Goal: Task Accomplishment & Management: Manage account settings

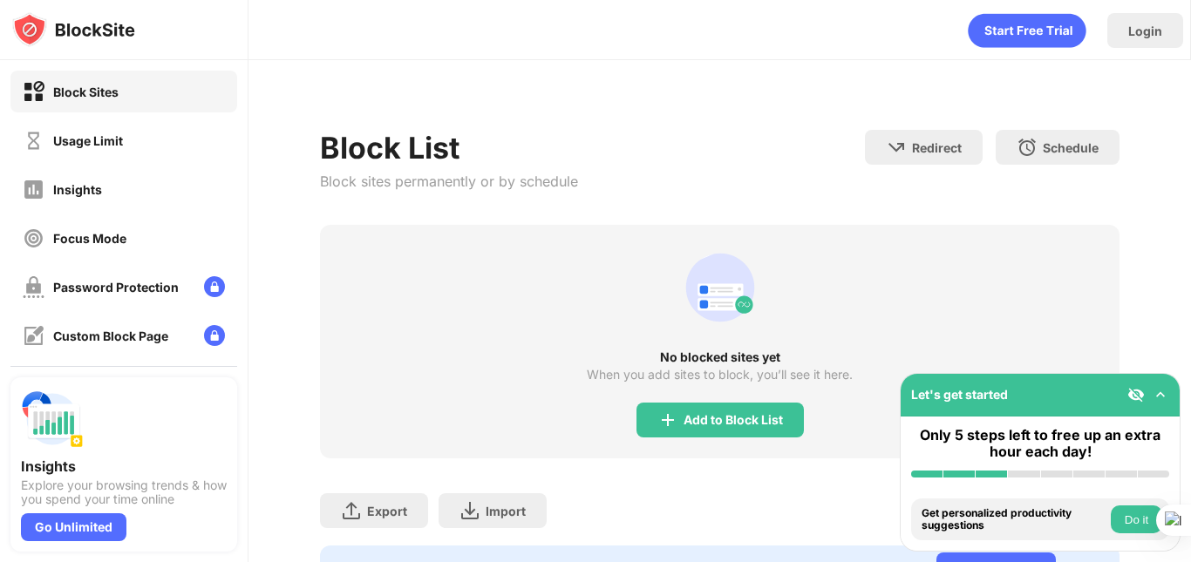
click at [740, 439] on div "No blocked sites yet When you add sites to block, you’ll see it here. Add to Bl…" at bounding box center [719, 342] width 799 height 234
click at [752, 425] on div "Add to Block List" at bounding box center [732, 420] width 99 height 14
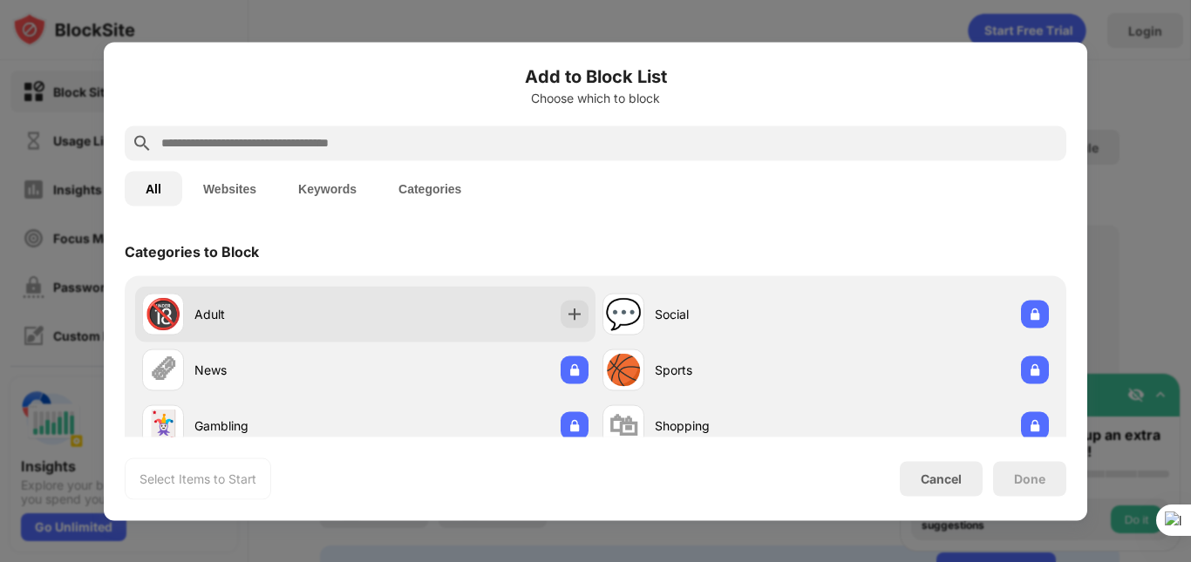
click at [401, 299] on div "🔞 Adult" at bounding box center [365, 314] width 460 height 56
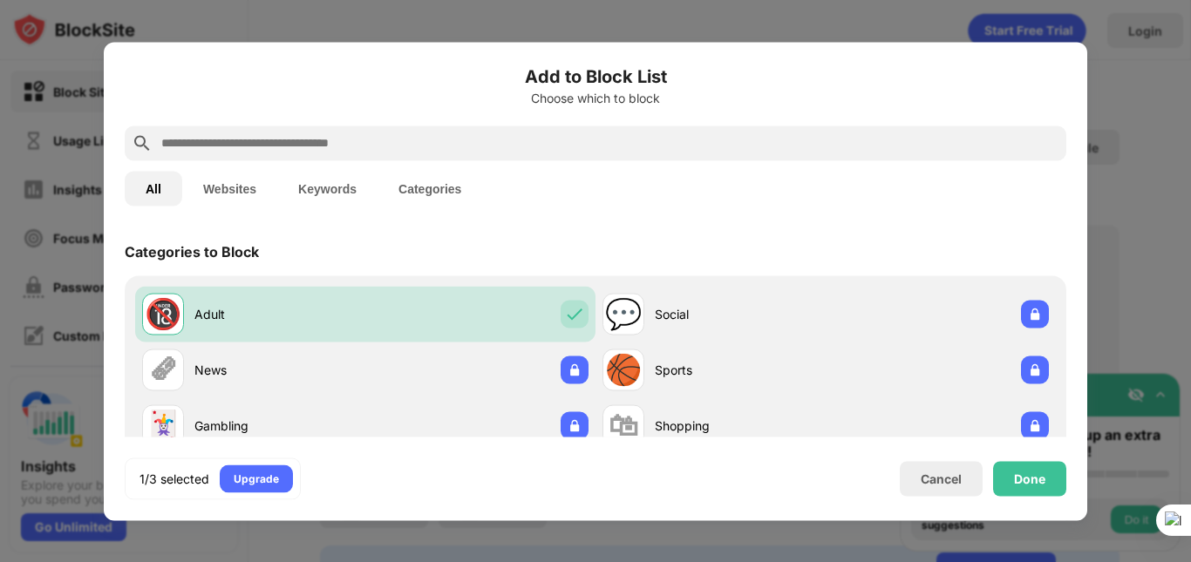
drag, startPoint x: 1190, startPoint y: 206, endPoint x: 1184, endPoint y: 241, distance: 36.3
click at [1184, 241] on html "Block Sites Usage Limit Insights Focus Mode Password Protection Custom Block Pa…" at bounding box center [595, 281] width 1191 height 562
click at [234, 192] on button "Websites" at bounding box center [229, 188] width 95 height 35
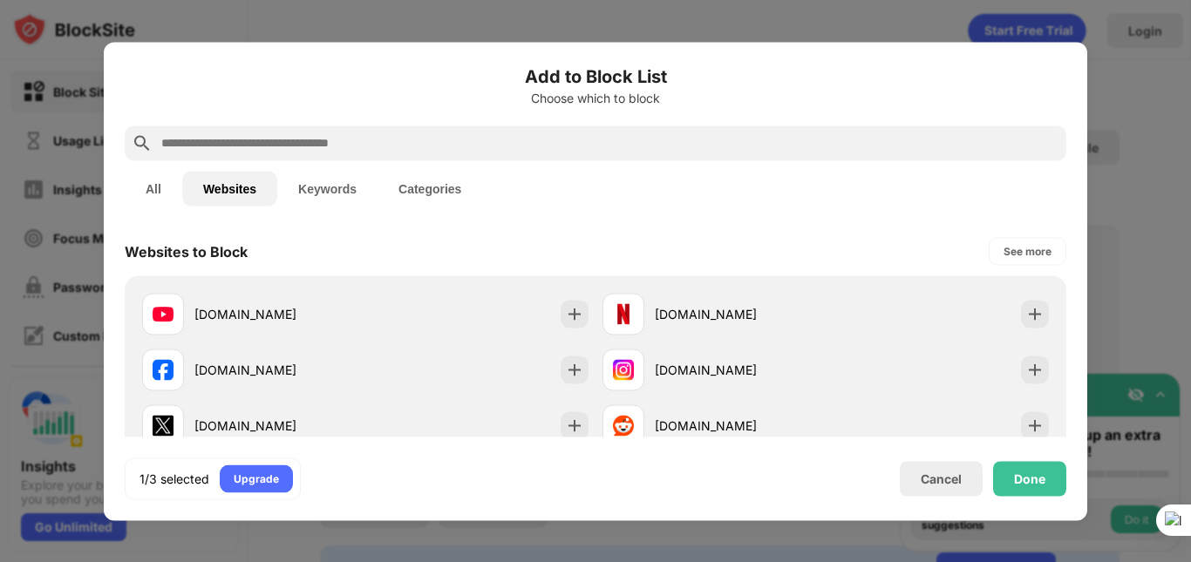
drag, startPoint x: 1190, startPoint y: 192, endPoint x: 1188, endPoint y: 235, distance: 43.6
click at [1188, 235] on html "Block Sites Usage Limit Insights Focus Mode Password Protection Custom Block Pa…" at bounding box center [595, 281] width 1191 height 562
drag, startPoint x: 1084, startPoint y: 135, endPoint x: 1084, endPoint y: 178, distance: 42.7
click at [1084, 178] on div "Add to Block List Choose which to block All Websites Keywords Categories Websit…" at bounding box center [595, 281] width 983 height 479
click at [1004, 259] on div "See more" at bounding box center [1027, 250] width 48 height 17
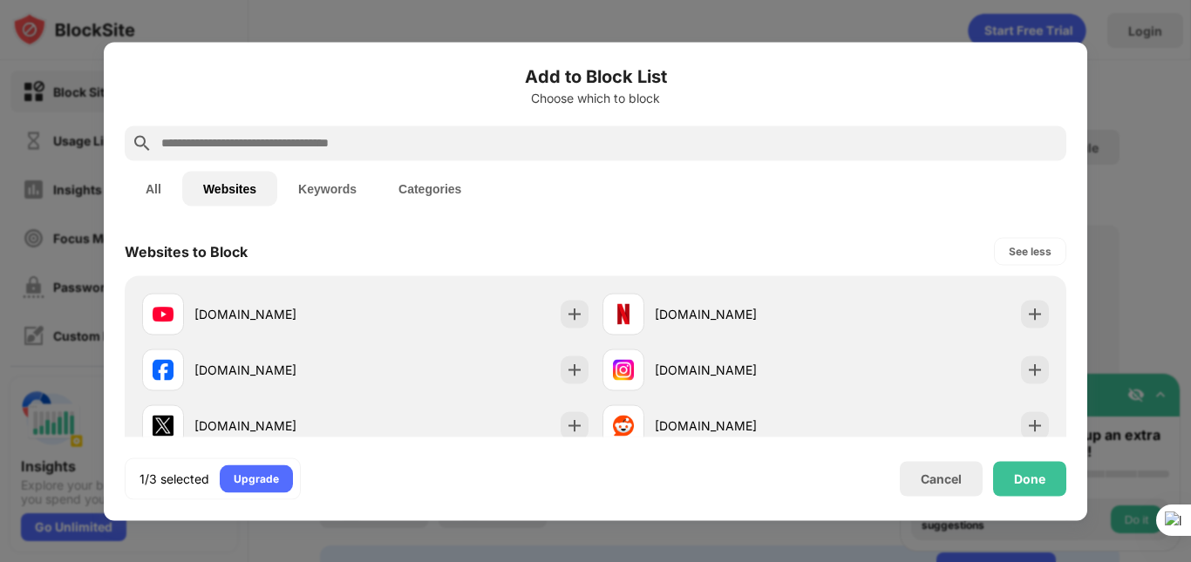
click at [160, 193] on button "All" at bounding box center [154, 188] width 58 height 35
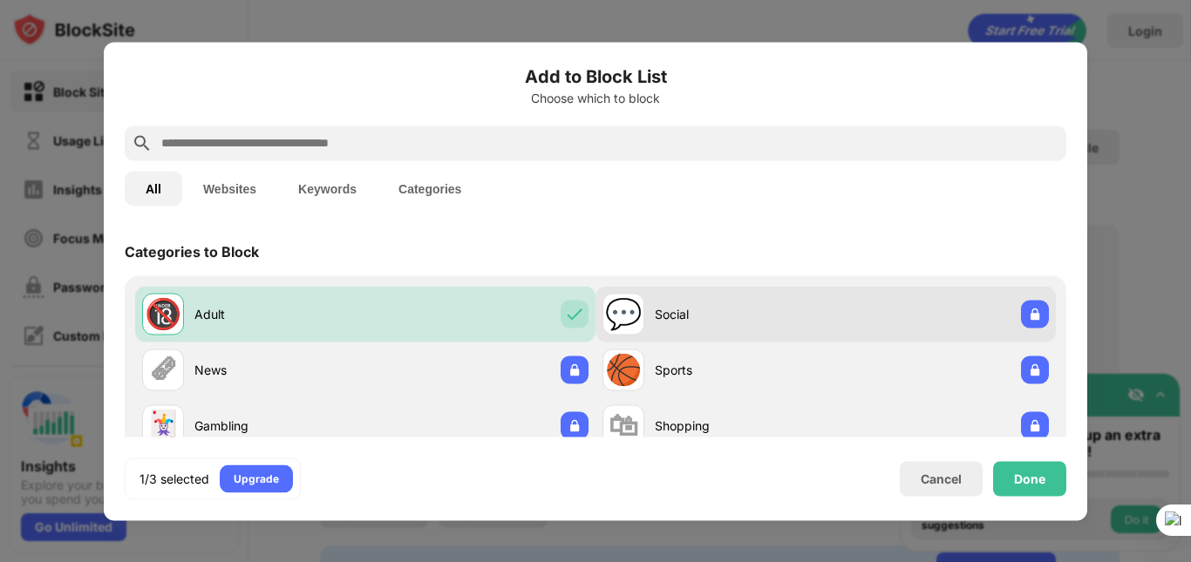
click at [749, 314] on div "Social" at bounding box center [740, 314] width 171 height 18
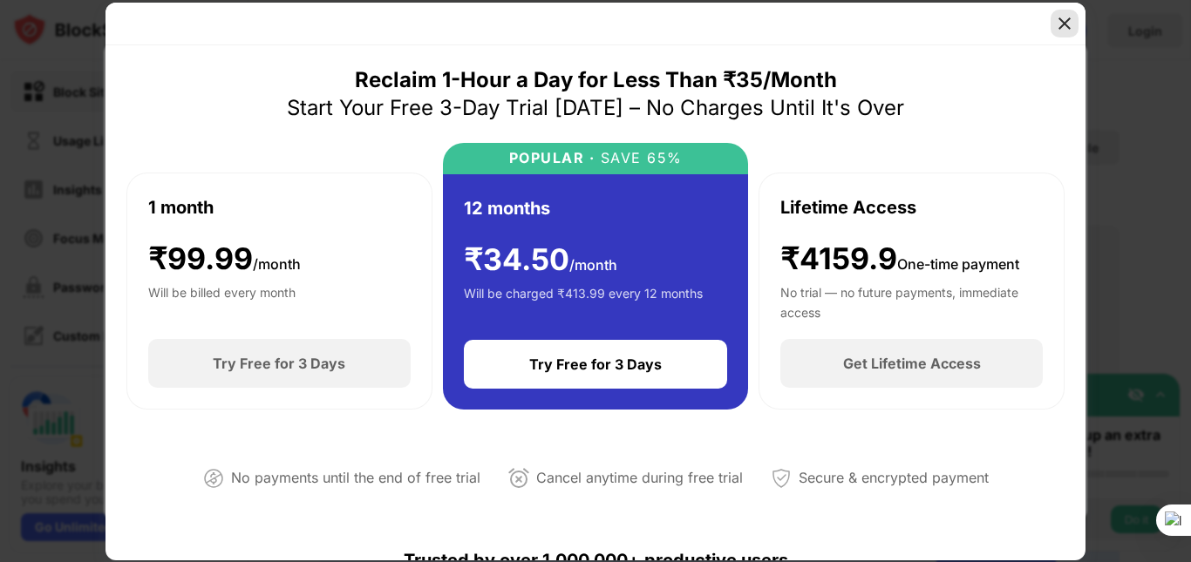
click at [1073, 23] on div at bounding box center [1064, 24] width 28 height 28
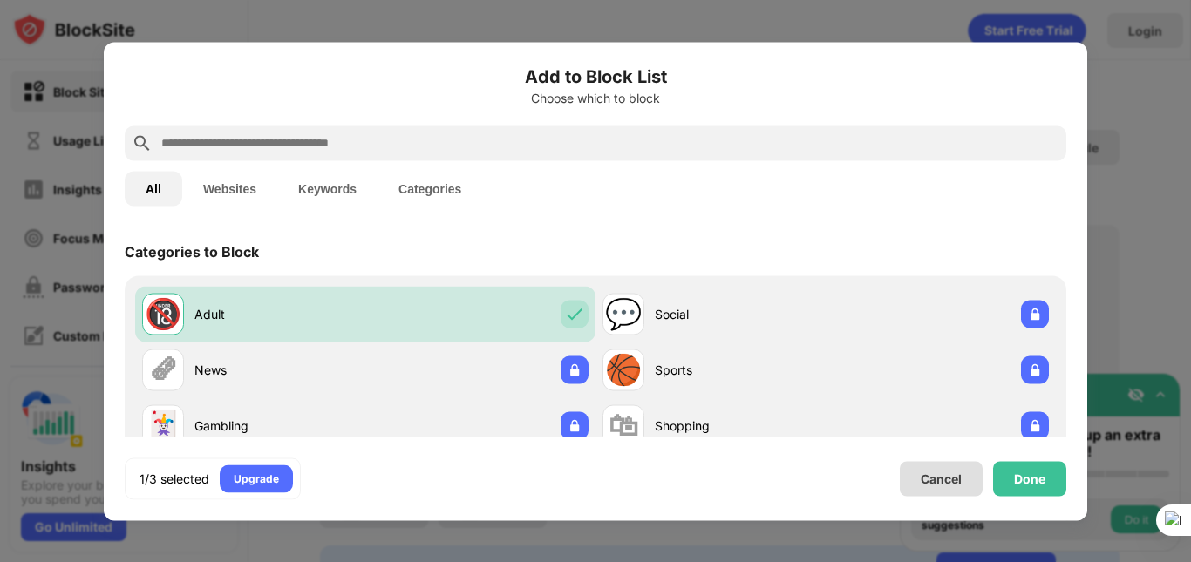
click at [936, 472] on div "Cancel" at bounding box center [941, 479] width 41 height 15
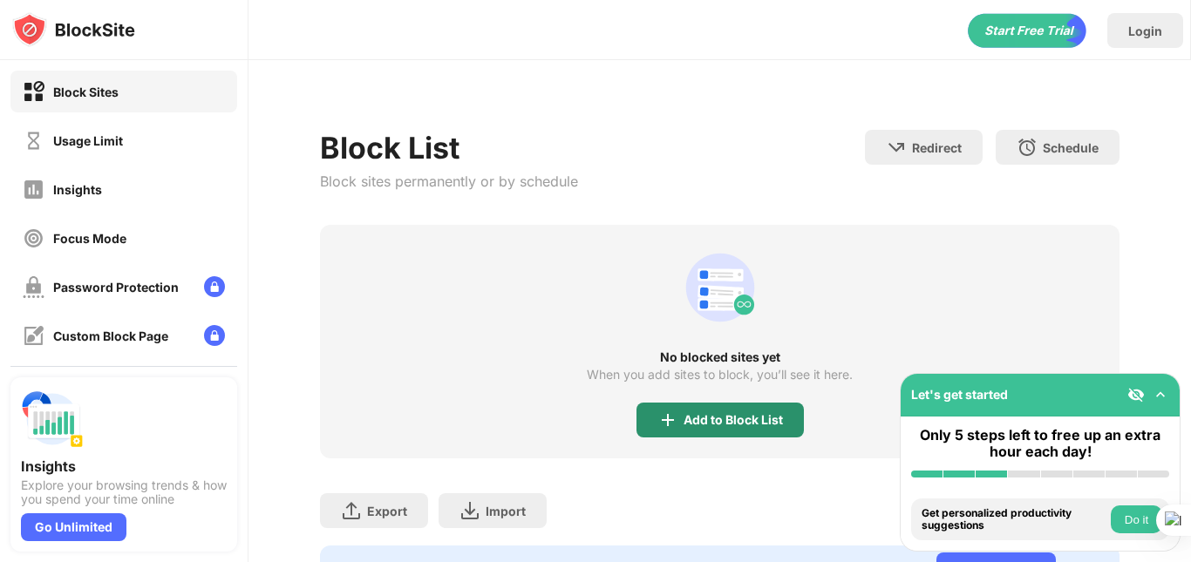
click at [771, 417] on div "Add to Block List" at bounding box center [732, 420] width 99 height 14
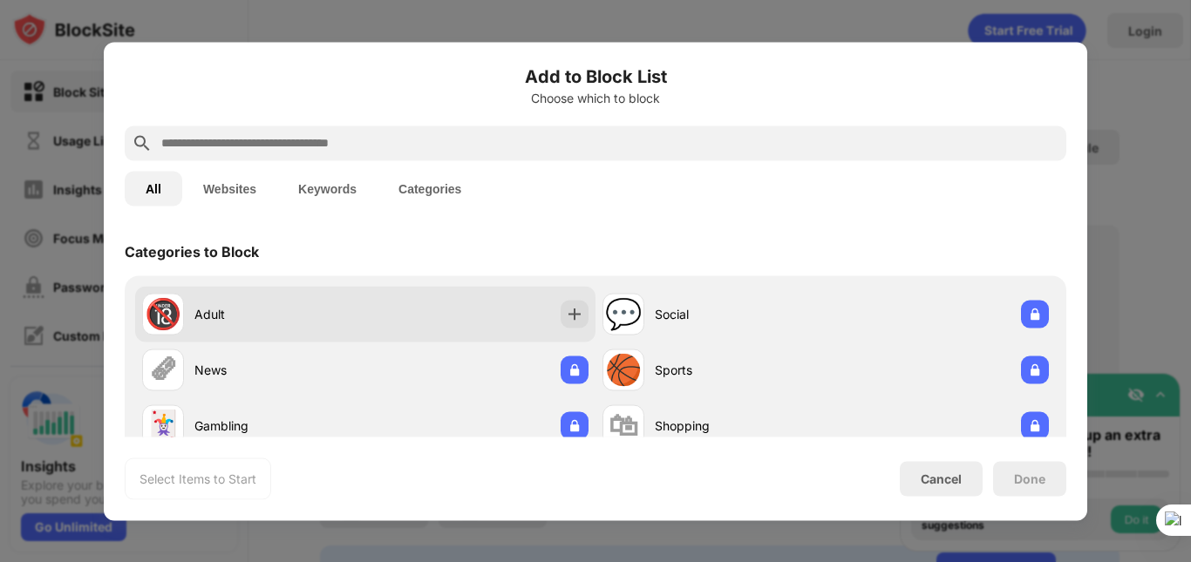
click at [444, 298] on div "🔞 Adult" at bounding box center [365, 314] width 460 height 56
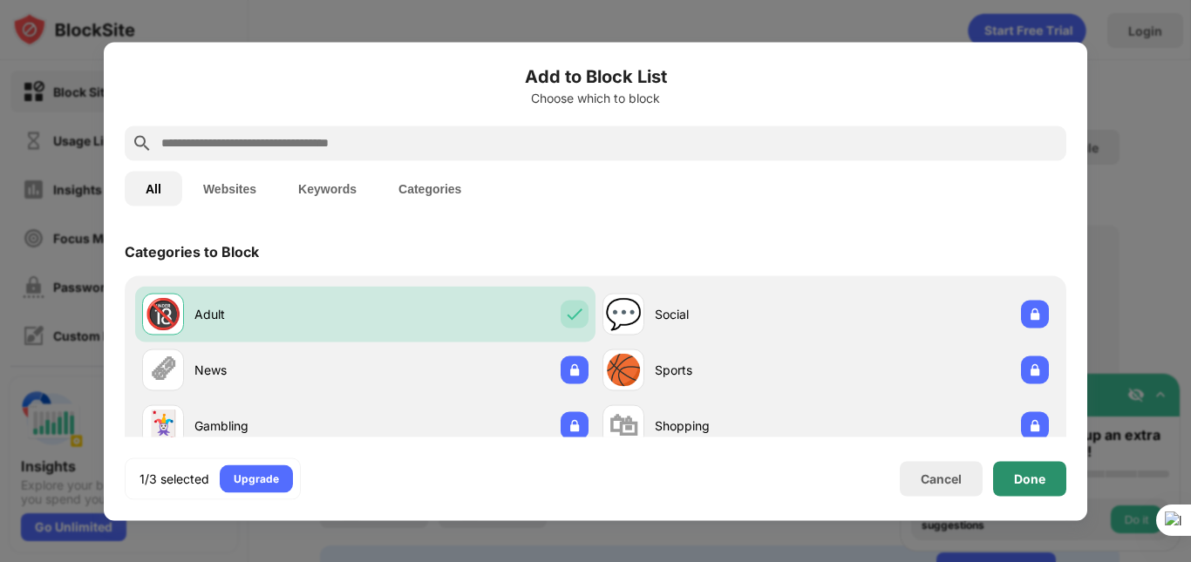
click at [1058, 471] on div "Done" at bounding box center [1029, 478] width 73 height 35
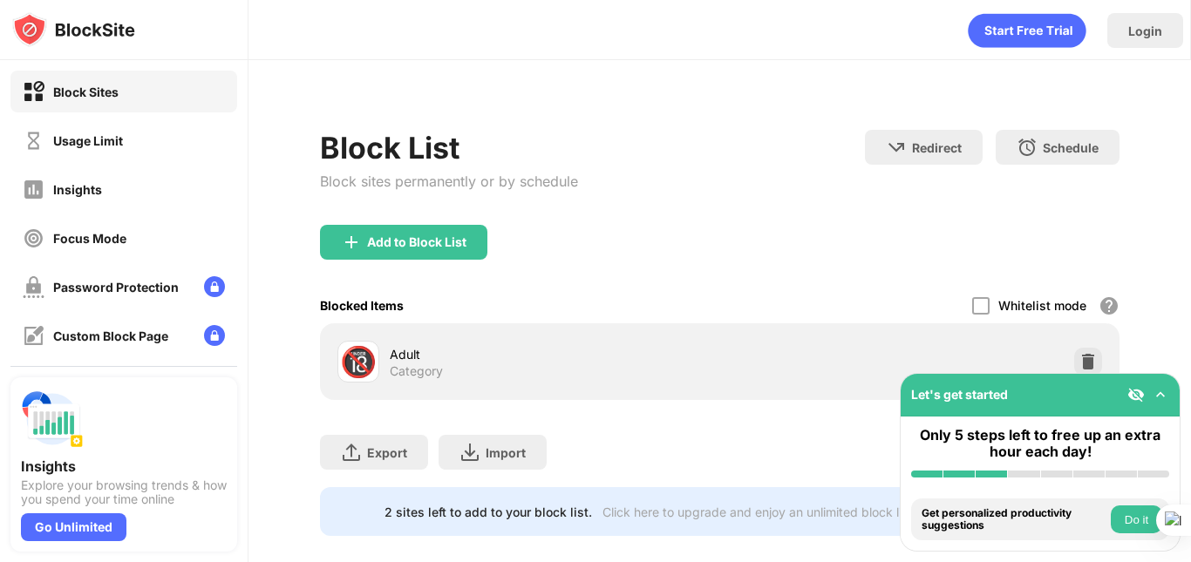
click at [959, 305] on div "Blocked Items Whitelist mode Block all websites except for those in your whitel…" at bounding box center [719, 306] width 799 height 36
click at [972, 305] on div at bounding box center [980, 305] width 17 height 17
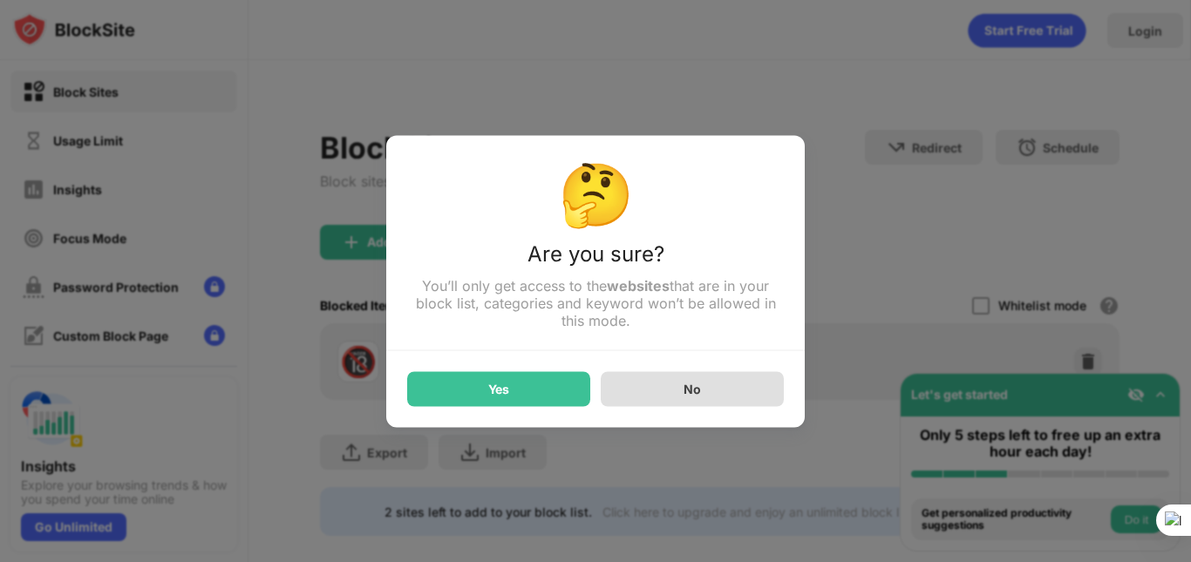
click at [700, 397] on div "No" at bounding box center [691, 389] width 17 height 15
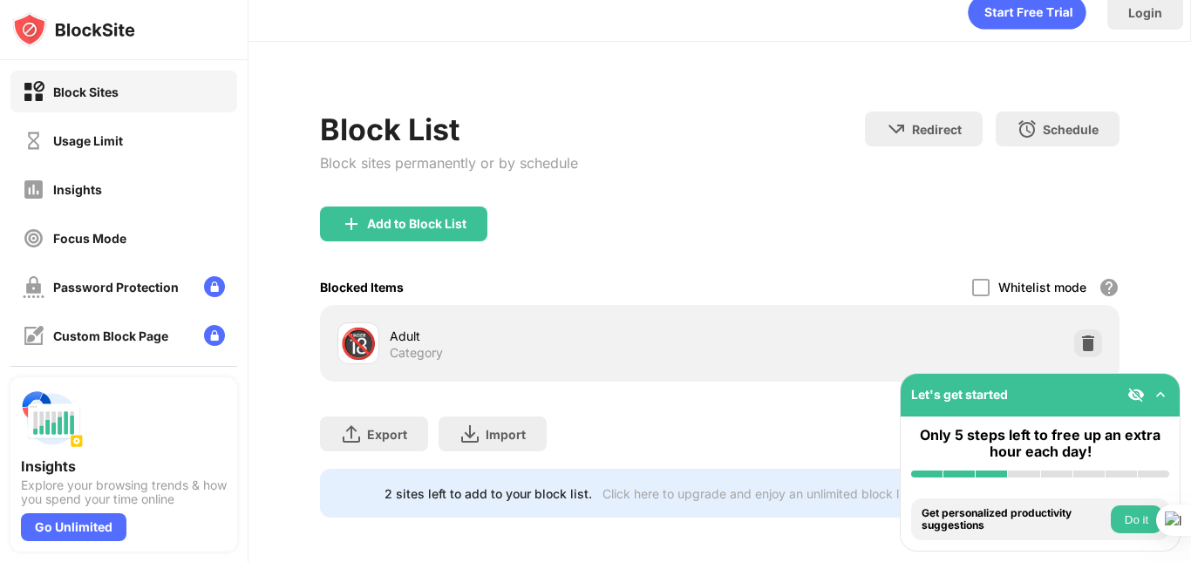
scroll to position [36, 0]
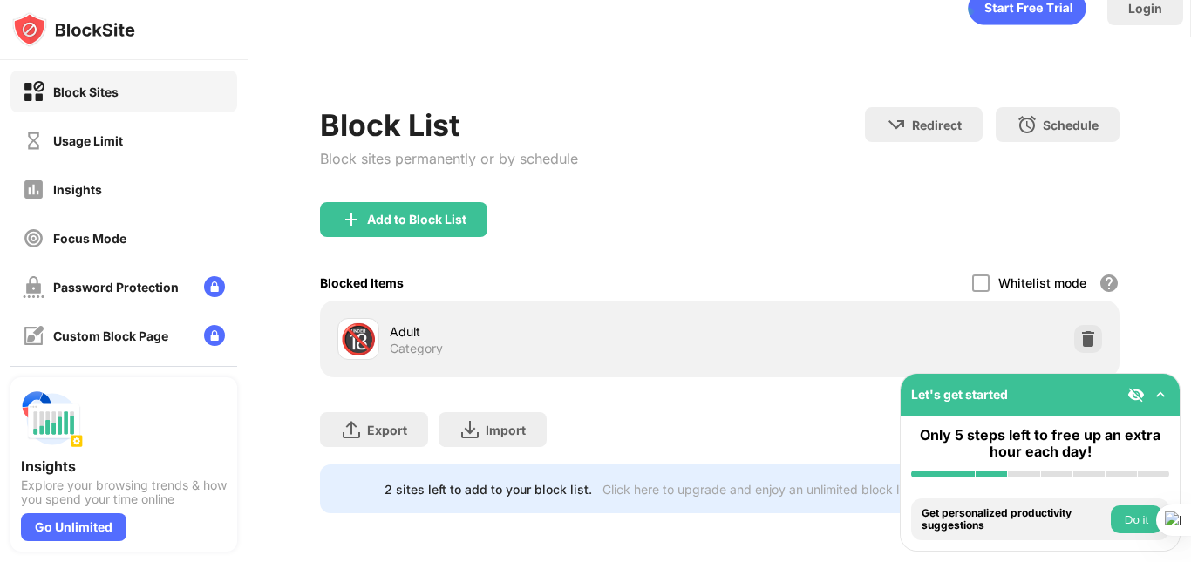
click at [1159, 399] on img at bounding box center [1160, 394] width 17 height 17
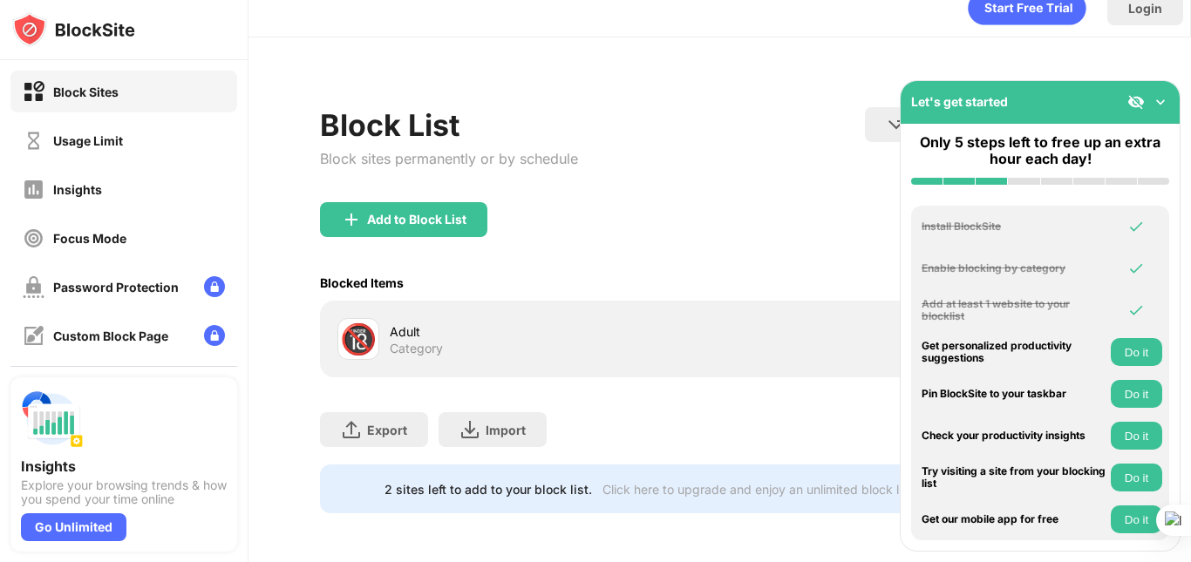
click at [1159, 103] on img at bounding box center [1160, 101] width 17 height 17
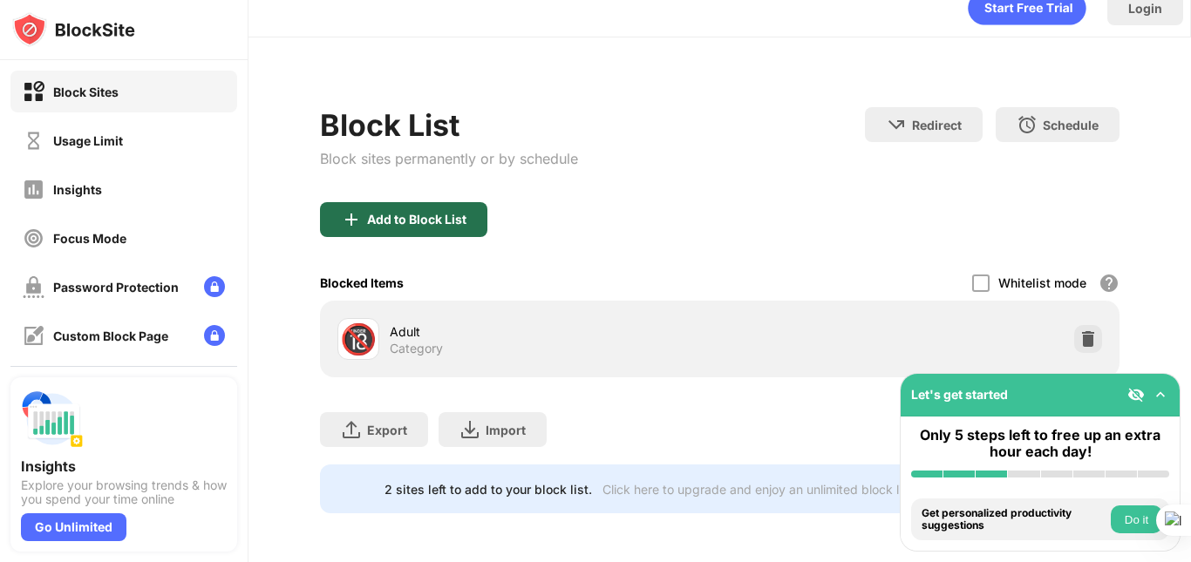
click at [458, 213] on div "Add to Block List" at bounding box center [416, 220] width 99 height 14
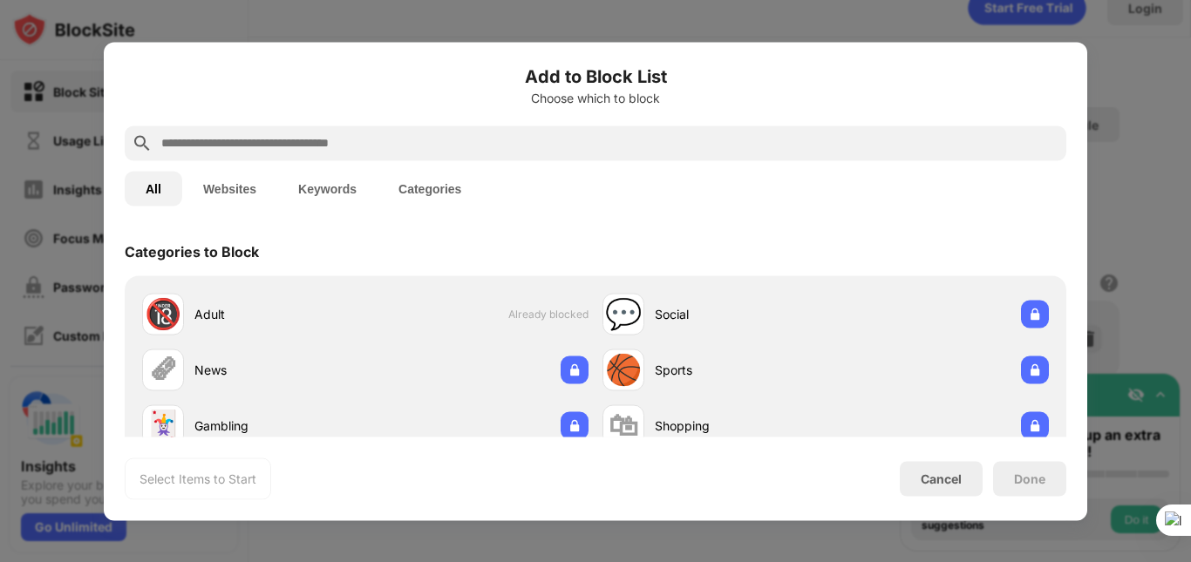
click at [240, 190] on button "Websites" at bounding box center [229, 188] width 95 height 35
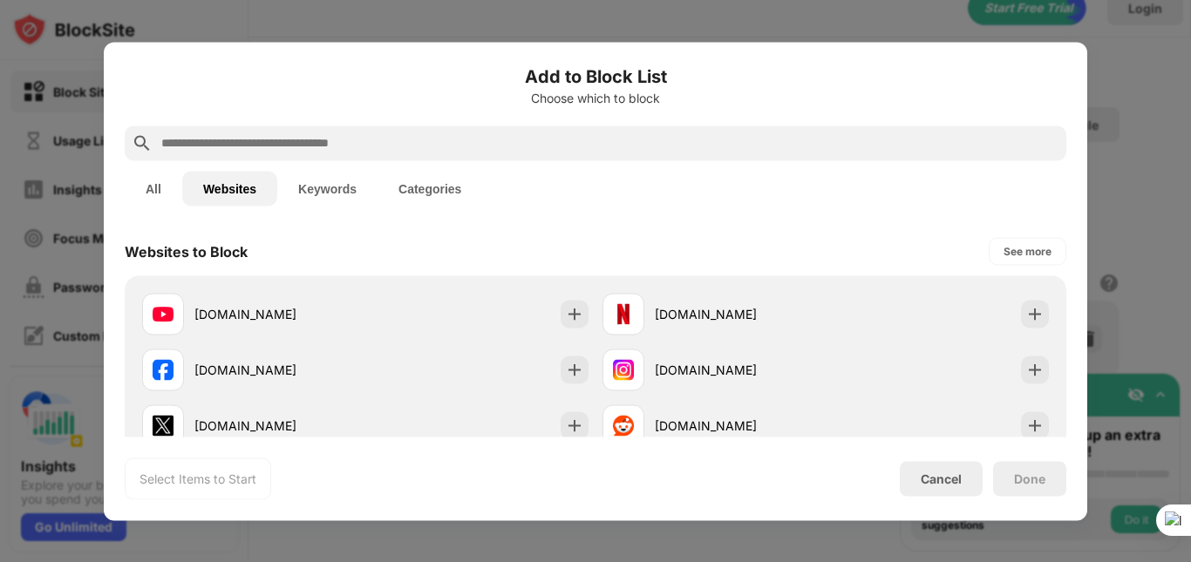
click at [339, 185] on button "Keywords" at bounding box center [327, 188] width 100 height 35
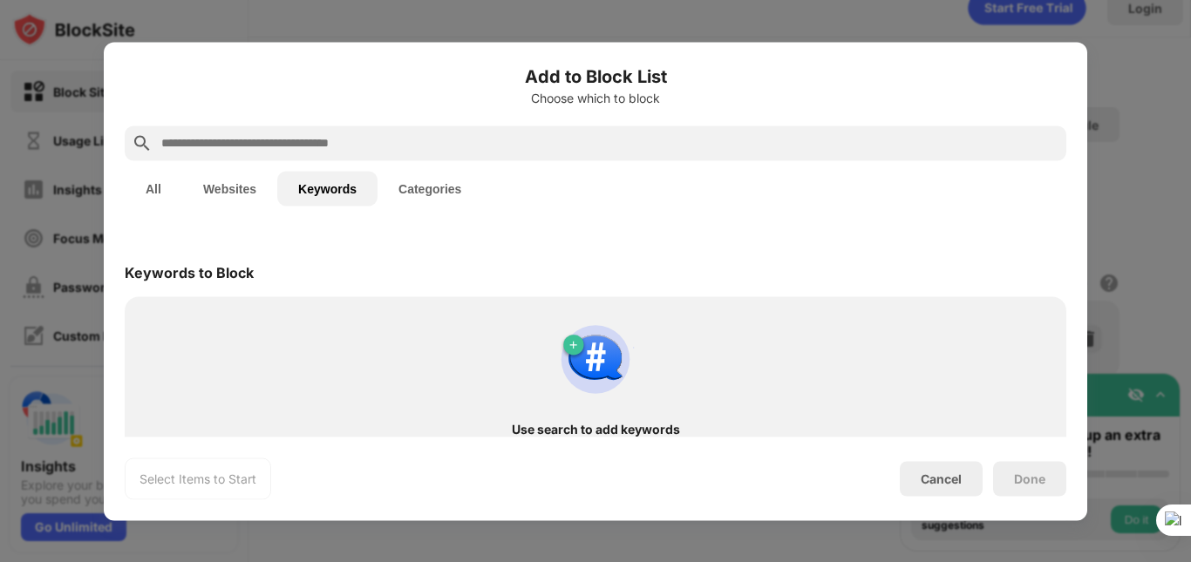
click at [418, 194] on button "Categories" at bounding box center [429, 188] width 105 height 35
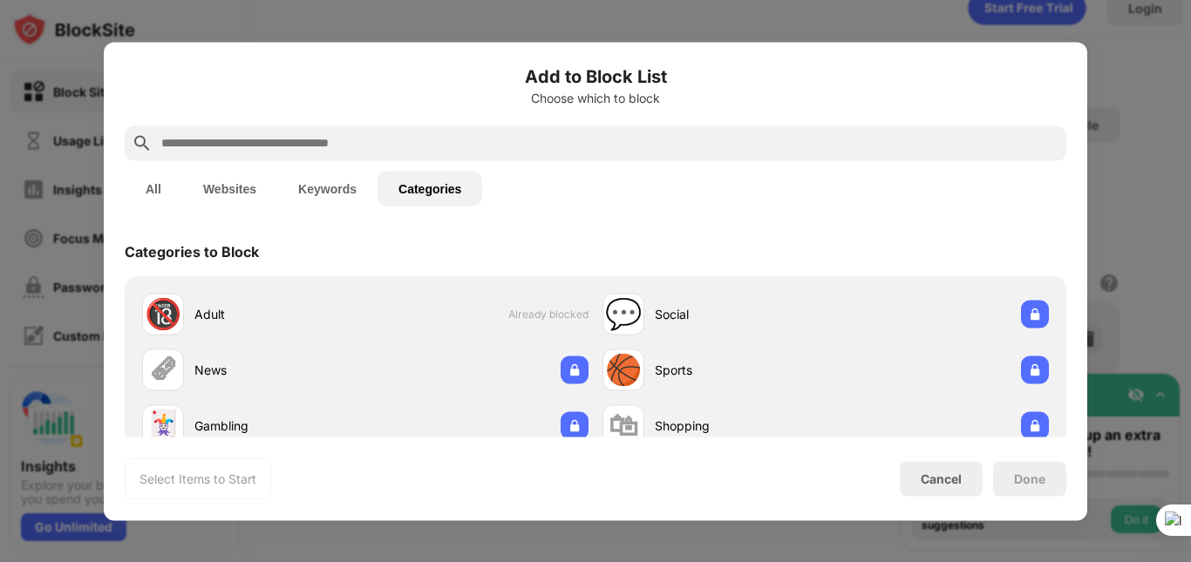
click at [307, 200] on button "Keywords" at bounding box center [327, 188] width 100 height 35
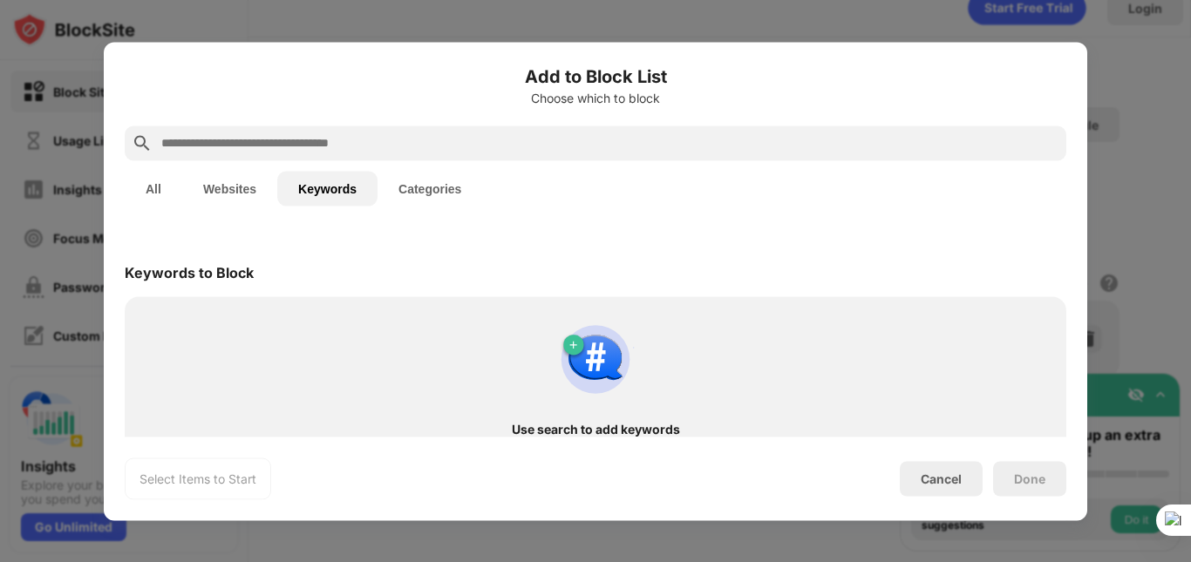
click at [241, 192] on button "Websites" at bounding box center [229, 188] width 95 height 35
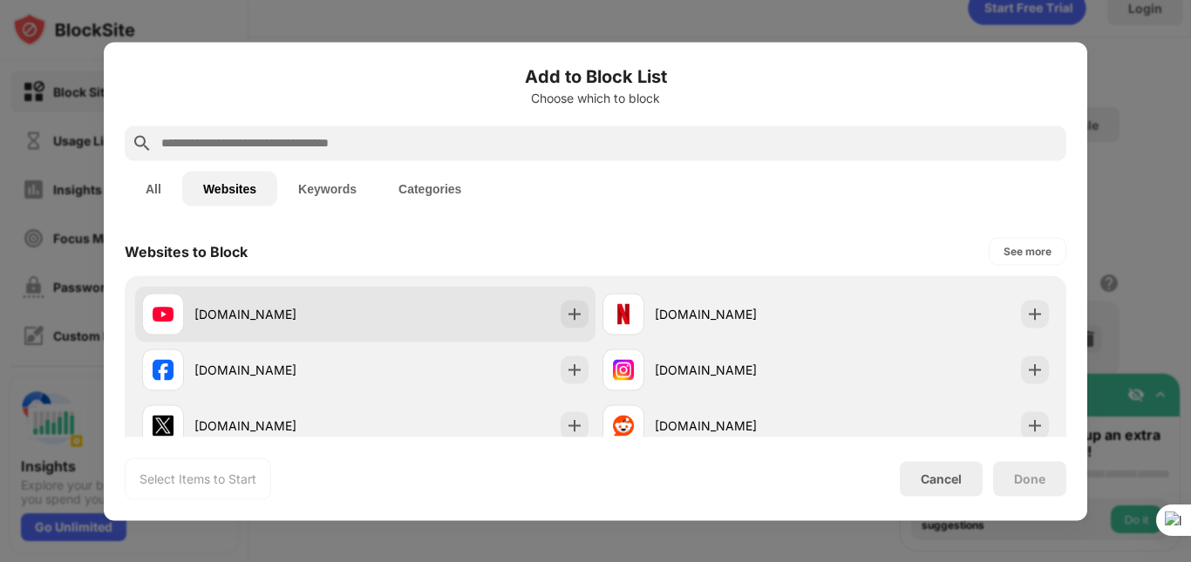
click at [385, 321] on div "[DOMAIN_NAME]" at bounding box center [365, 314] width 460 height 56
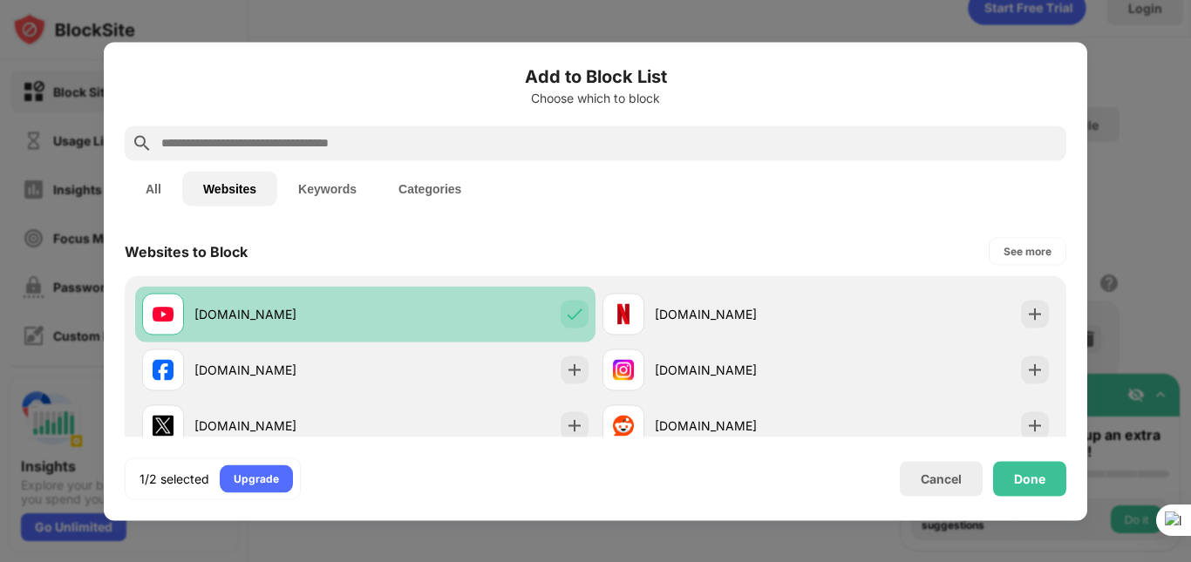
click at [385, 321] on div "[DOMAIN_NAME]" at bounding box center [365, 314] width 460 height 56
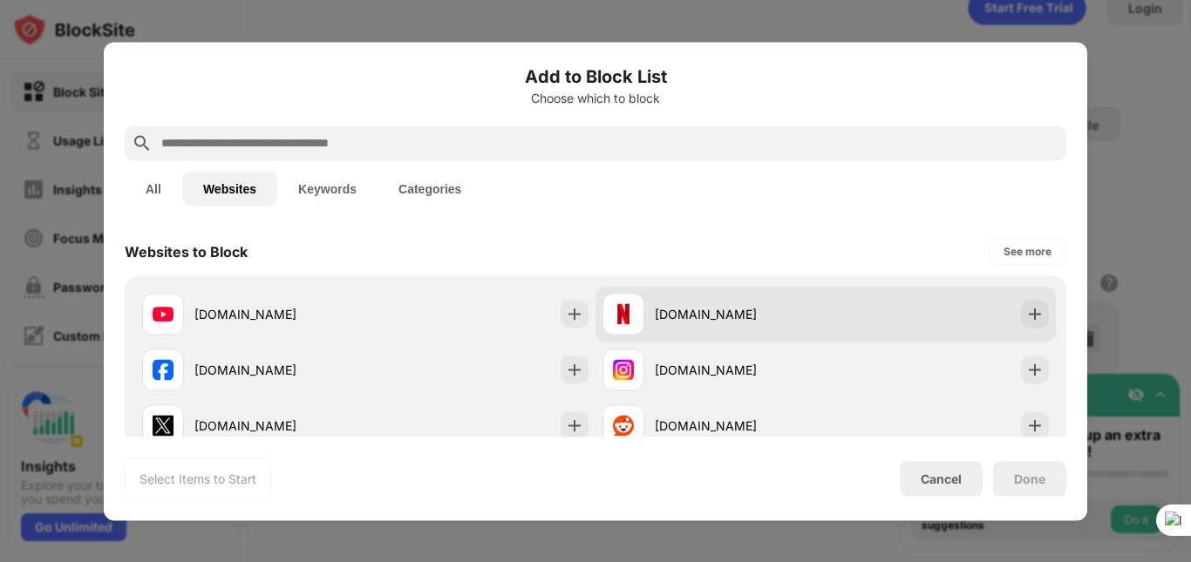
click at [735, 319] on div "[DOMAIN_NAME]" at bounding box center [740, 314] width 171 height 18
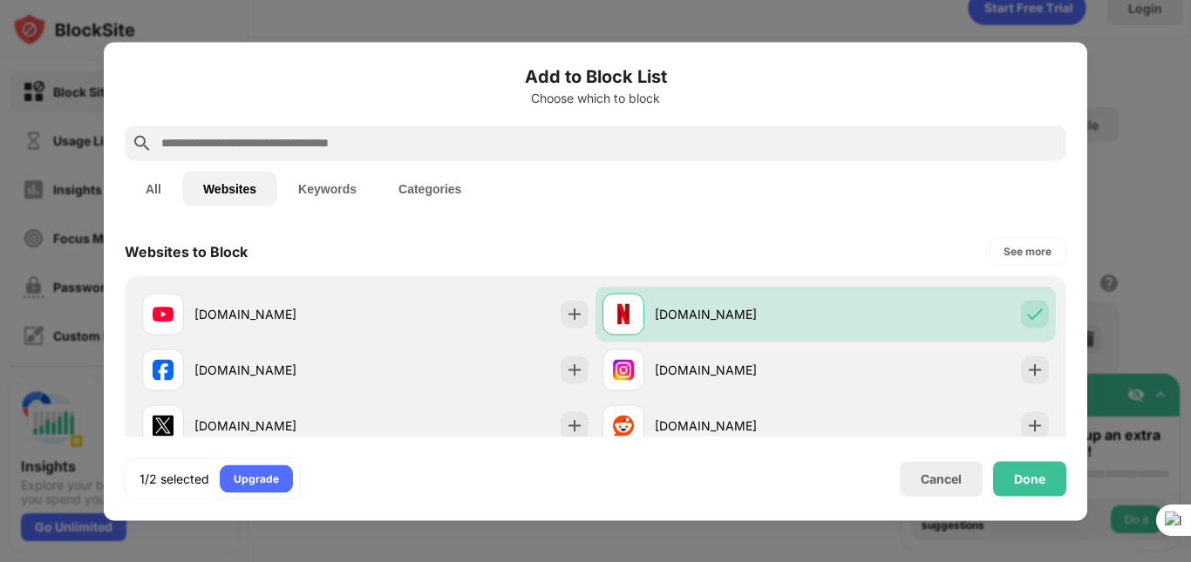
click at [161, 194] on button "All" at bounding box center [154, 188] width 58 height 35
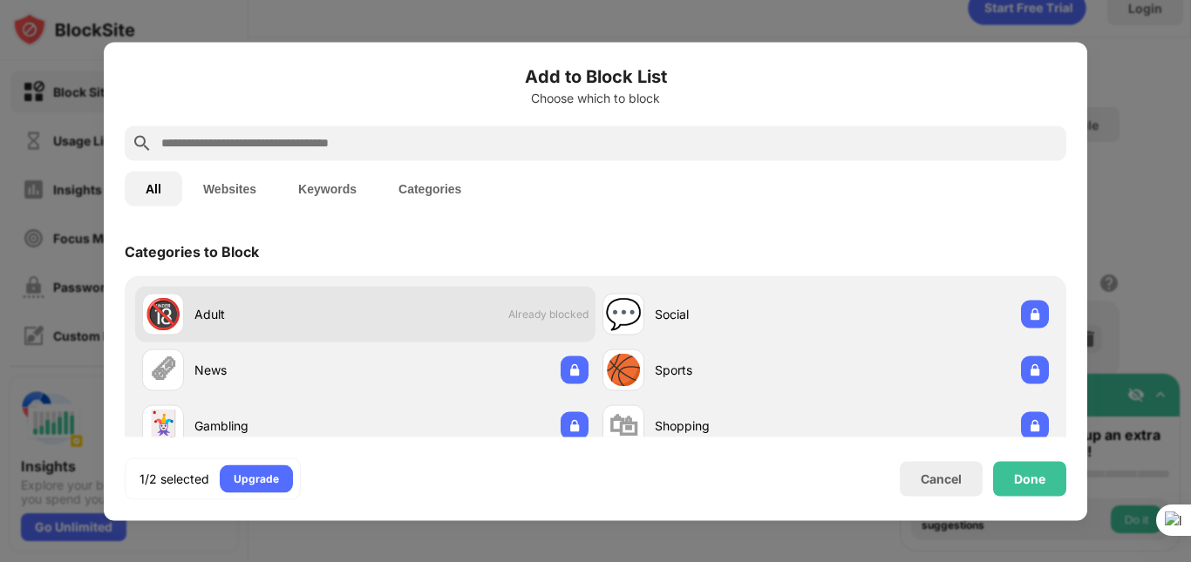
click at [424, 302] on div "🔞 Adult Already blocked" at bounding box center [365, 314] width 460 height 56
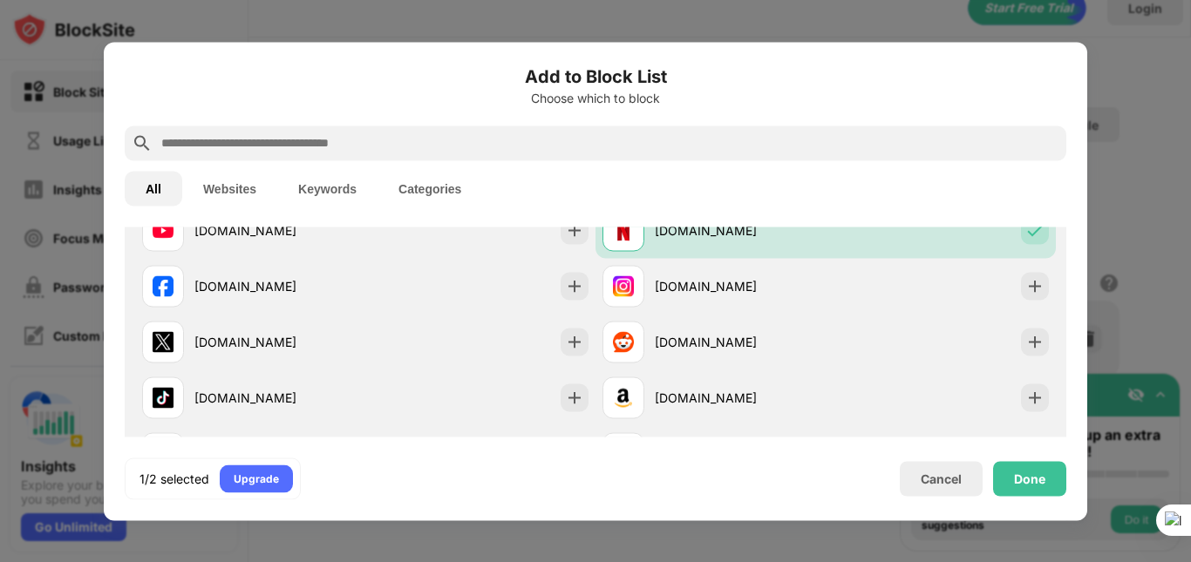
scroll to position [351, 0]
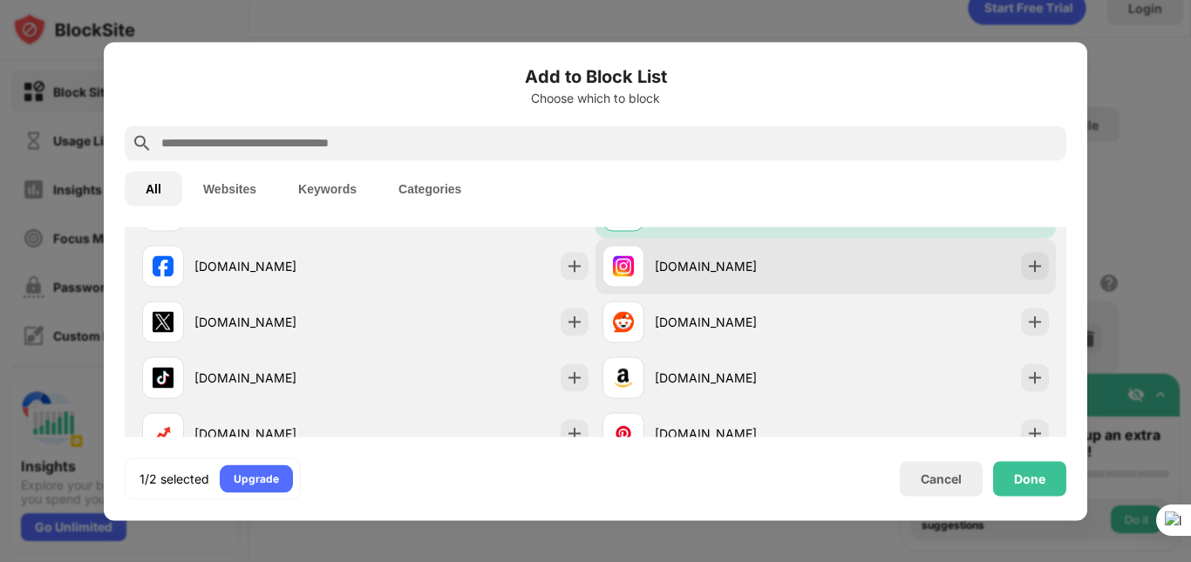
click at [731, 268] on div "[DOMAIN_NAME]" at bounding box center [740, 266] width 171 height 18
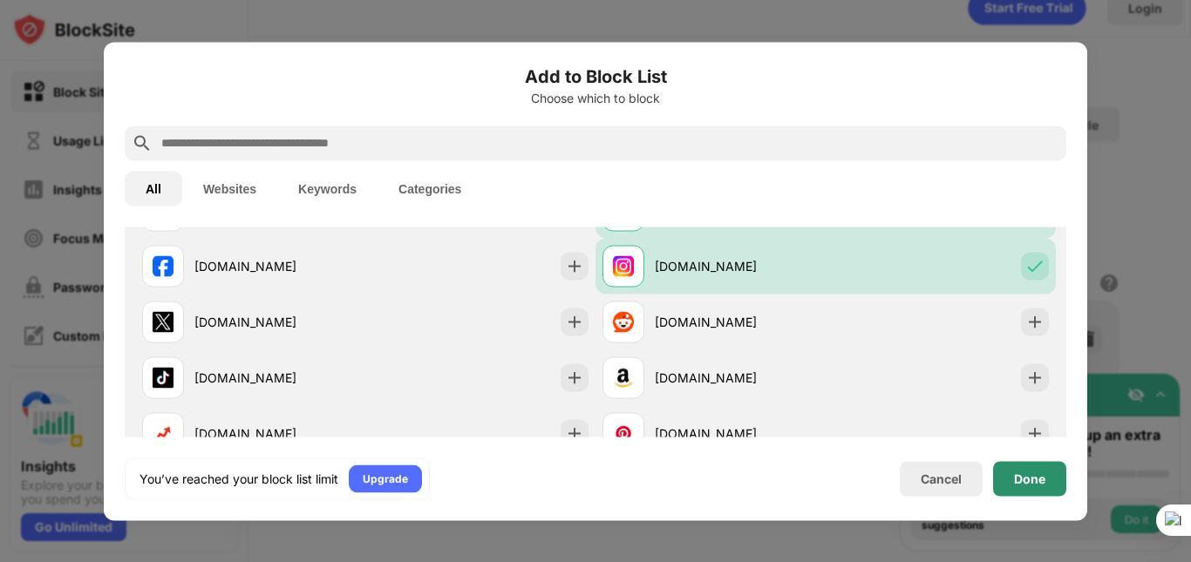
click at [1043, 485] on div "Done" at bounding box center [1029, 479] width 31 height 14
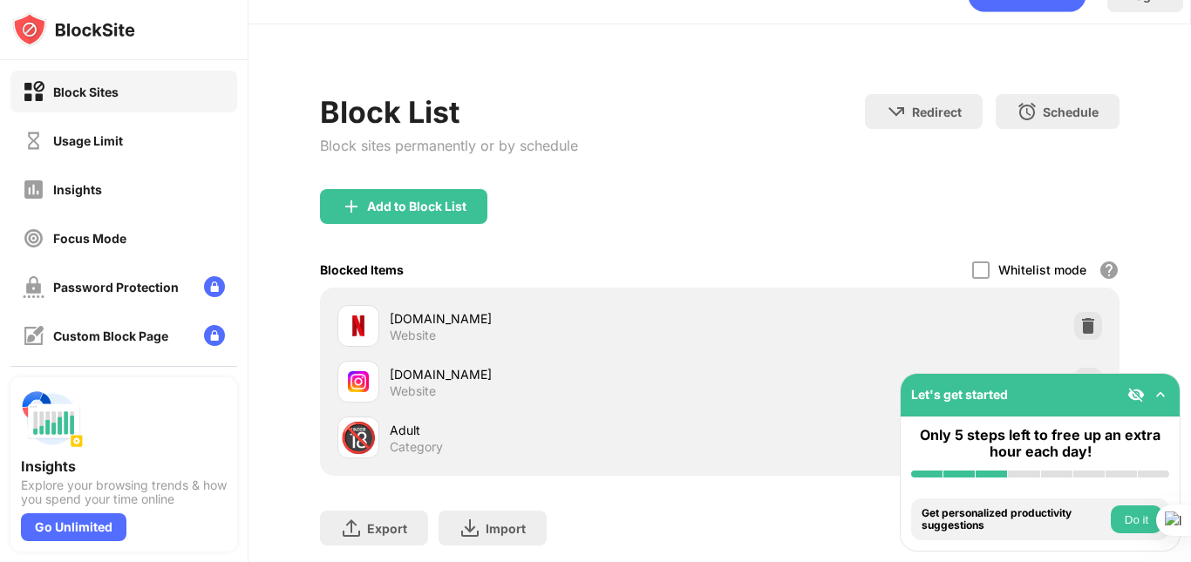
drag, startPoint x: 1190, startPoint y: 267, endPoint x: 1190, endPoint y: 323, distance: 56.7
click at [1190, 345] on div at bounding box center [1190, 281] width 1 height 562
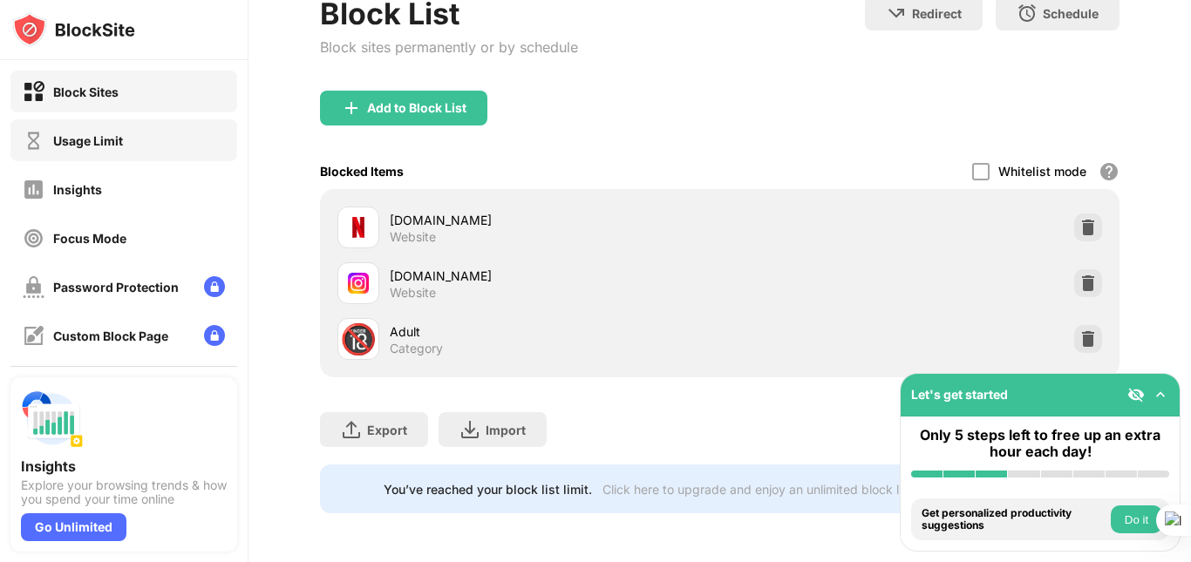
click at [77, 144] on div "Usage Limit" at bounding box center [88, 140] width 70 height 15
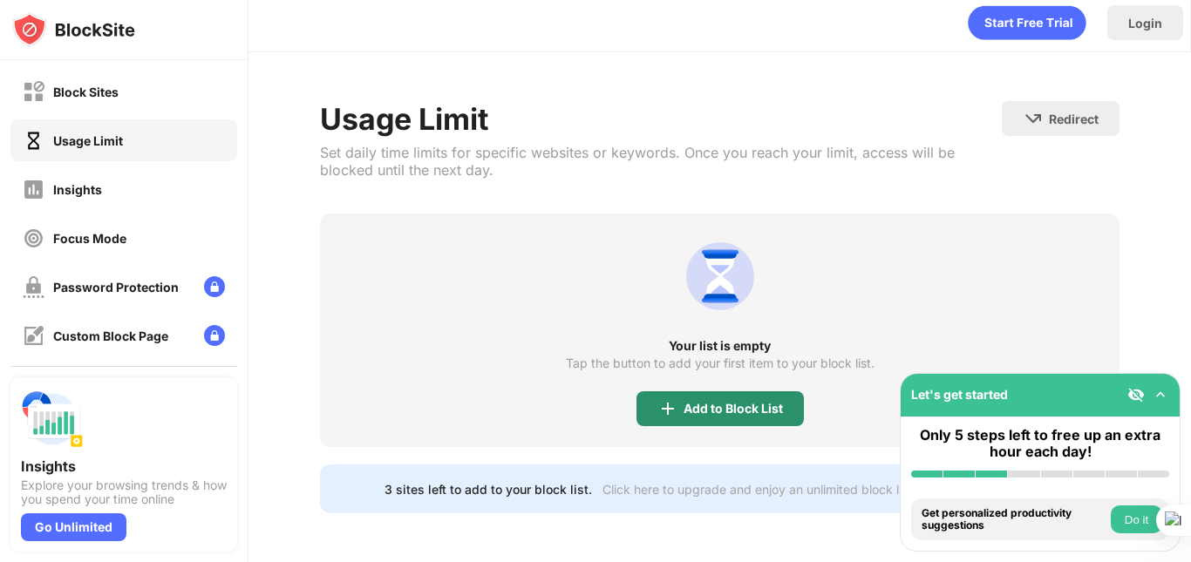
click at [766, 402] on div "Add to Block List" at bounding box center [732, 409] width 99 height 14
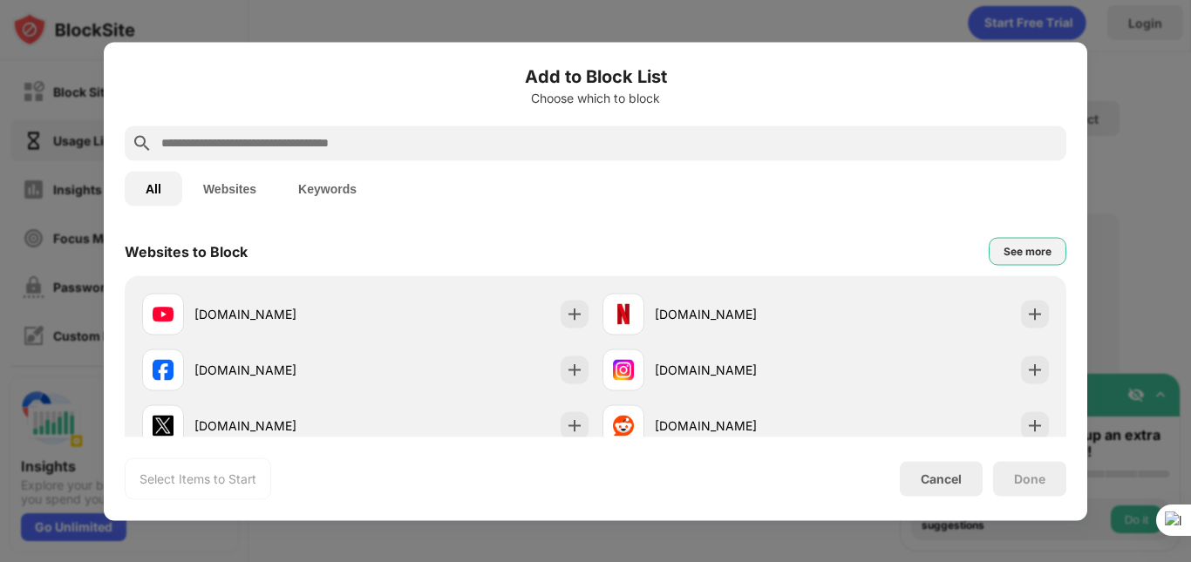
click at [1024, 246] on div "See more" at bounding box center [1027, 250] width 48 height 17
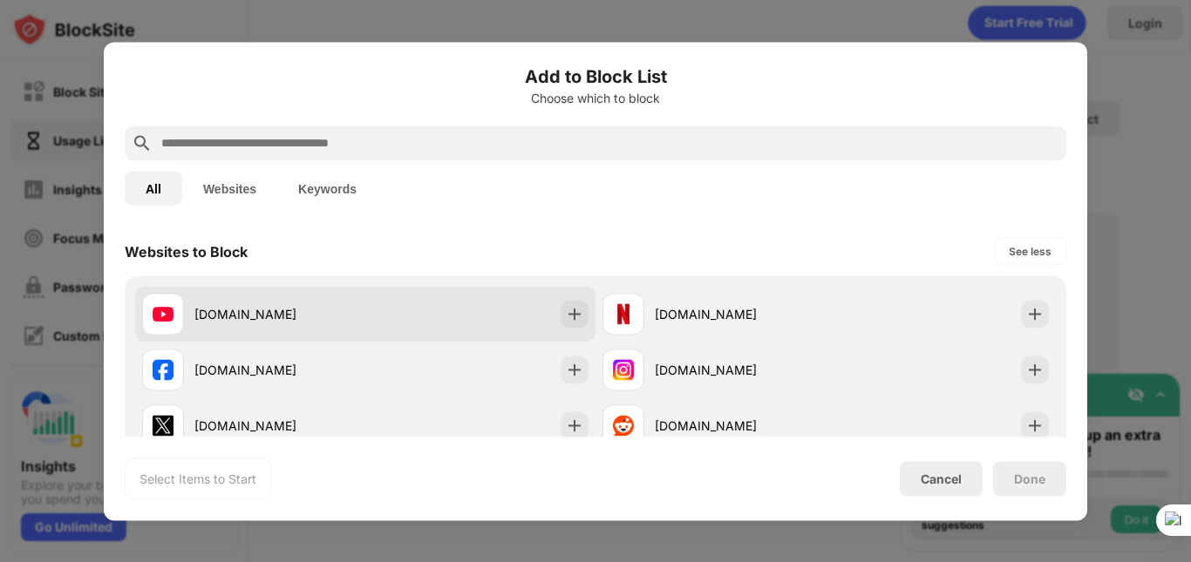
click at [512, 318] on div "[DOMAIN_NAME]" at bounding box center [365, 314] width 460 height 56
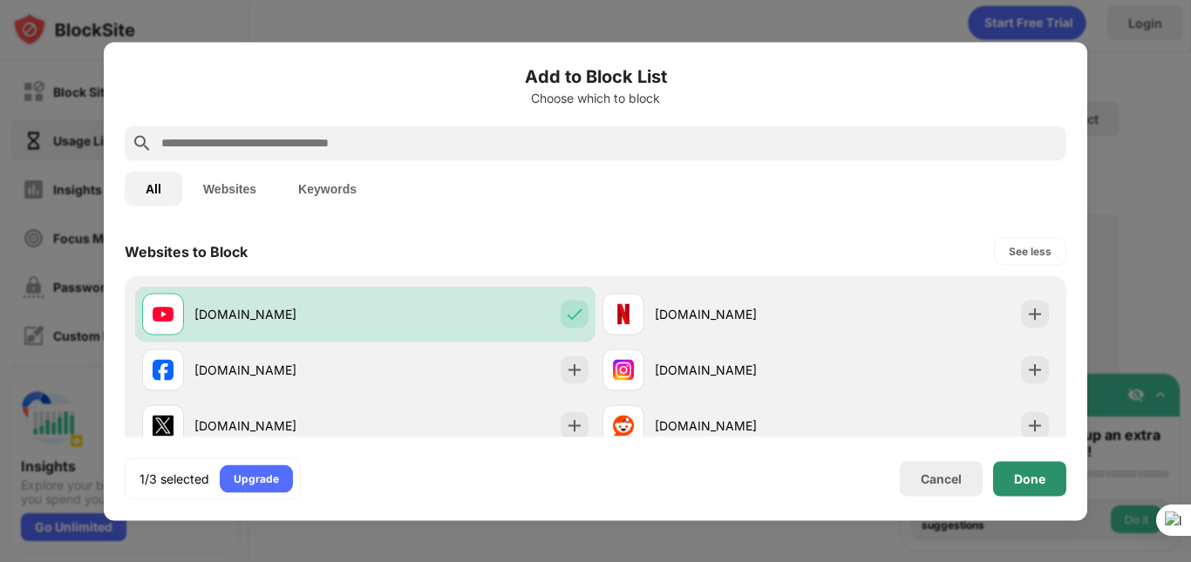
drag, startPoint x: 1004, startPoint y: 452, endPoint x: 1019, endPoint y: 472, distance: 24.9
click at [1019, 472] on div "Add to Block List Choose which to block All Websites Keywords Websites to Block…" at bounding box center [595, 281] width 941 height 437
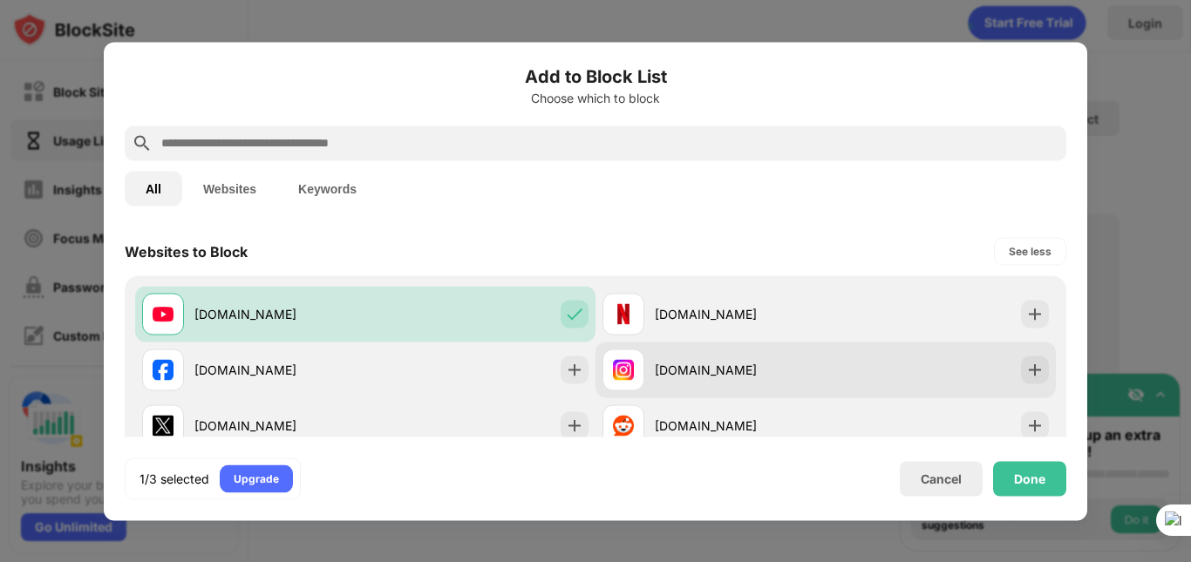
drag, startPoint x: 703, startPoint y: 306, endPoint x: 711, endPoint y: 348, distance: 42.7
click at [711, 348] on div "[DOMAIN_NAME]" at bounding box center [825, 370] width 460 height 56
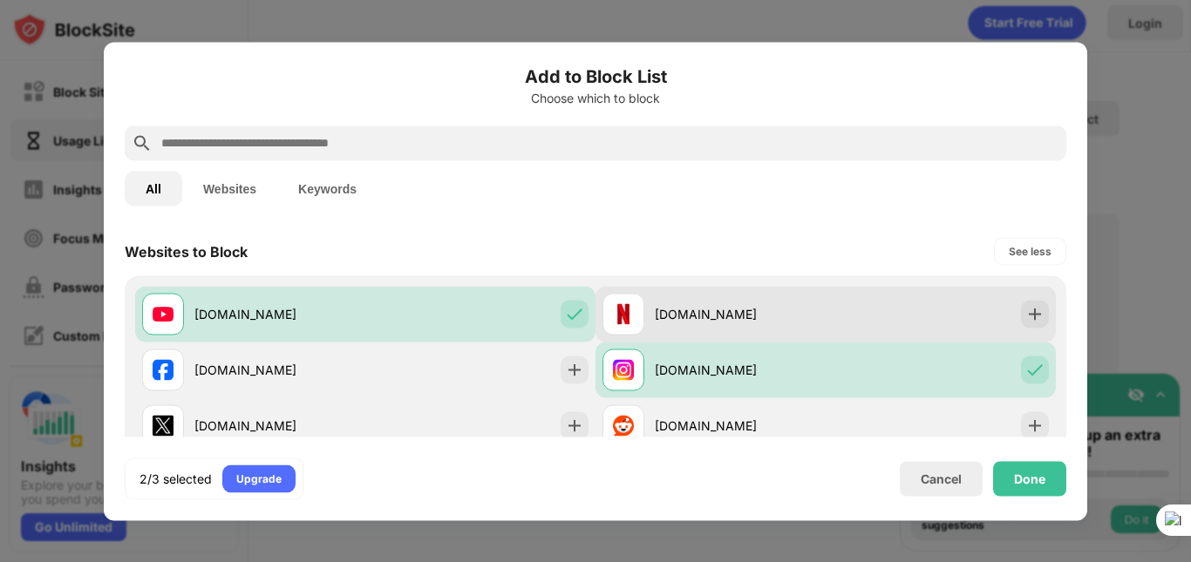
click at [746, 316] on div "[DOMAIN_NAME]" at bounding box center [740, 314] width 171 height 18
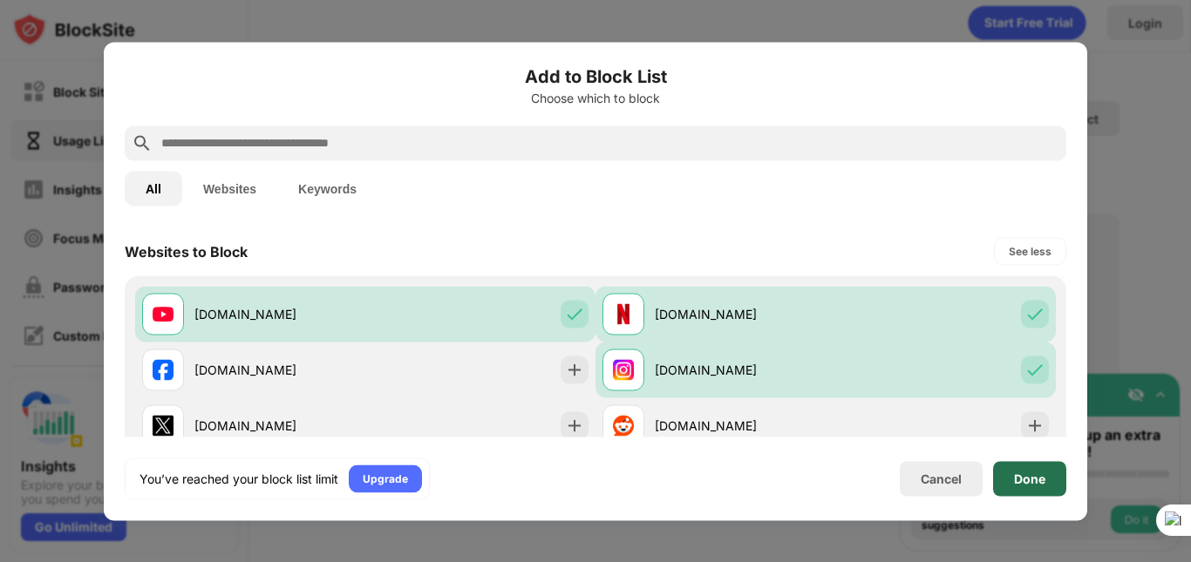
click at [1053, 472] on div "Done" at bounding box center [1029, 478] width 73 height 35
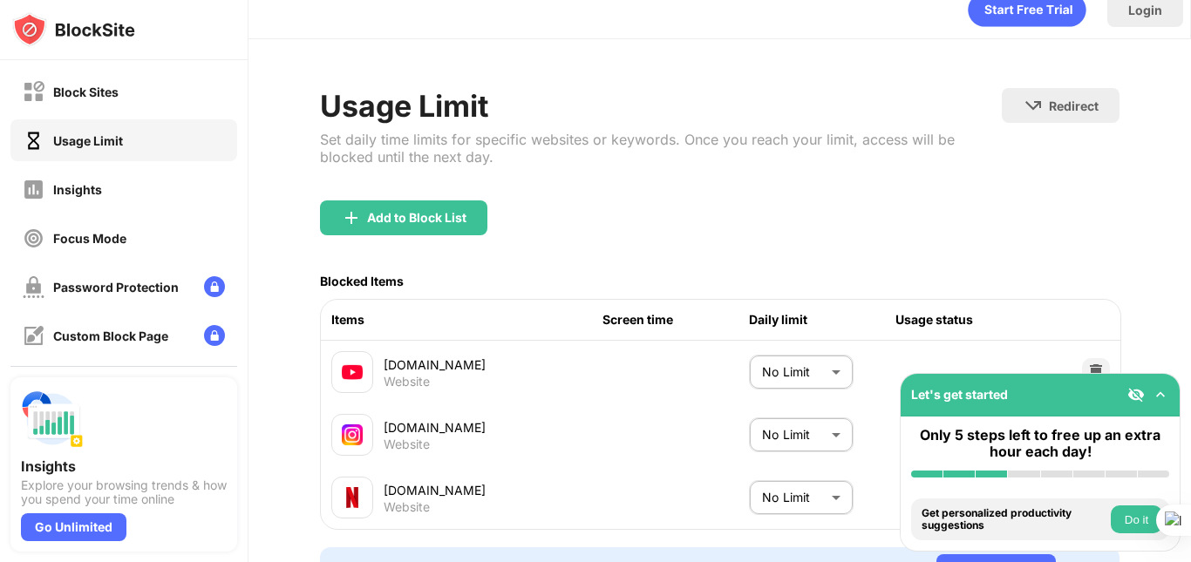
scroll to position [124, 0]
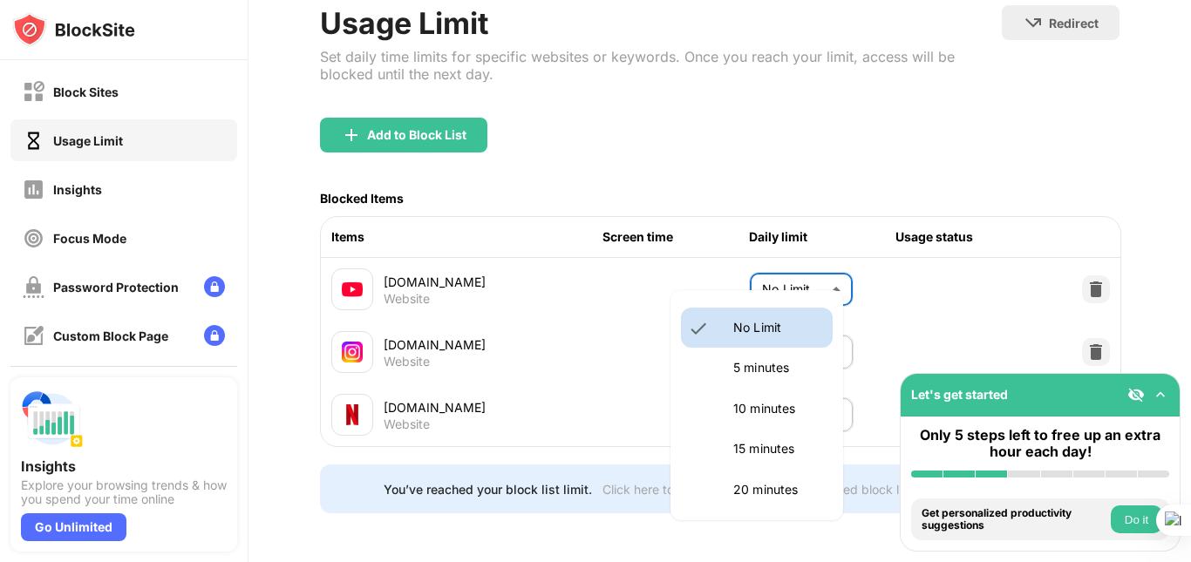
click at [816, 274] on body "Block Sites Usage Limit Insights Focus Mode Password Protection Custom Block Pa…" at bounding box center [595, 281] width 1191 height 562
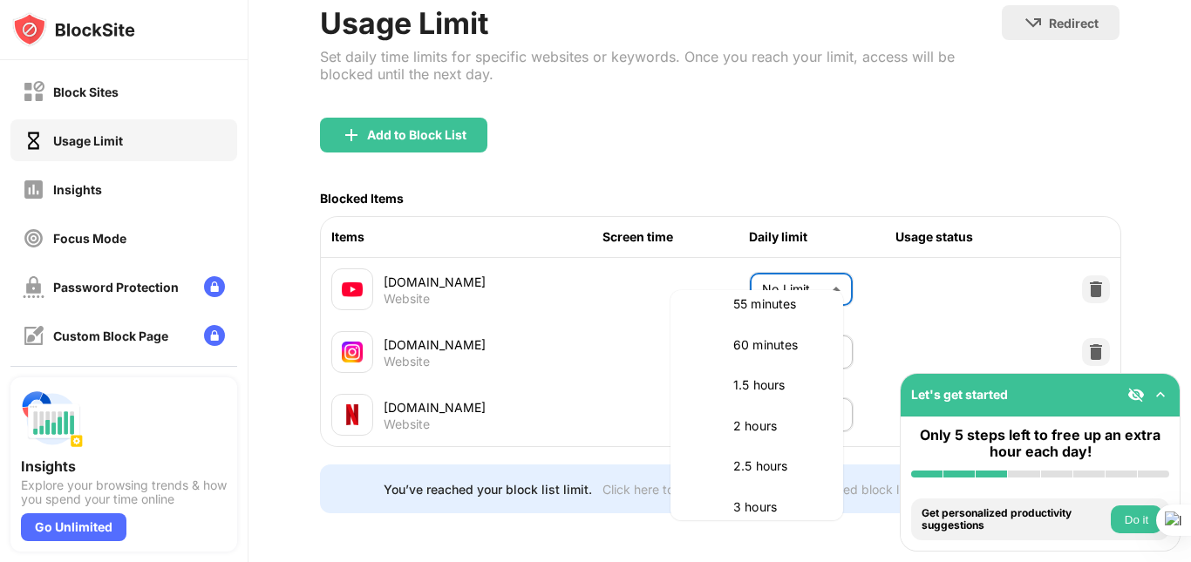
scroll to position [479, 0]
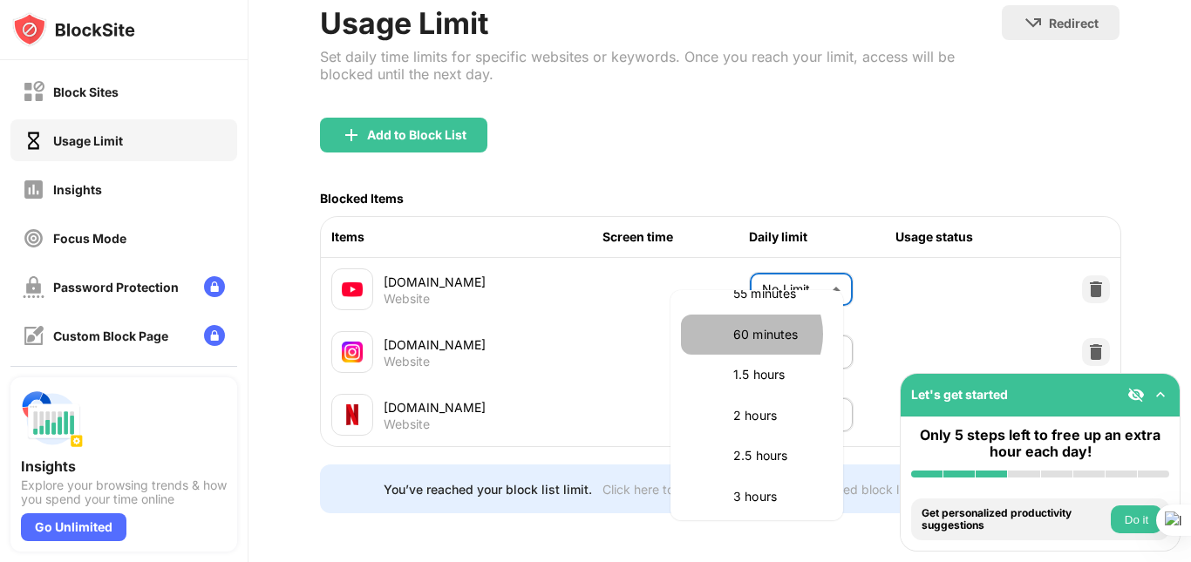
click at [749, 335] on p "60 minutes" at bounding box center [777, 334] width 89 height 19
type input "**"
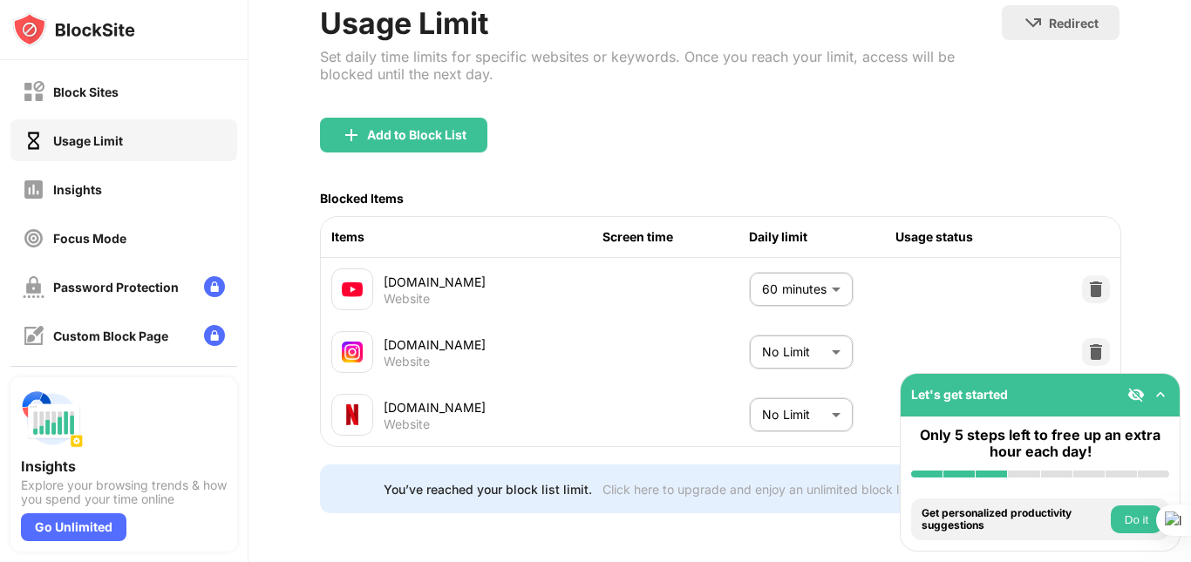
click at [1158, 402] on img at bounding box center [1160, 394] width 17 height 17
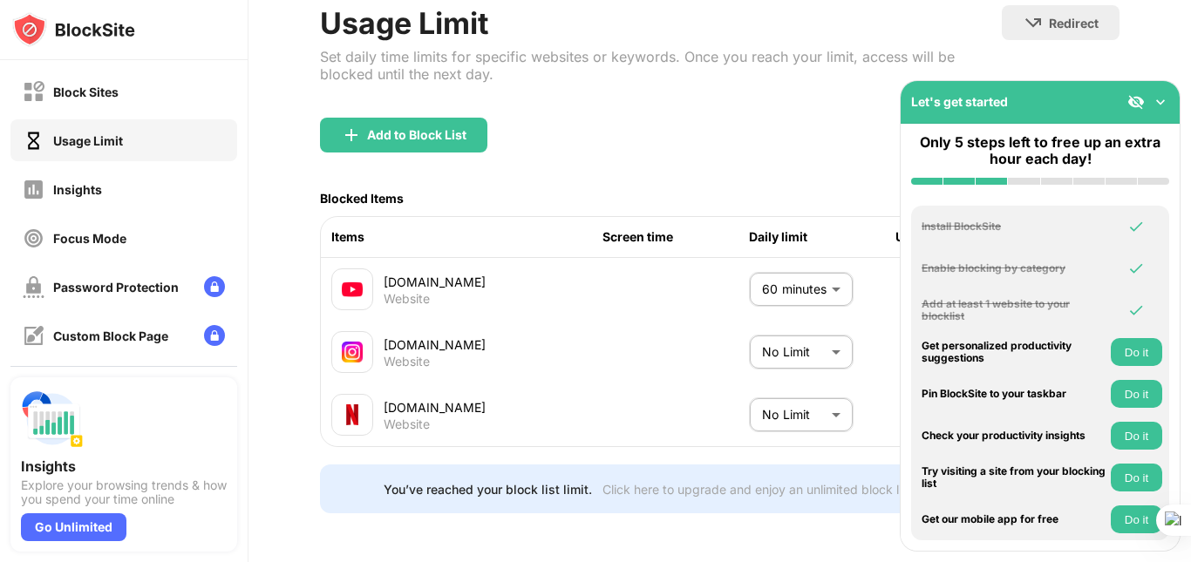
click at [1145, 349] on button "Do it" at bounding box center [1136, 352] width 51 height 28
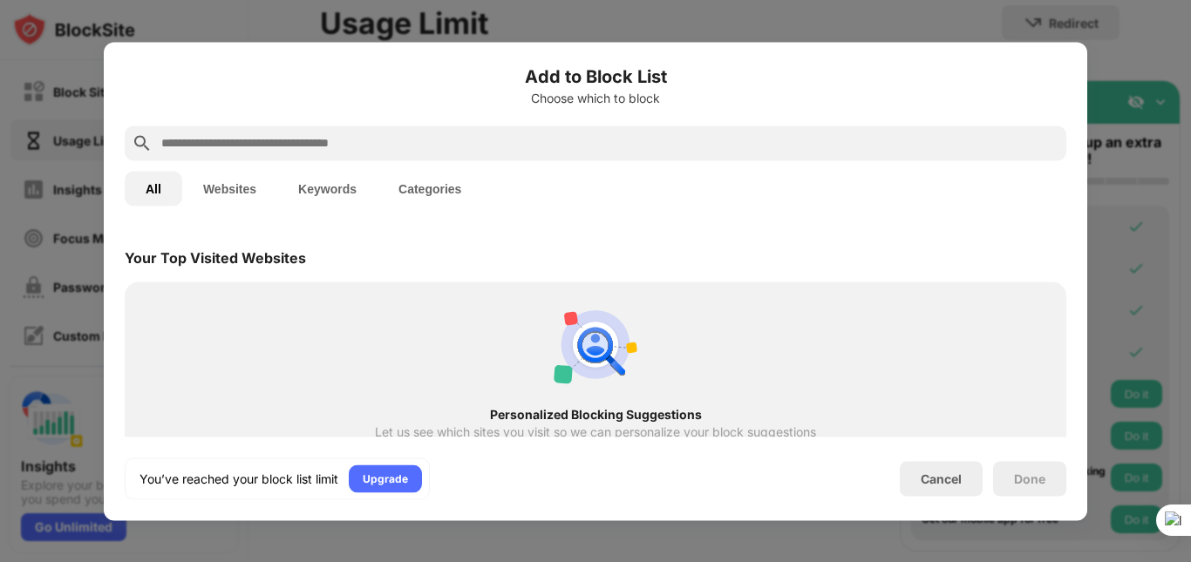
scroll to position [607, 0]
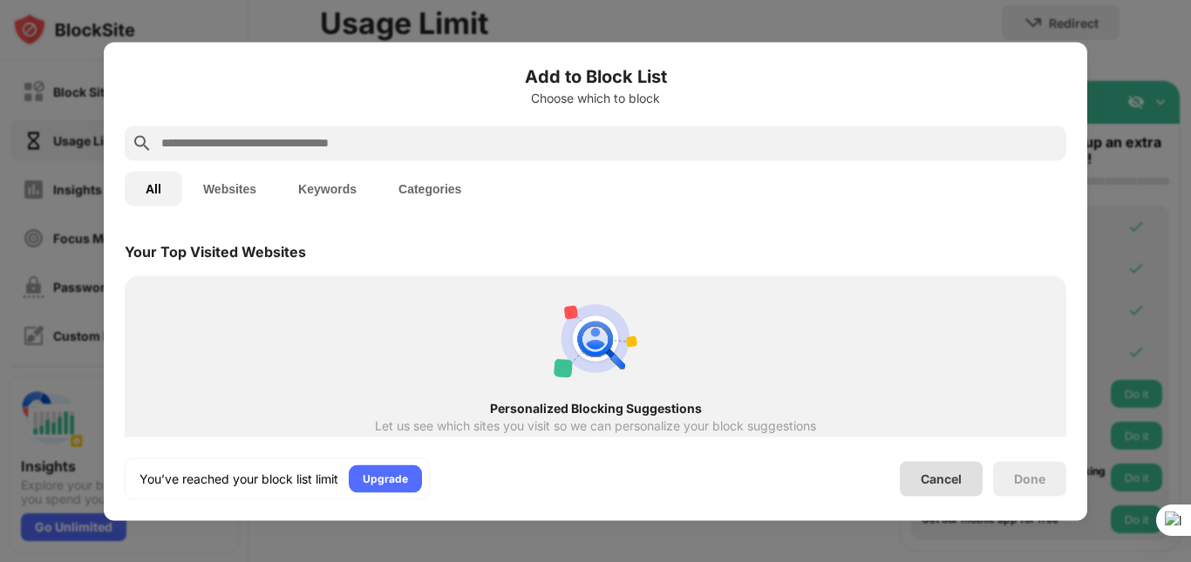
click at [948, 466] on div "Cancel" at bounding box center [941, 478] width 83 height 35
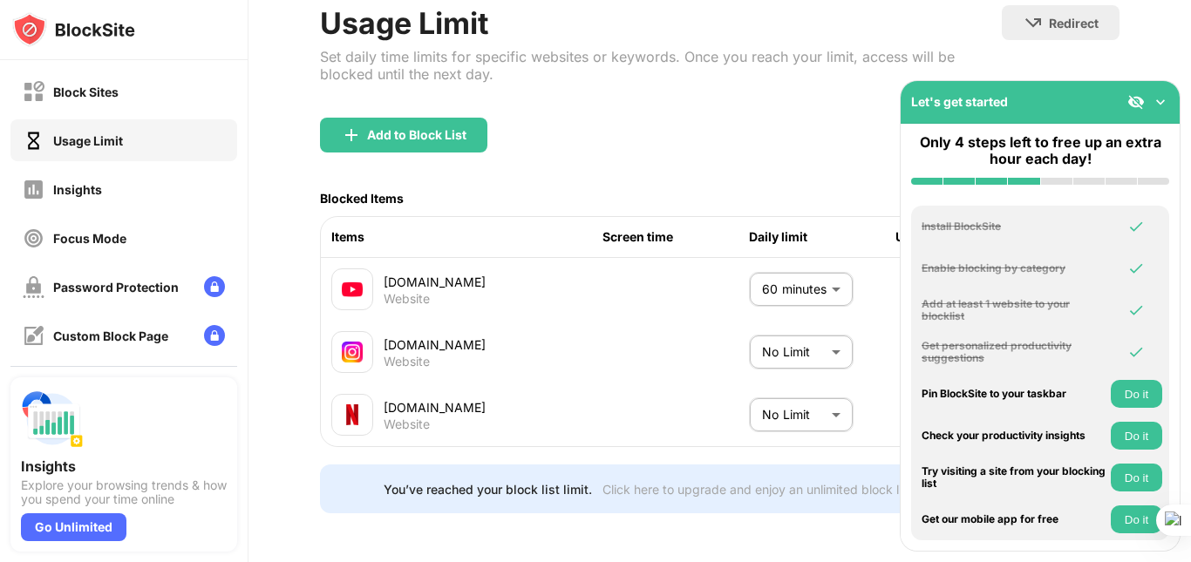
click at [1149, 398] on button "Do it" at bounding box center [1136, 394] width 51 height 28
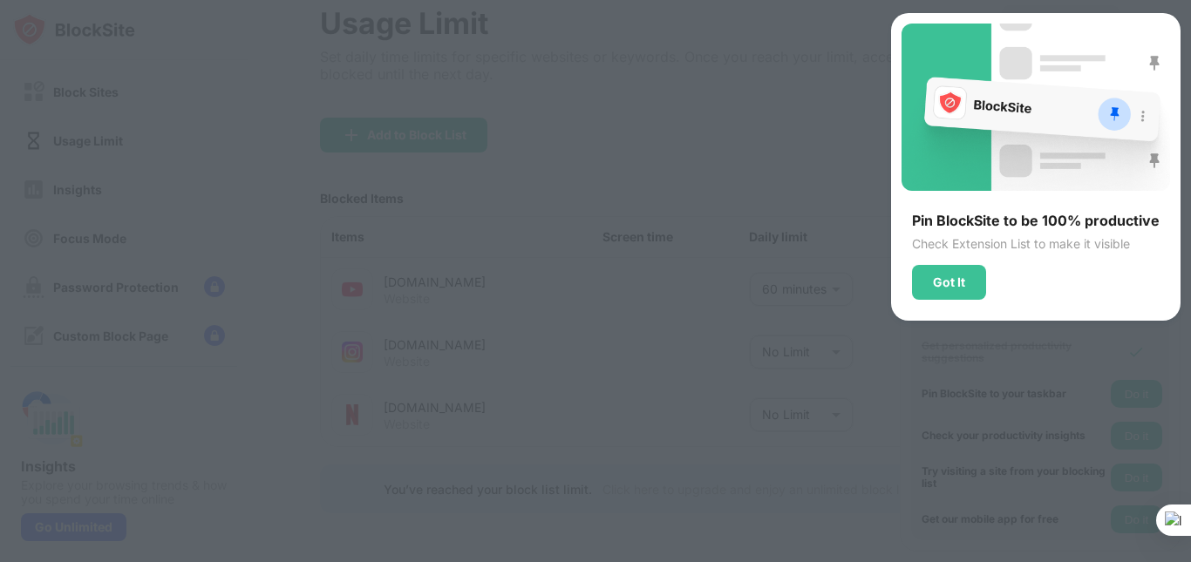
click at [1146, 436] on div at bounding box center [595, 281] width 1191 height 562
click at [960, 289] on div "Got It" at bounding box center [949, 282] width 74 height 35
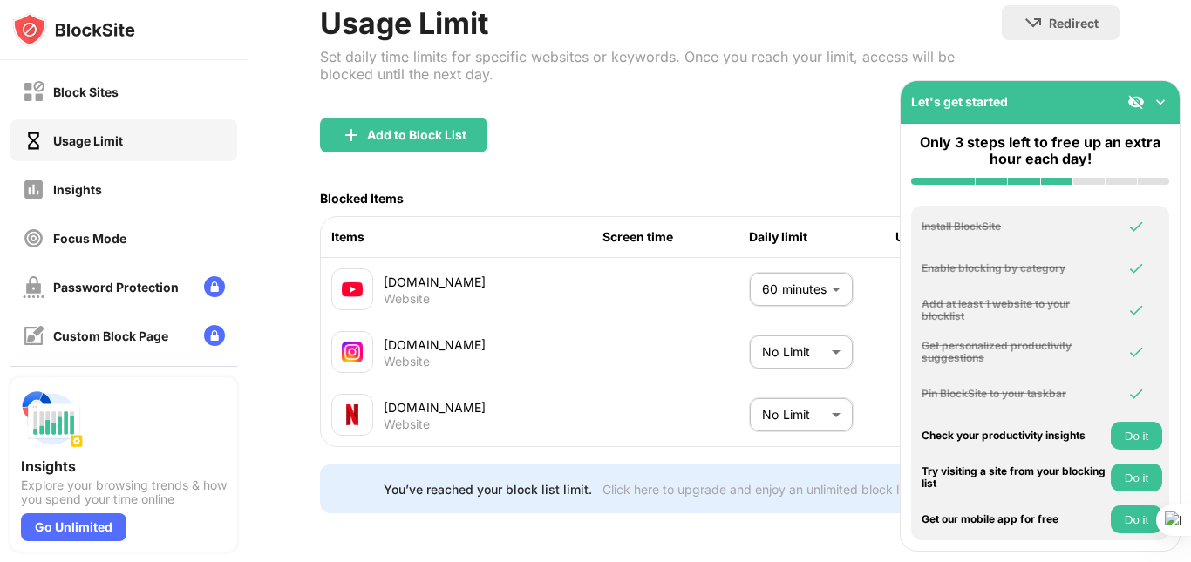
click at [1143, 419] on div "Check your productivity insights Do it" at bounding box center [1040, 436] width 258 height 42
click at [1143, 431] on button "Do it" at bounding box center [1136, 436] width 51 height 28
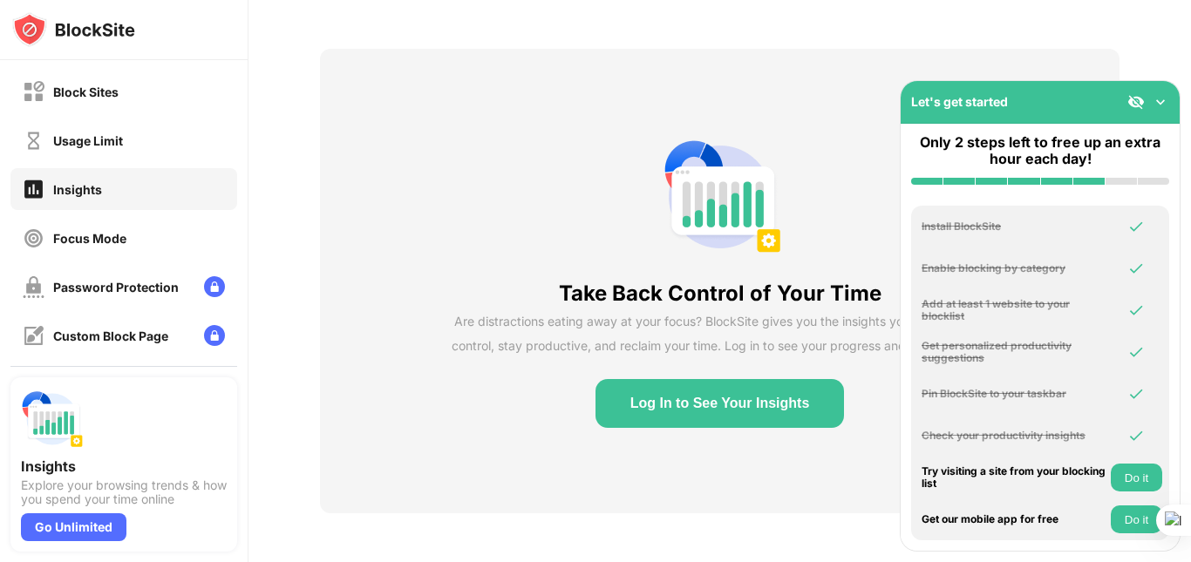
scroll to position [73, 0]
click at [1141, 466] on button "Do it" at bounding box center [1136, 478] width 51 height 28
click at [1158, 106] on img at bounding box center [1160, 101] width 17 height 17
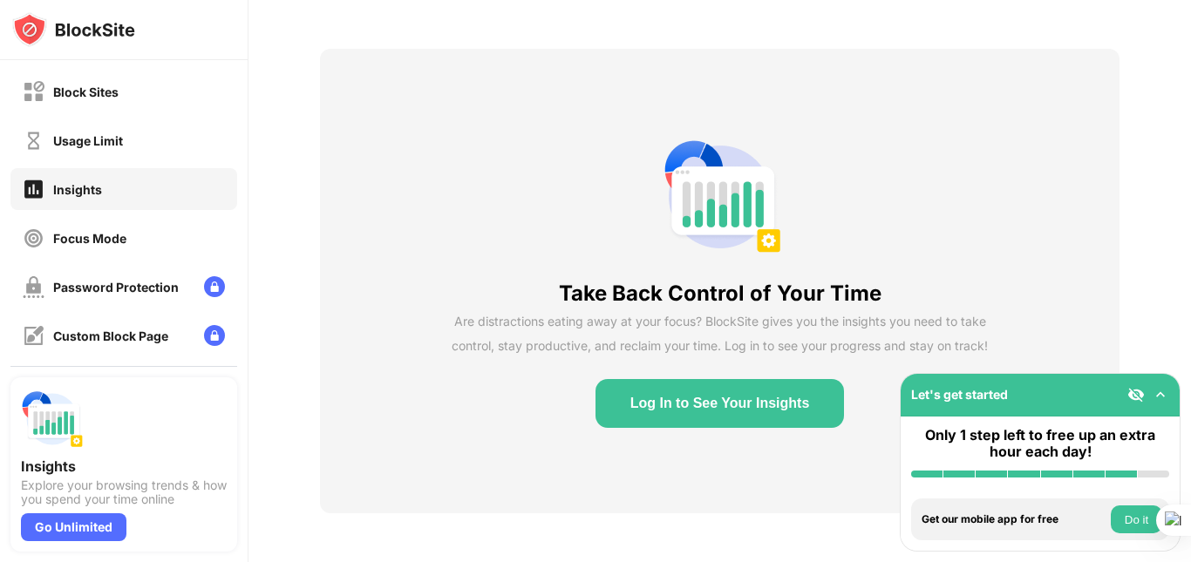
drag, startPoint x: 1057, startPoint y: 399, endPoint x: 1084, endPoint y: 403, distance: 28.1
click at [1084, 403] on div "Let's get started" at bounding box center [1040, 395] width 279 height 43
click at [1135, 393] on img at bounding box center [1135, 394] width 17 height 17
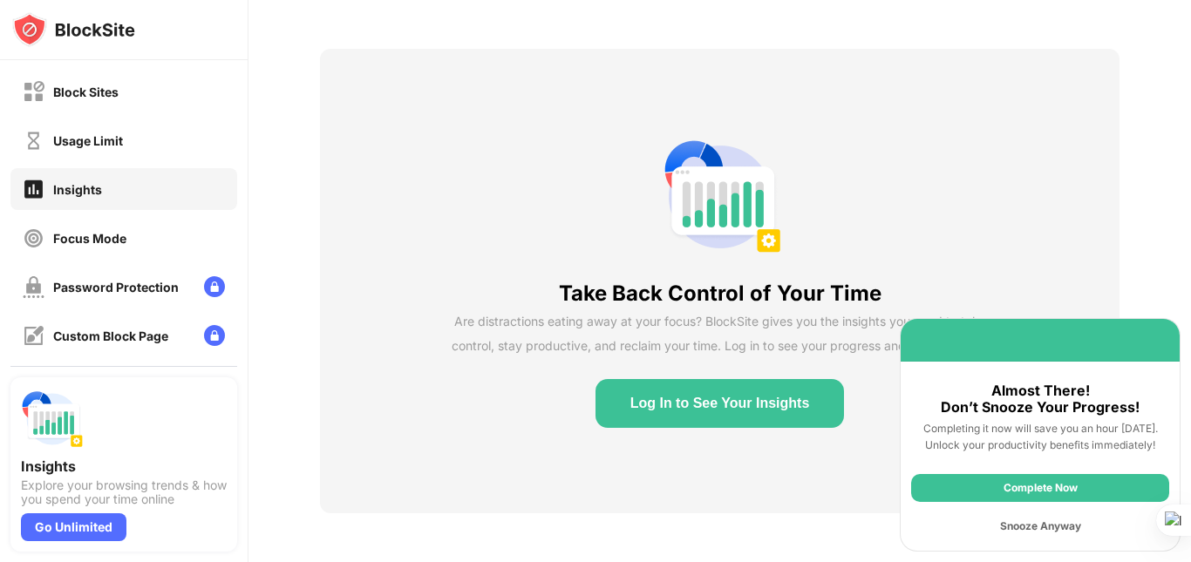
click at [1057, 493] on div "Complete Now" at bounding box center [1040, 488] width 258 height 28
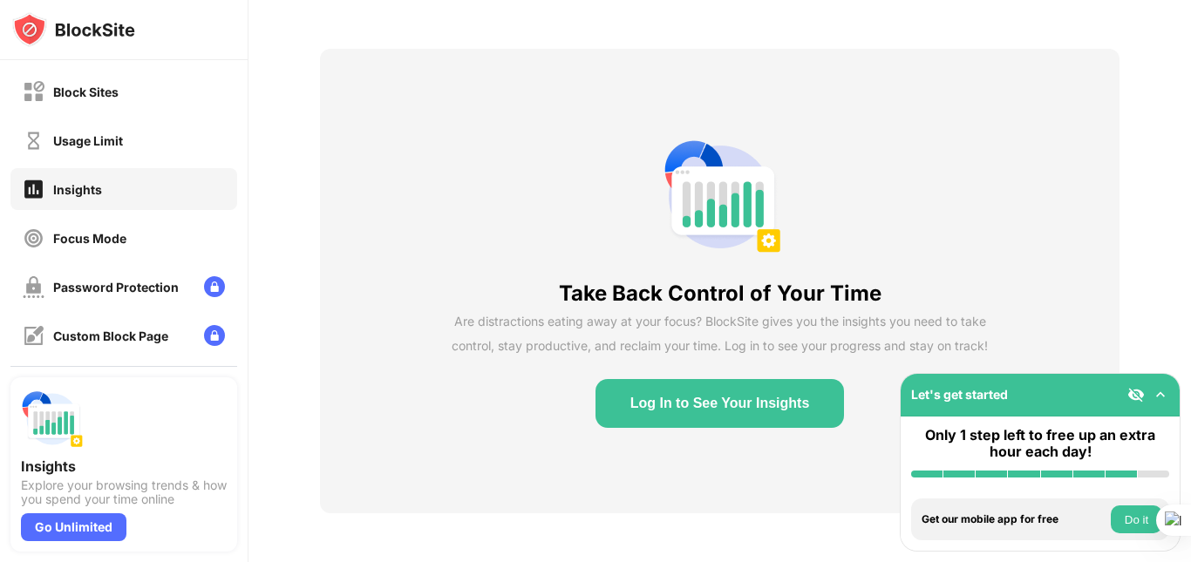
click at [1131, 401] on img at bounding box center [1135, 394] width 17 height 17
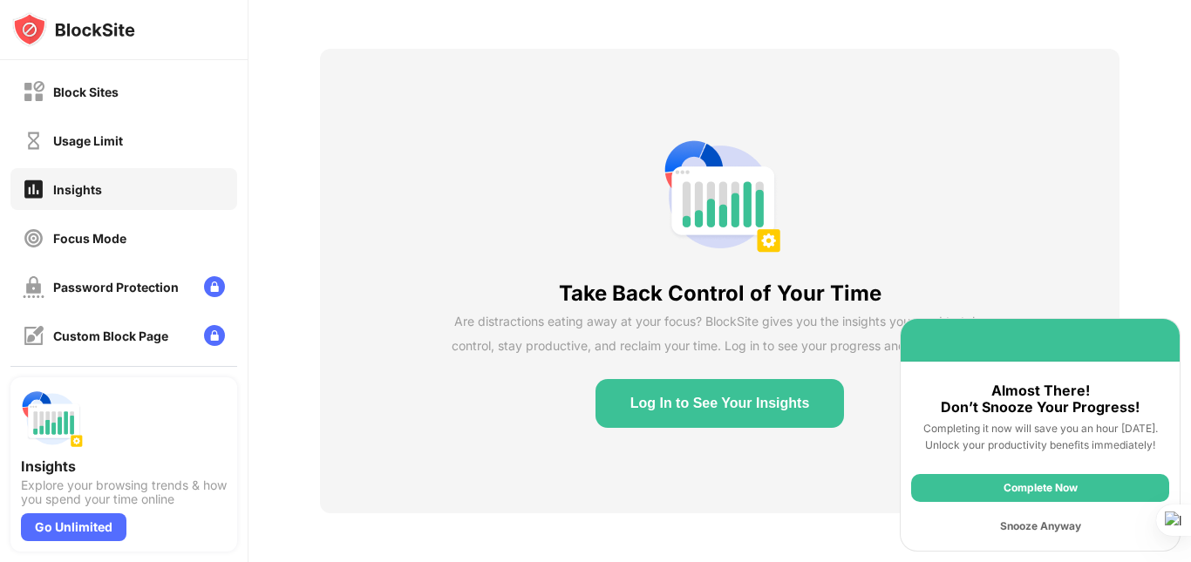
click at [1060, 530] on div "Snooze Anyway" at bounding box center [1040, 527] width 258 height 28
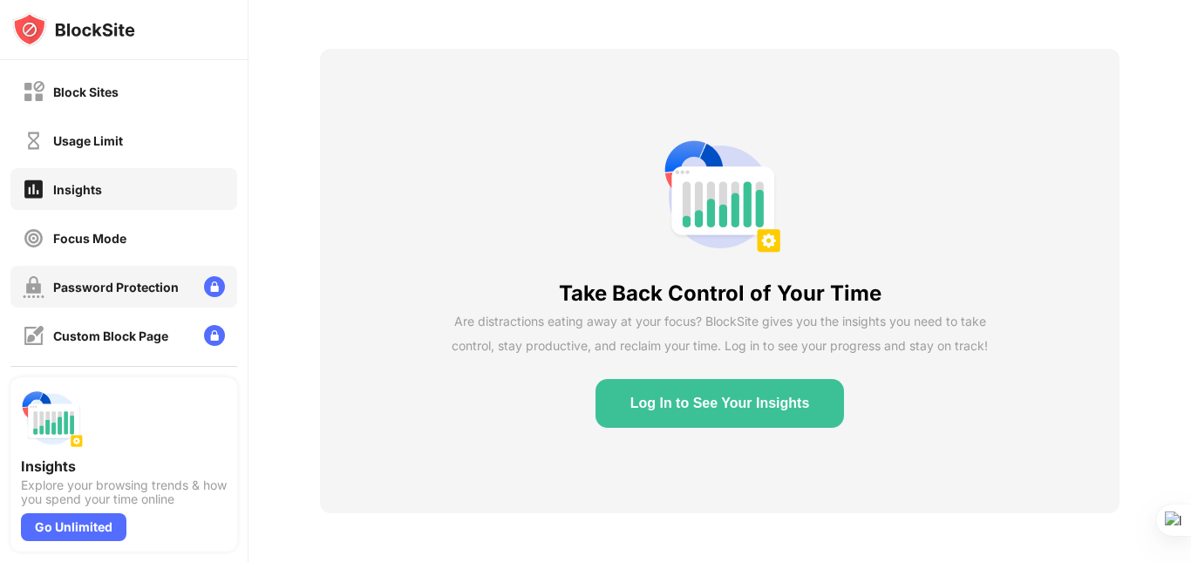
click at [81, 294] on div "Password Protection" at bounding box center [116, 287] width 126 height 15
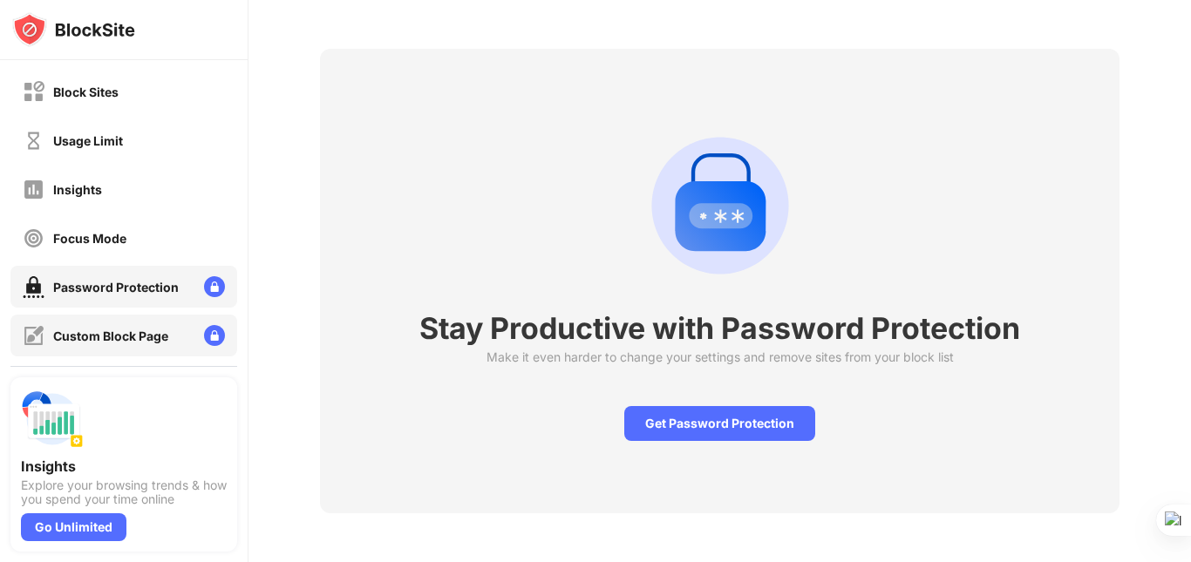
click at [99, 333] on div "Custom Block Page" at bounding box center [110, 336] width 115 height 15
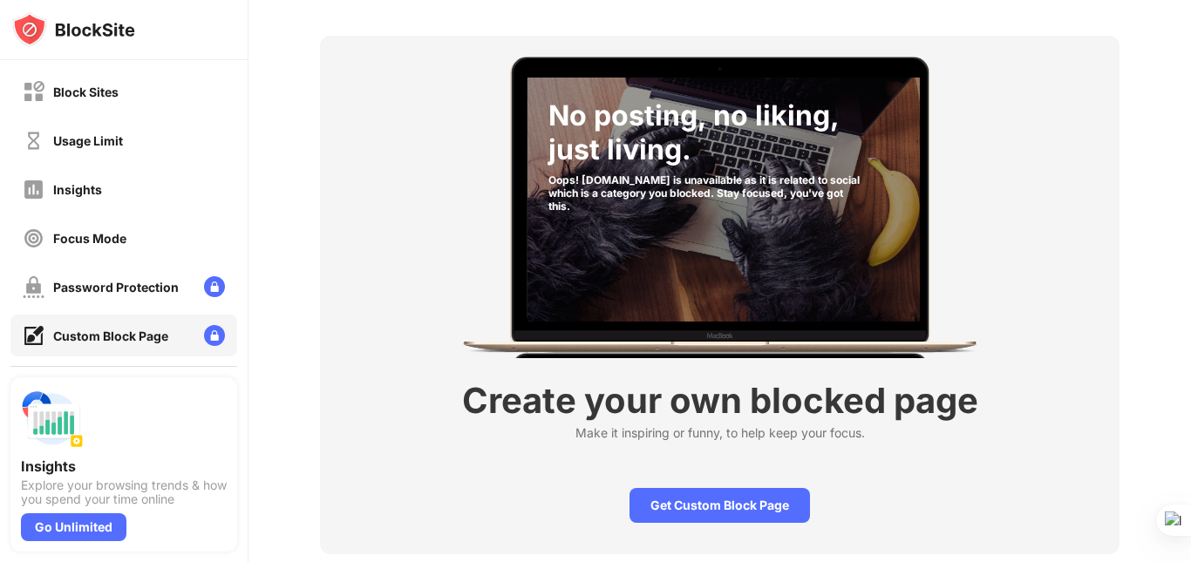
scroll to position [124, 0]
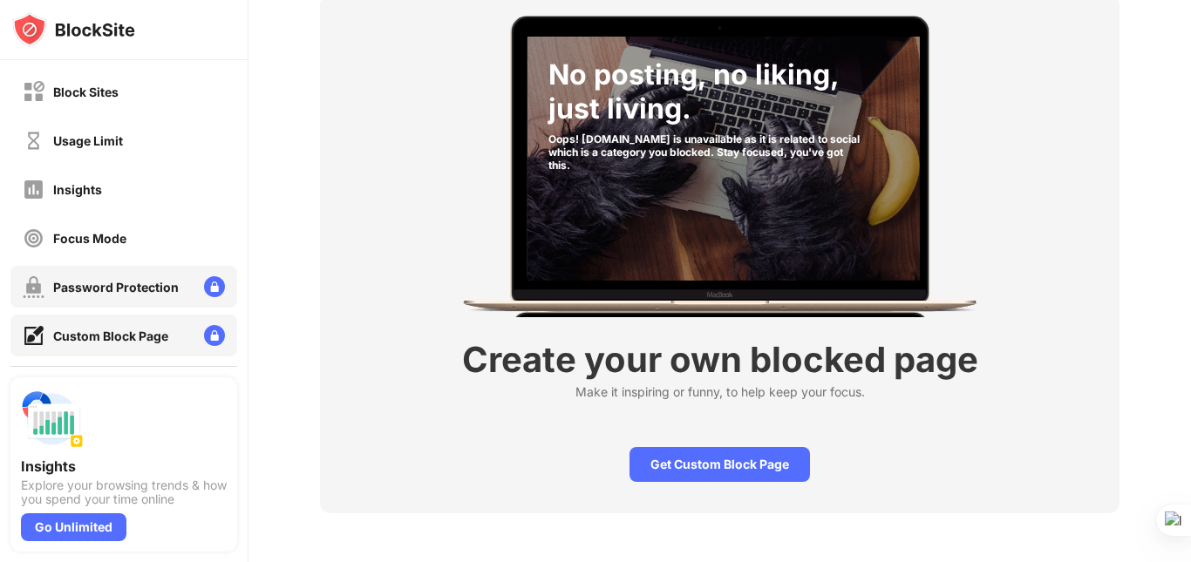
click at [122, 296] on div "Password Protection" at bounding box center [101, 287] width 156 height 22
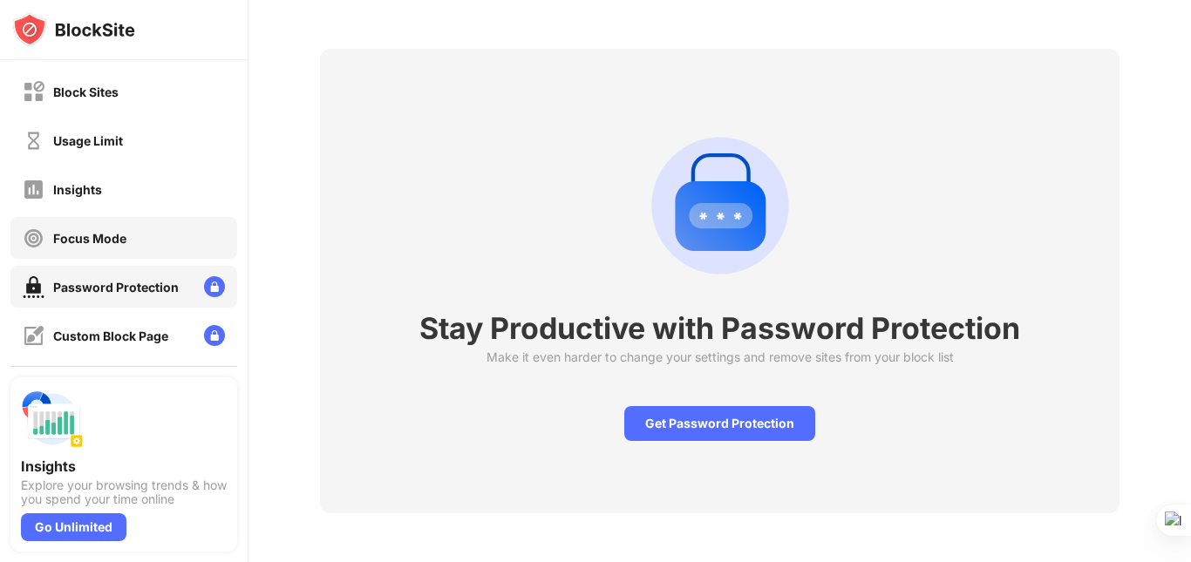
click at [128, 255] on div "Focus Mode" at bounding box center [123, 238] width 227 height 42
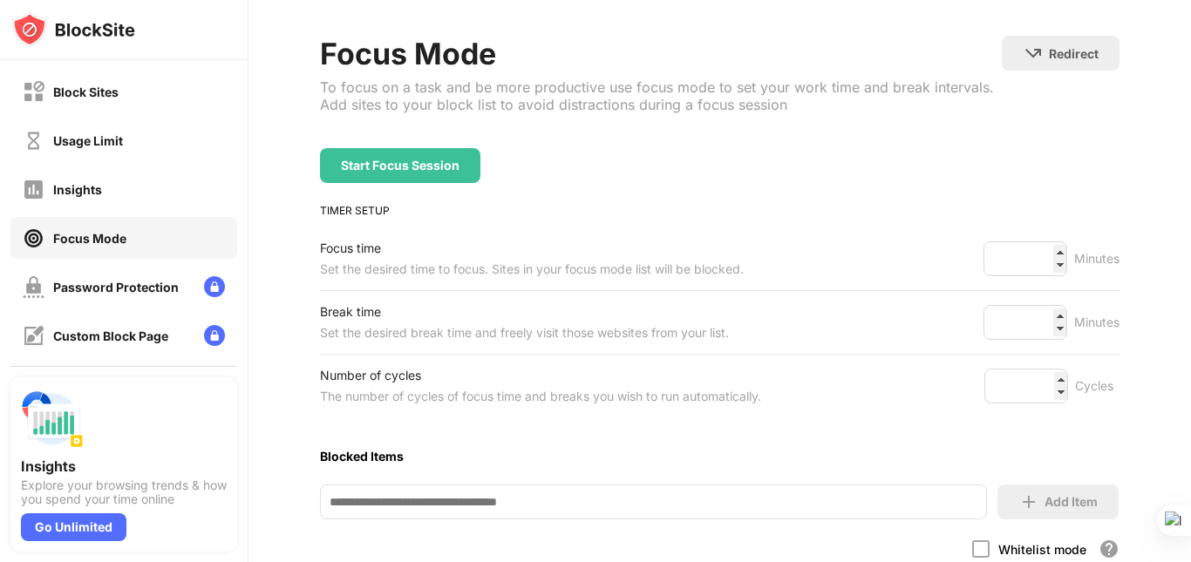
scroll to position [124, 0]
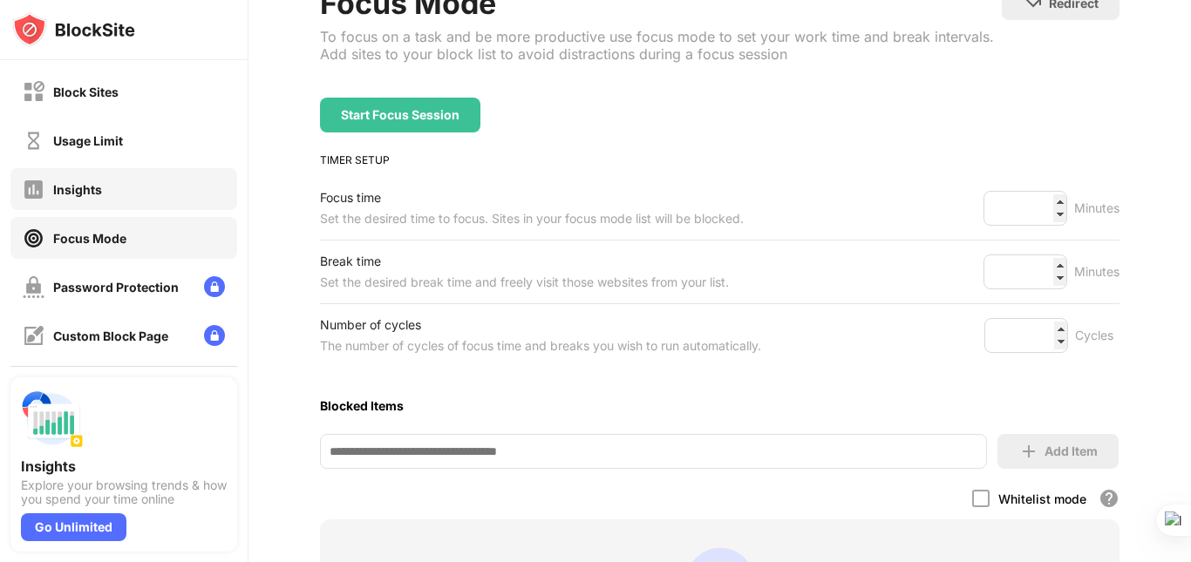
click at [215, 200] on div "Insights" at bounding box center [123, 189] width 227 height 42
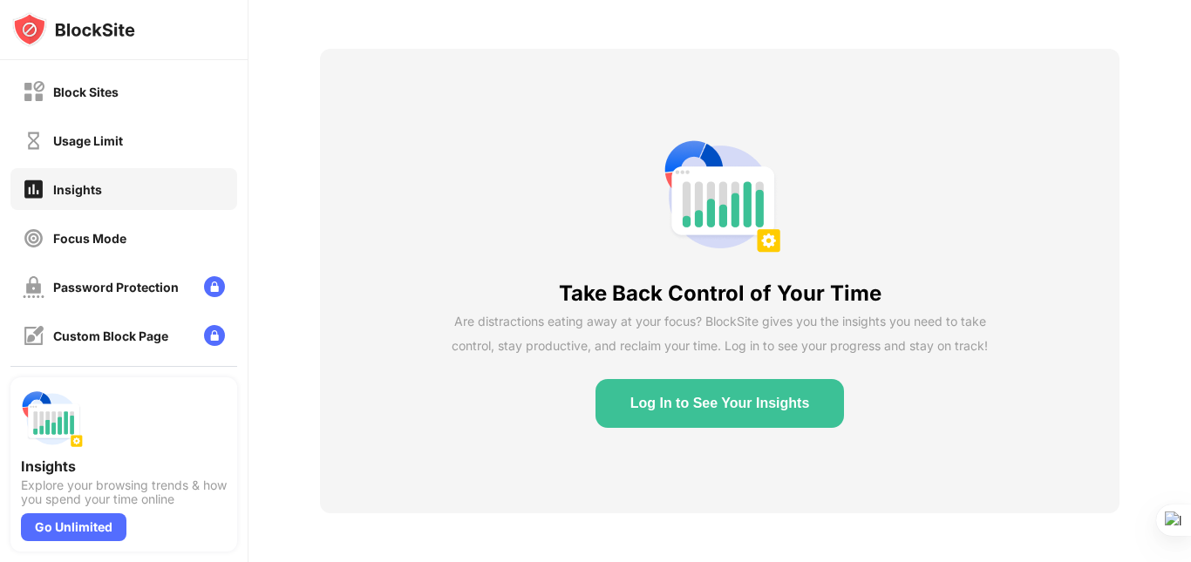
click at [187, 161] on div "Block Sites Usage Limit Insights Focus Mode Password Protection Custom Block Pa…" at bounding box center [124, 262] width 248 height 404
click at [187, 145] on div "Usage Limit" at bounding box center [123, 140] width 227 height 42
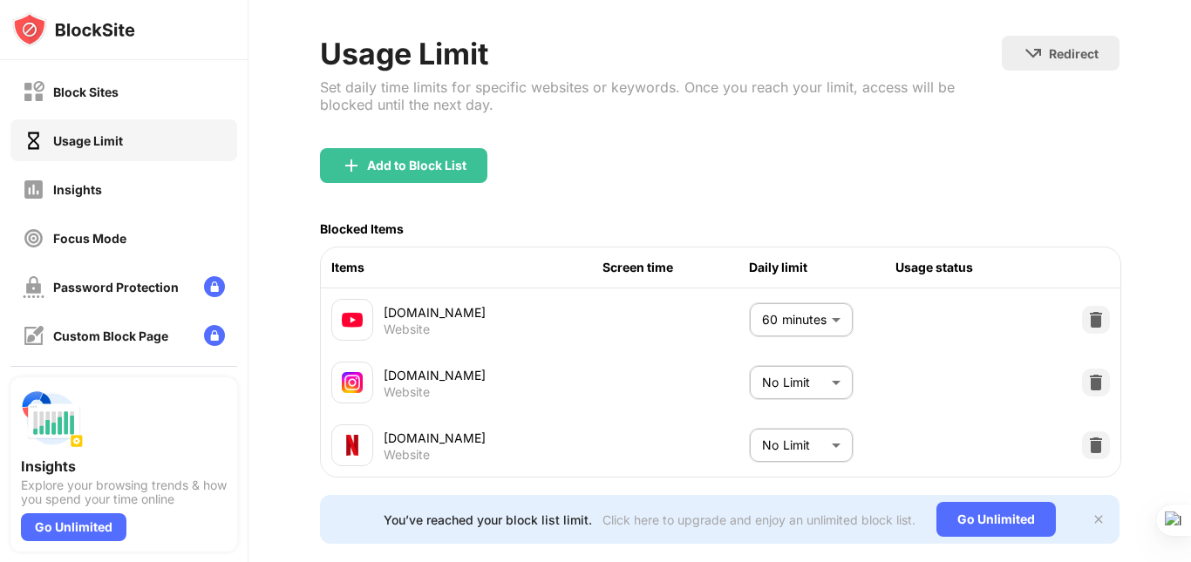
scroll to position [124, 0]
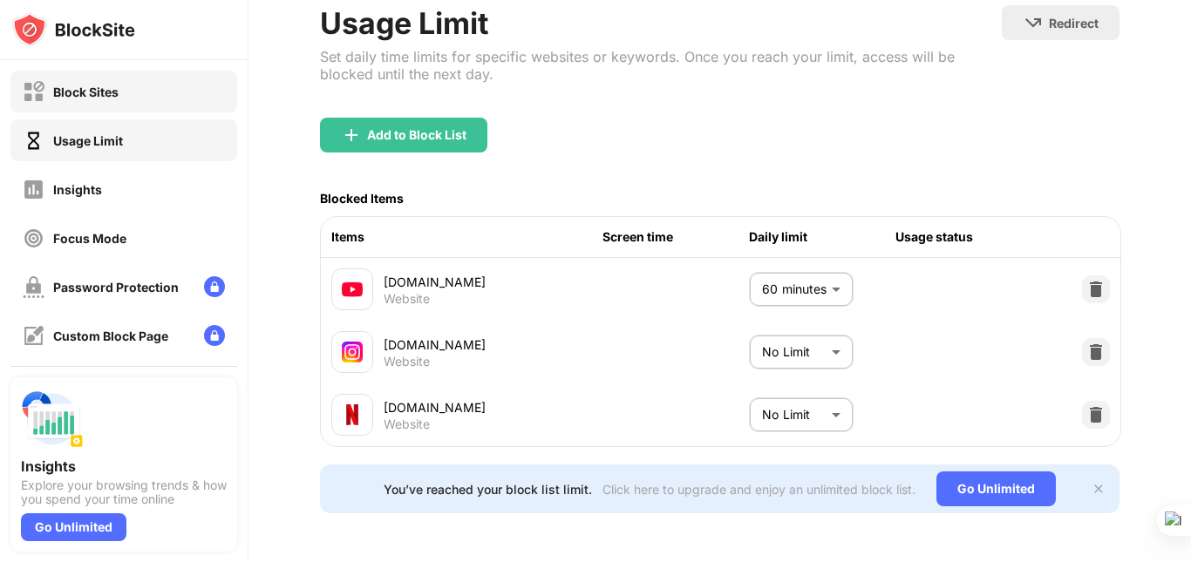
click at [200, 94] on div "Block Sites" at bounding box center [123, 92] width 227 height 42
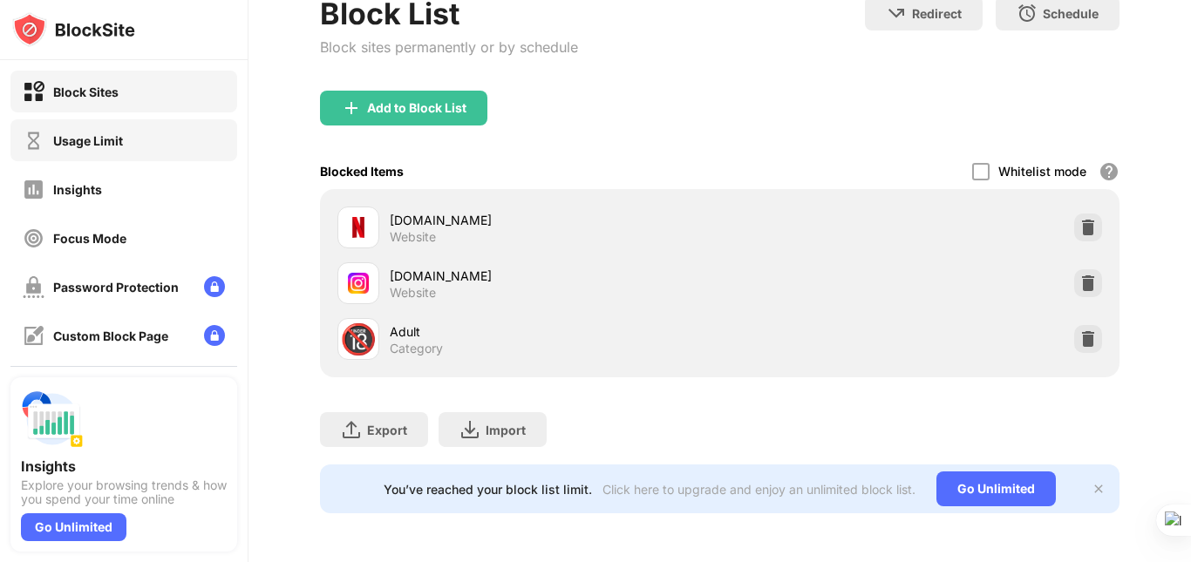
click at [208, 133] on div "Usage Limit" at bounding box center [123, 140] width 227 height 42
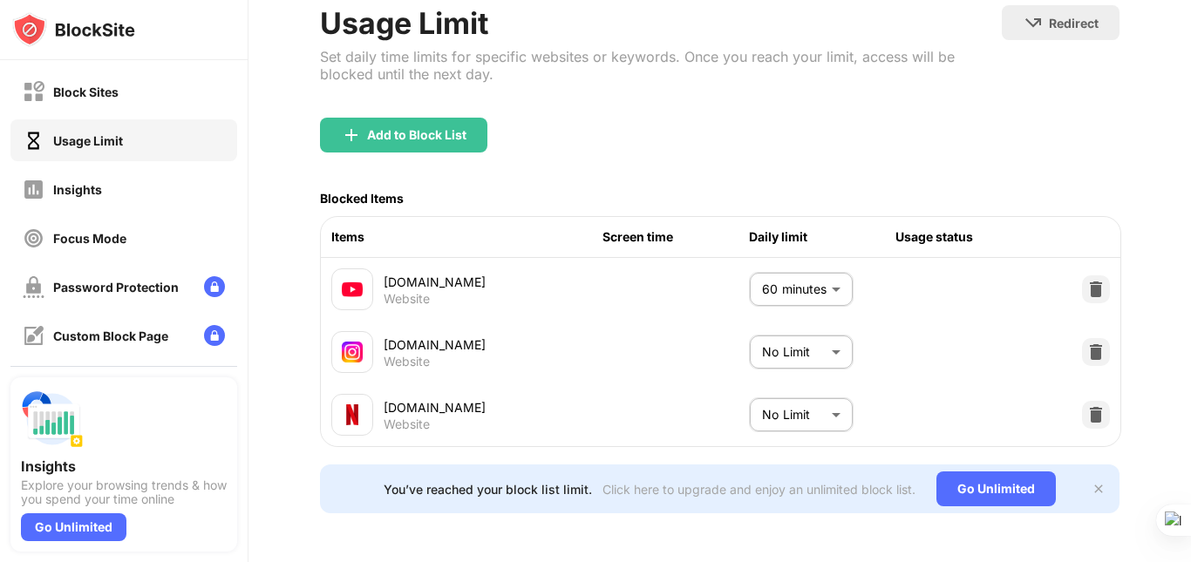
click at [808, 331] on body "Block Sites Usage Limit Insights Focus Mode Password Protection Custom Block Pa…" at bounding box center [595, 281] width 1191 height 562
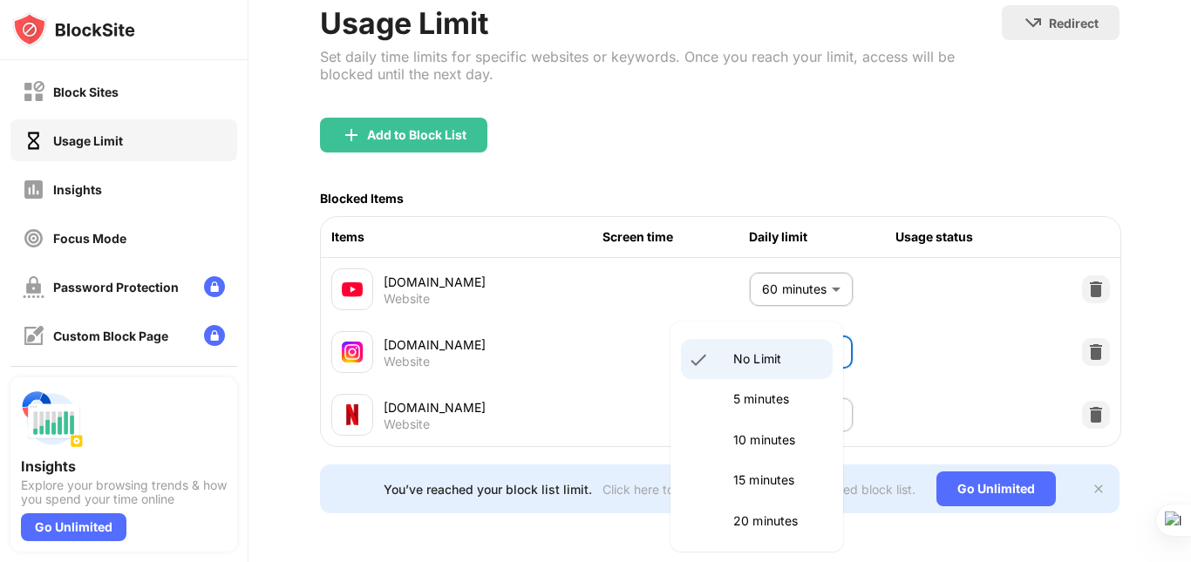
click at [745, 398] on p "5 minutes" at bounding box center [777, 399] width 89 height 19
type input "*"
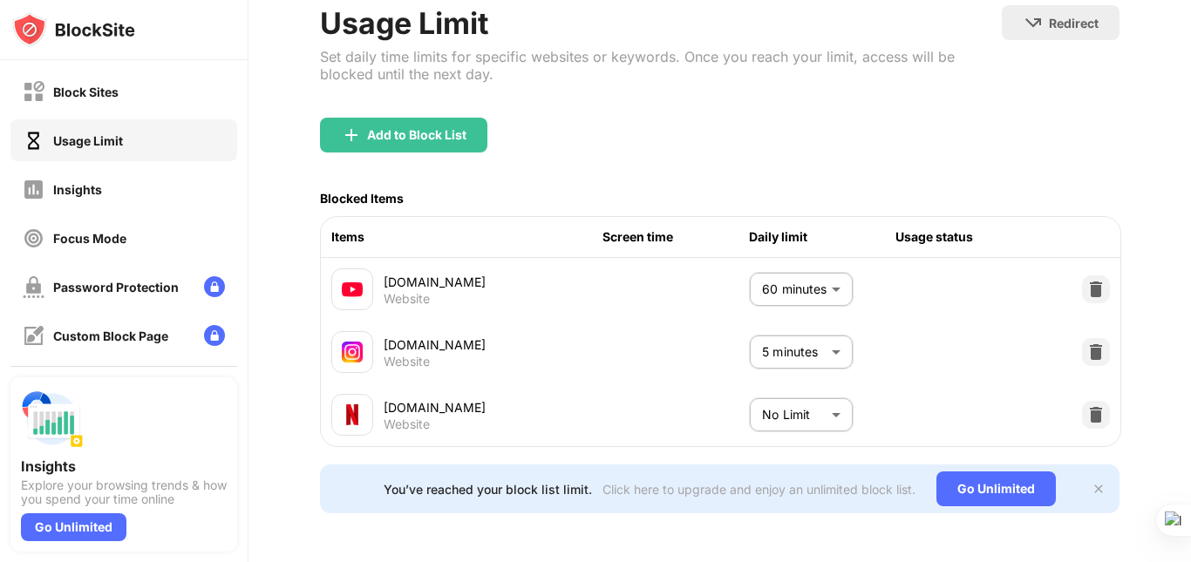
click at [1064, 323] on div "[DOMAIN_NAME] Website 5 minutes * ​" at bounding box center [720, 352] width 799 height 63
click at [1087, 343] on img at bounding box center [1095, 351] width 17 height 17
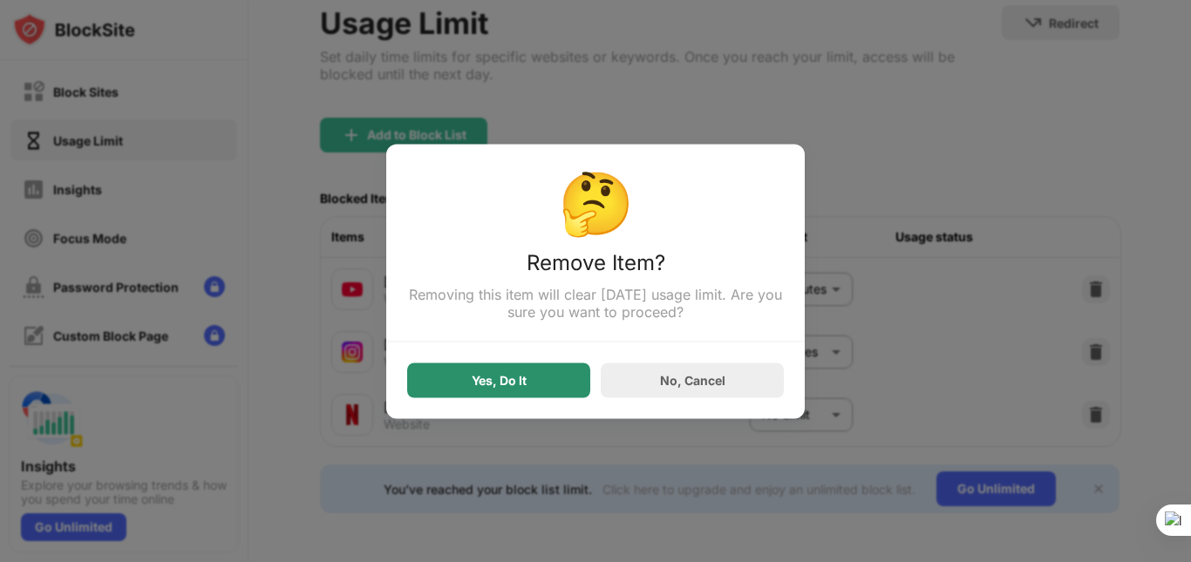
click at [554, 398] on div "Yes, Do It" at bounding box center [498, 380] width 183 height 35
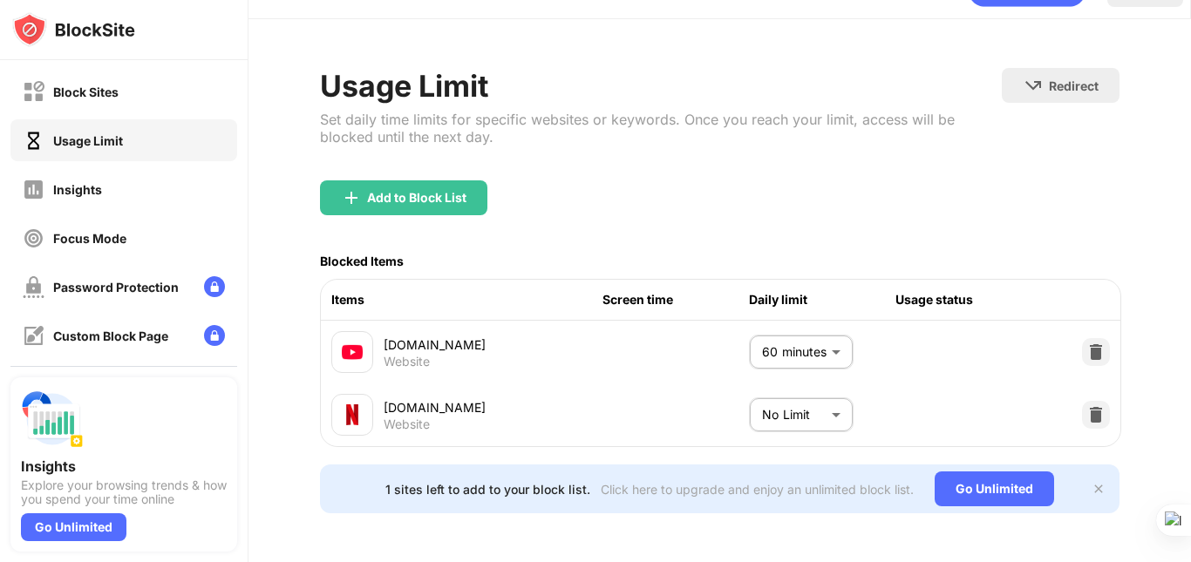
scroll to position [61, 0]
click at [1087, 406] on img at bounding box center [1095, 414] width 17 height 17
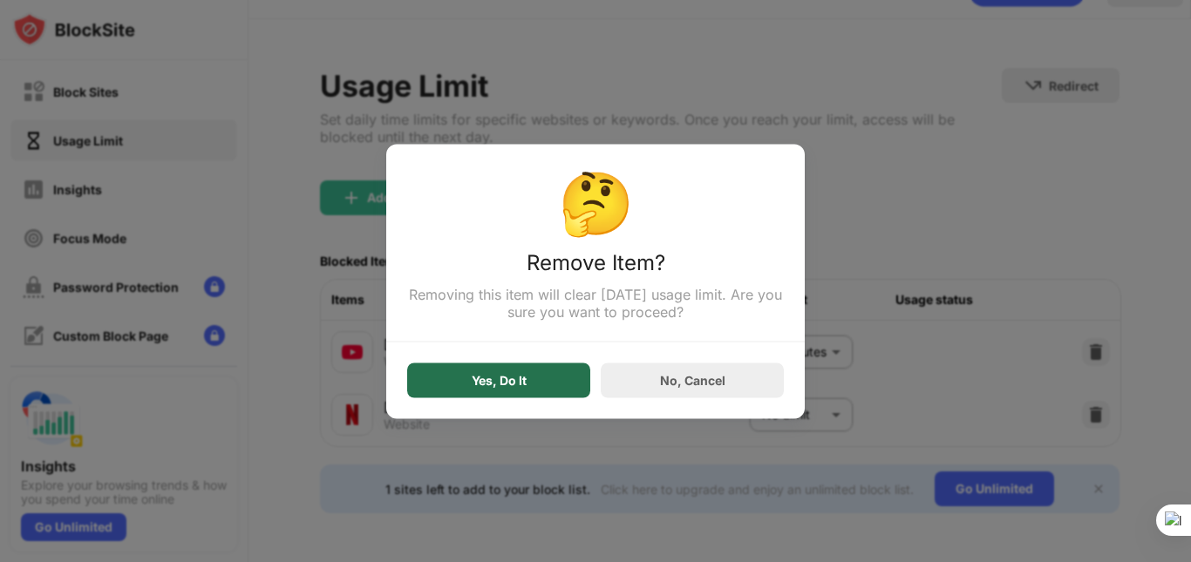
click at [560, 383] on div "Yes, Do It" at bounding box center [498, 380] width 183 height 35
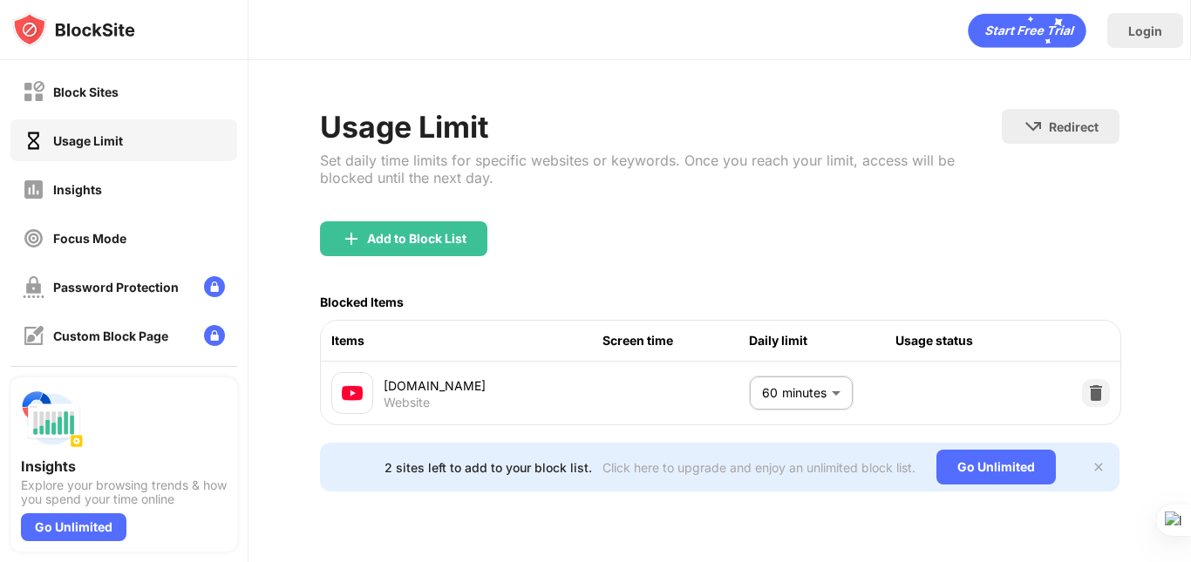
click at [956, 338] on div "Usage status" at bounding box center [968, 340] width 146 height 19
click at [1095, 474] on img at bounding box center [1098, 467] width 14 height 14
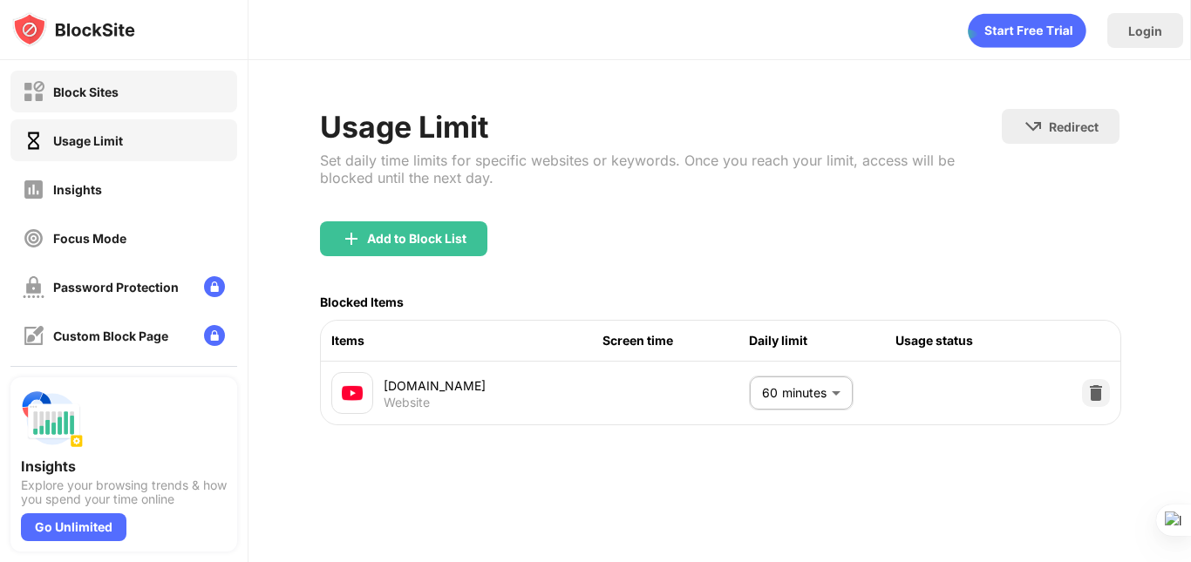
click at [119, 99] on div "Block Sites" at bounding box center [123, 92] width 227 height 42
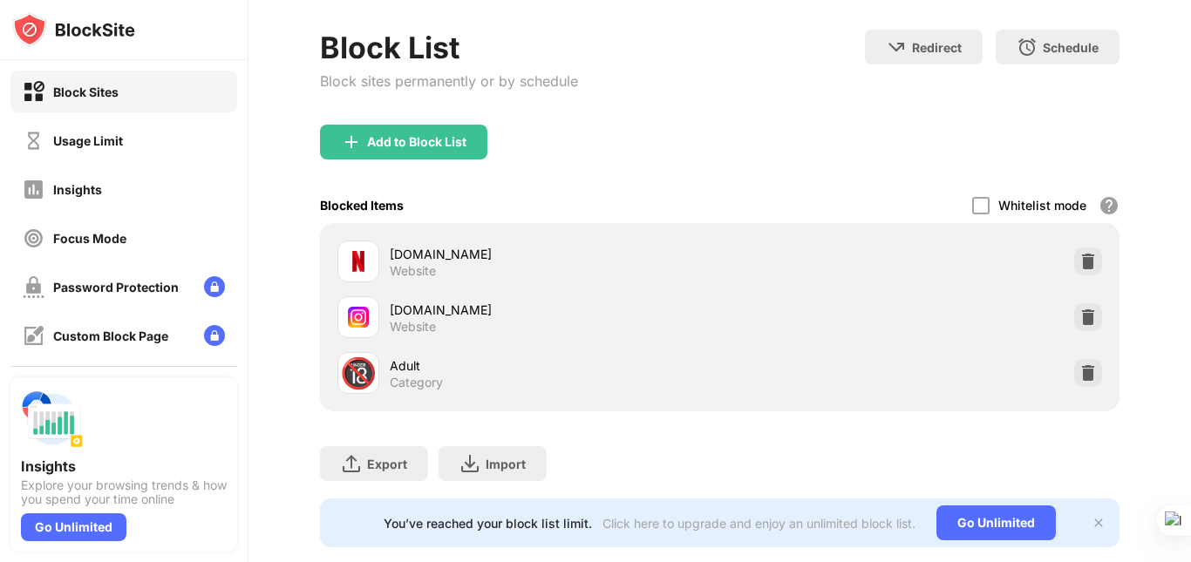
scroll to position [126, 0]
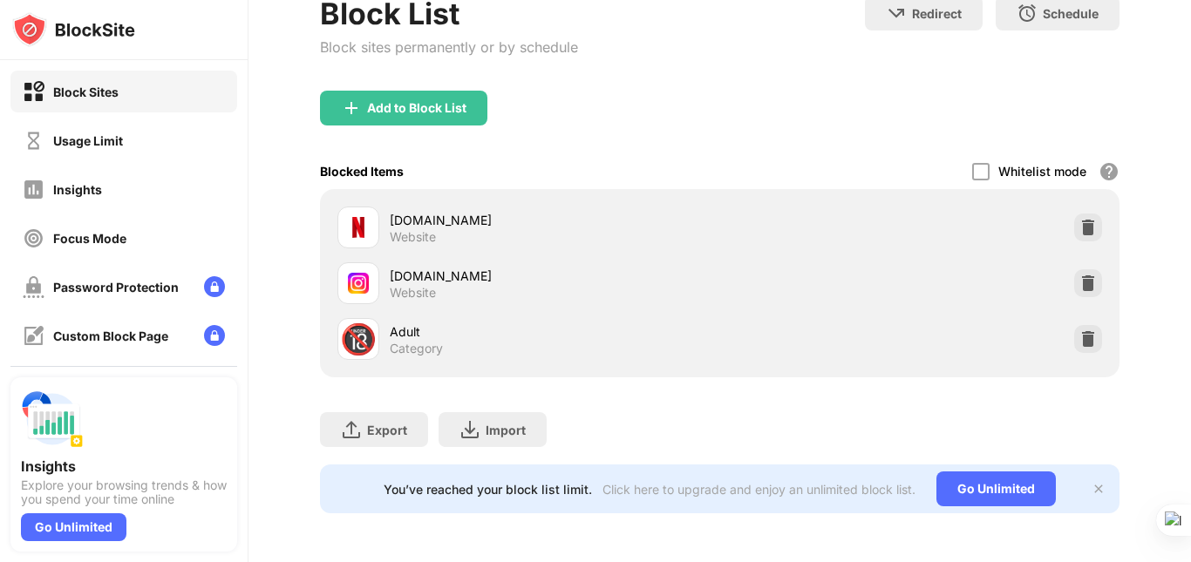
click at [673, 324] on div "Adult" at bounding box center [555, 332] width 330 height 18
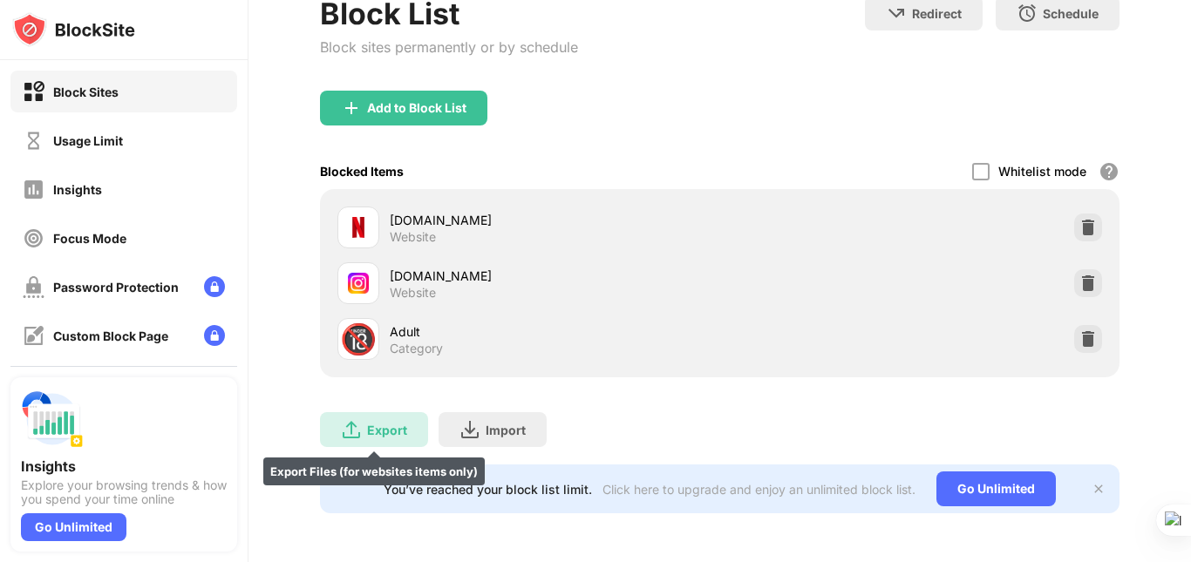
click at [391, 425] on div "Export Export Files (for websites items only)" at bounding box center [374, 429] width 108 height 35
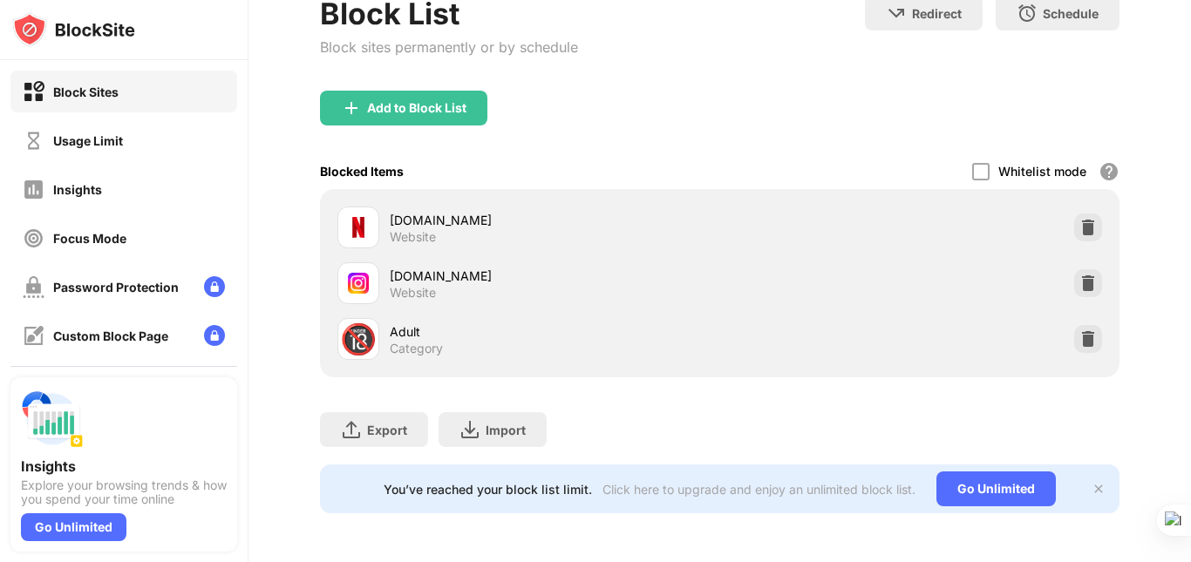
drag, startPoint x: 1190, startPoint y: 113, endPoint x: 1190, endPoint y: 51, distance: 62.8
click at [1190, 51] on div at bounding box center [1190, 281] width 1 height 562
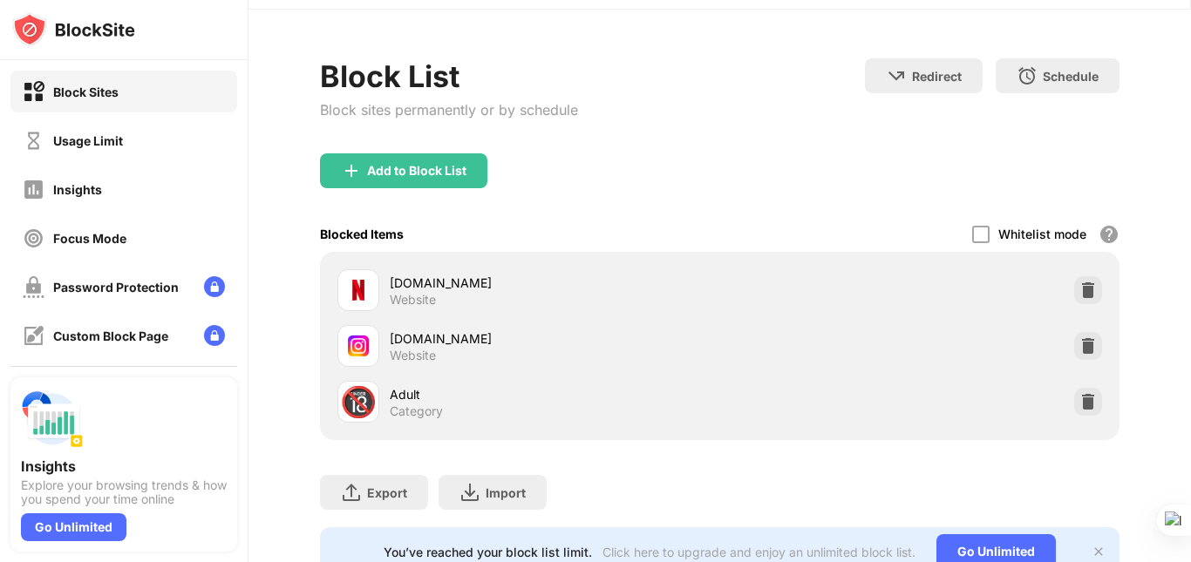
scroll to position [0, 0]
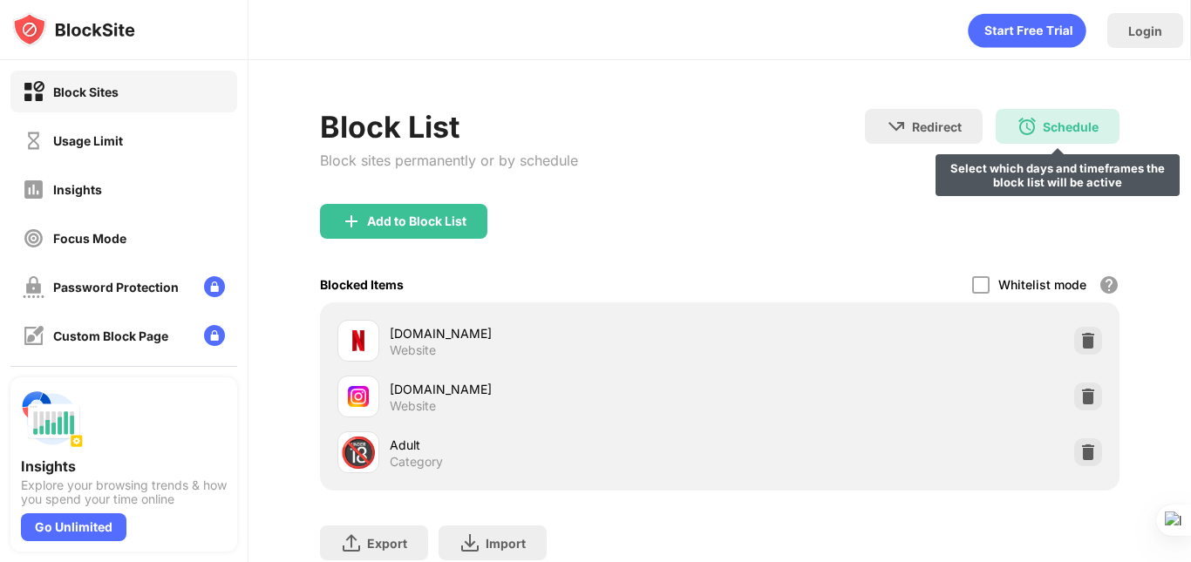
click at [1036, 117] on div "Schedule Select which days and timeframes the block list will be active" at bounding box center [1058, 126] width 124 height 35
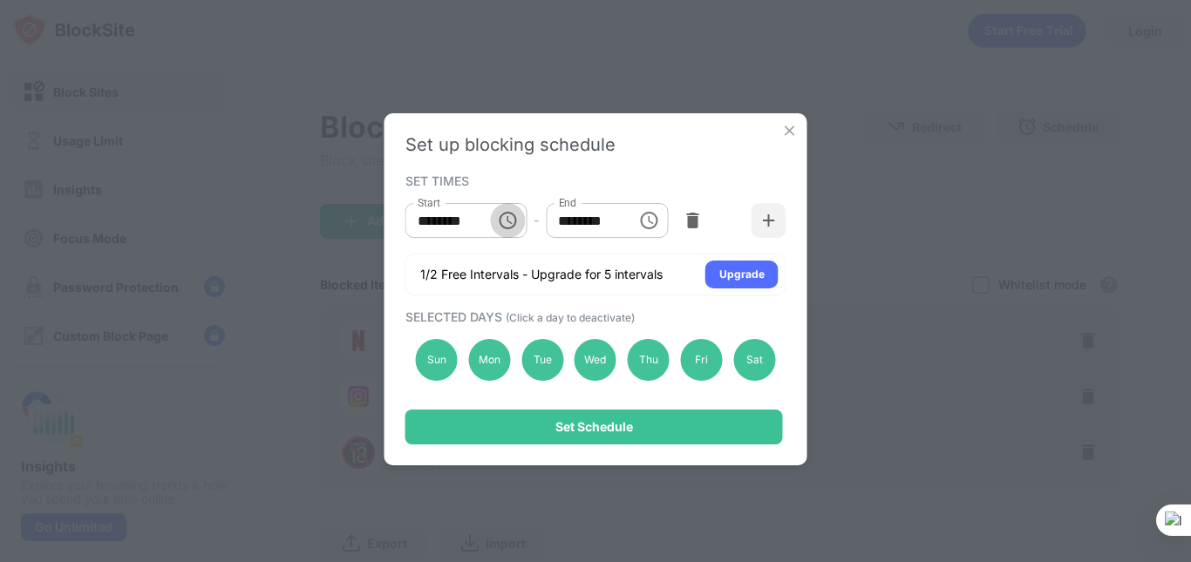
click at [506, 217] on icon "Choose time, selected time is 10:00 AM" at bounding box center [507, 220] width 21 height 21
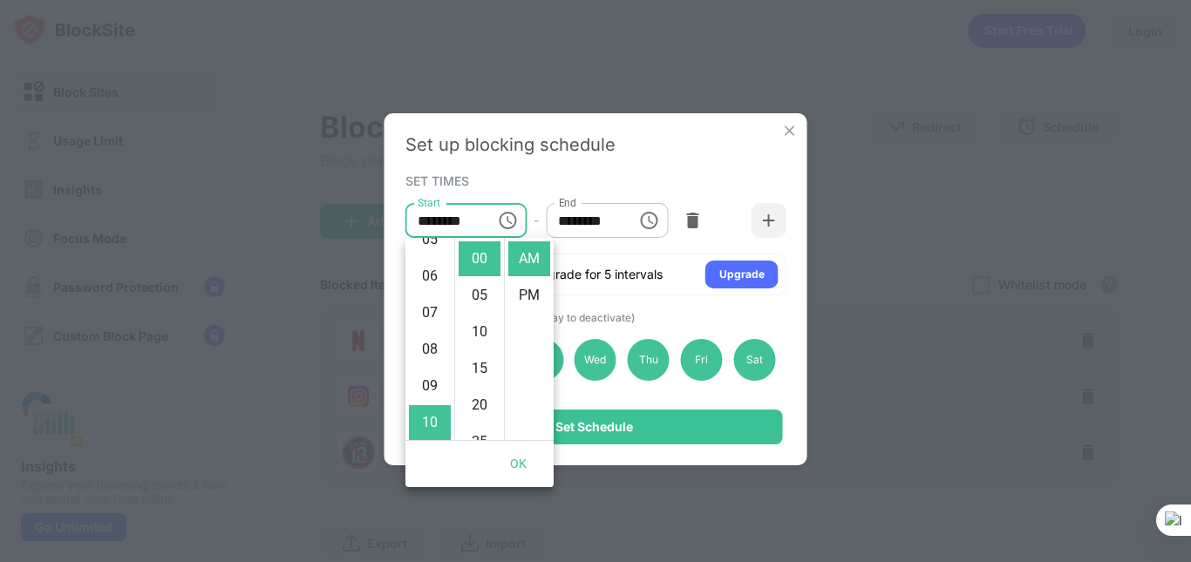
scroll to position [196, 0]
click at [427, 269] on li "06" at bounding box center [430, 282] width 42 height 35
type input "********"
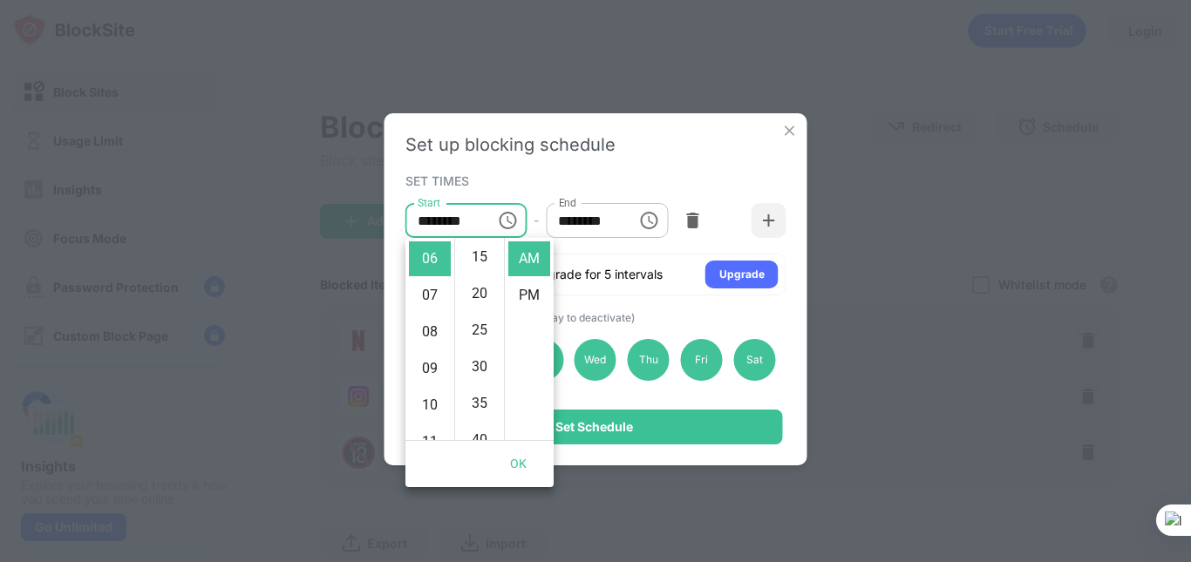
scroll to position [105, 0]
click at [683, 162] on div "Set up blocking schedule SET TIMES Start ******** Start - End ******** End 1/2 …" at bounding box center [595, 289] width 423 height 352
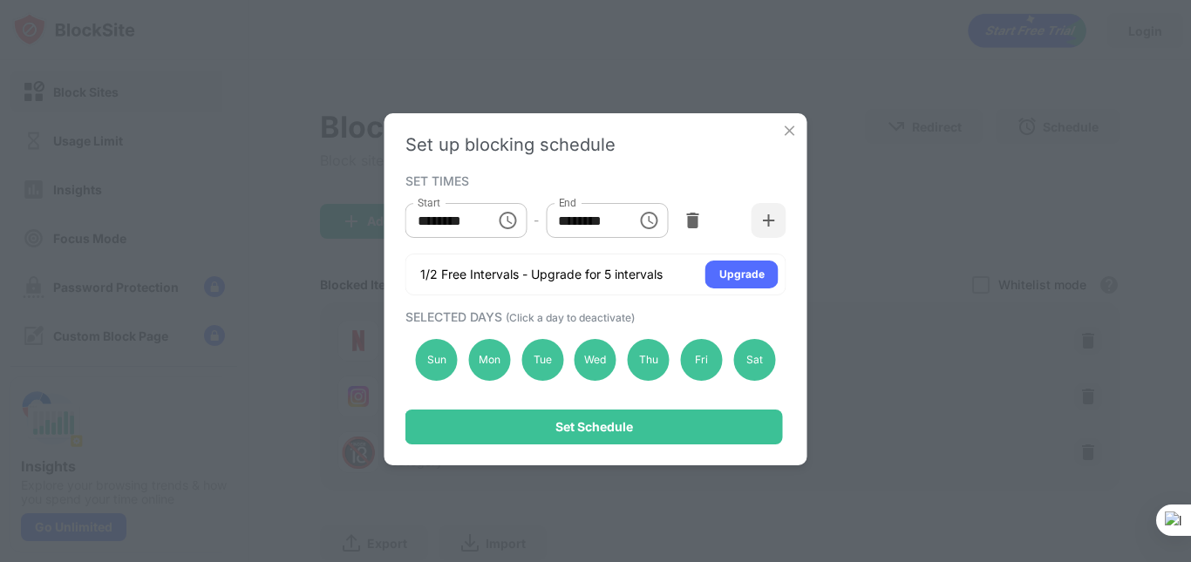
scroll to position [0, 0]
click at [645, 219] on icon "Choose time, selected time is 1:00 PM" at bounding box center [648, 220] width 21 height 21
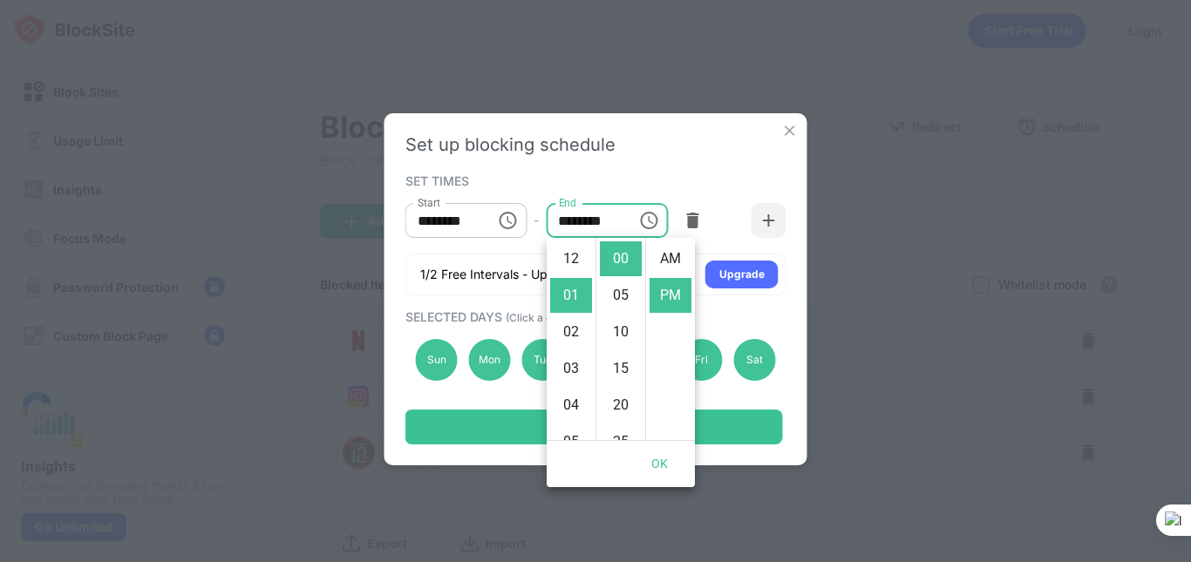
scroll to position [37, 0]
click at [571, 370] on li "04" at bounding box center [571, 368] width 42 height 35
type input "********"
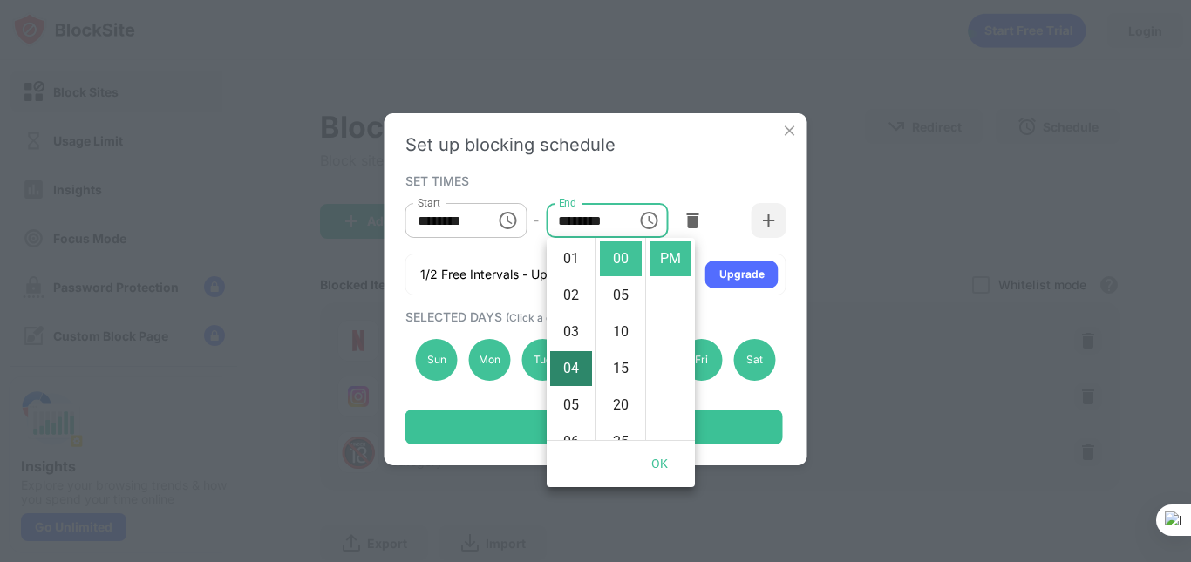
scroll to position [146, 0]
click at [732, 170] on div "SET TIMES Start ******** Start - End ******** End 1/2 Free Intervals - Upgrade …" at bounding box center [595, 232] width 381 height 126
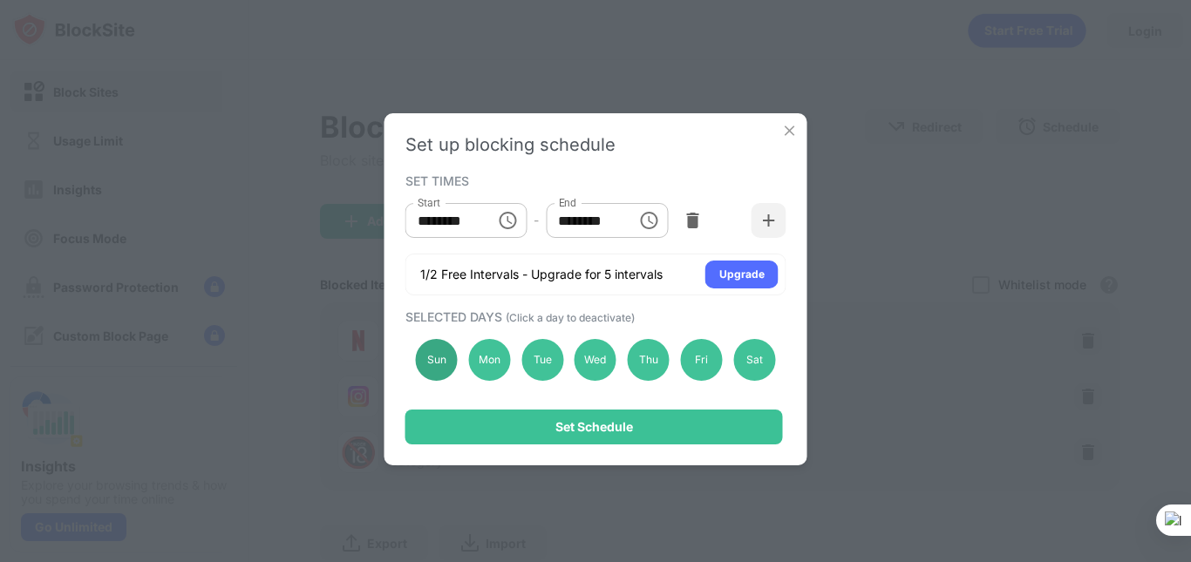
click at [433, 364] on div "Sun" at bounding box center [437, 360] width 42 height 42
click at [483, 361] on div "Mon" at bounding box center [489, 360] width 42 height 42
click at [534, 361] on div "Tue" at bounding box center [542, 360] width 42 height 42
click at [591, 355] on div "Wed" at bounding box center [595, 360] width 42 height 42
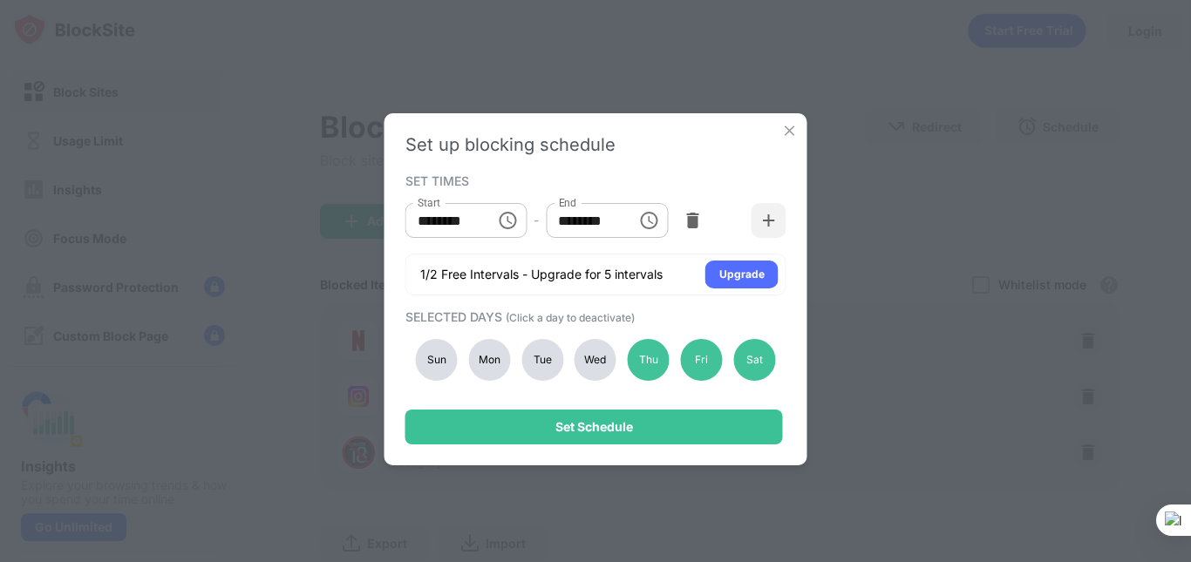
click at [591, 355] on div "Wed" at bounding box center [595, 360] width 42 height 42
drag, startPoint x: 534, startPoint y: 367, endPoint x: 488, endPoint y: 360, distance: 46.7
click at [488, 360] on div "Sun Mon Tue Wed Thu Fri Sat" at bounding box center [595, 359] width 381 height 71
click at [488, 360] on div "Mon" at bounding box center [489, 360] width 42 height 42
drag, startPoint x: 542, startPoint y: 363, endPoint x: 409, endPoint y: 353, distance: 133.7
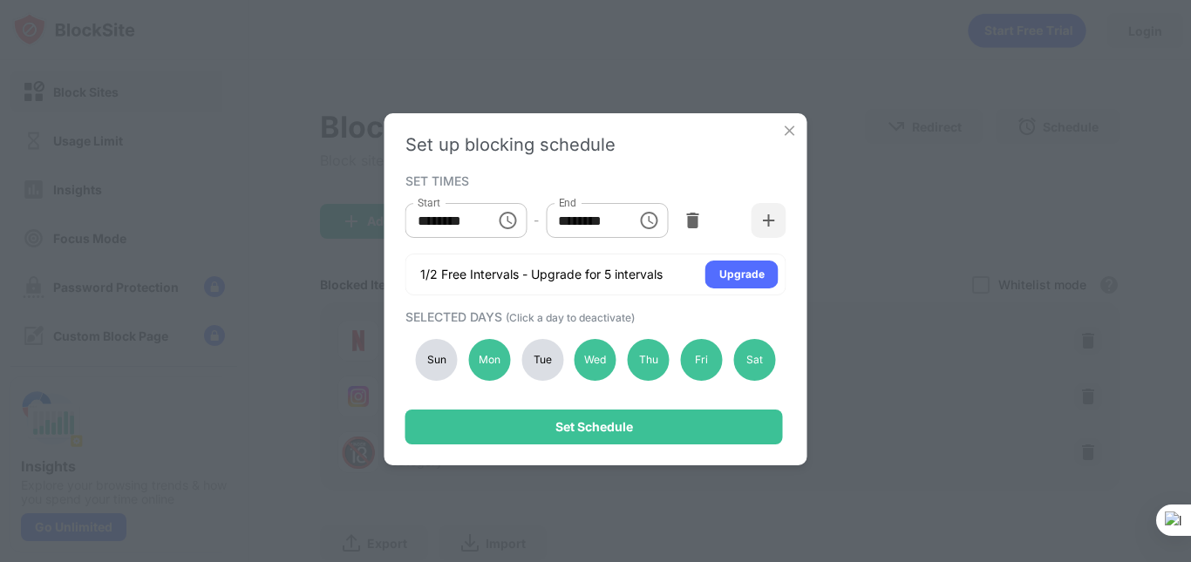
click at [409, 353] on div "Sun Mon Tue Wed Thu Fri Sat" at bounding box center [595, 359] width 381 height 71
click at [434, 369] on div "Sun" at bounding box center [437, 360] width 42 height 42
click at [548, 360] on div "Tue" at bounding box center [542, 360] width 42 height 42
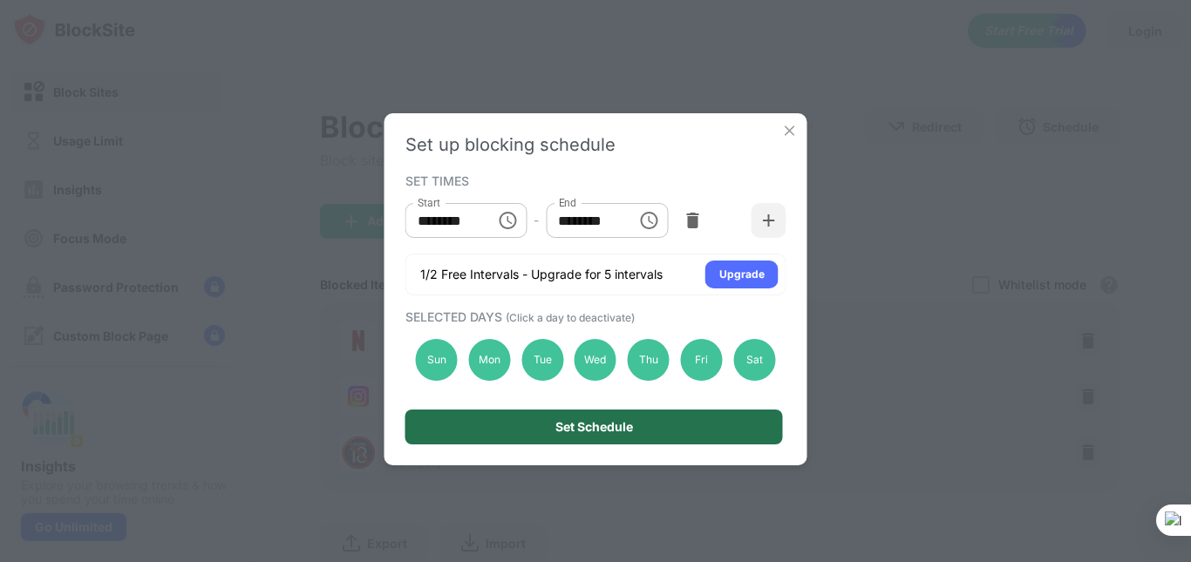
click at [561, 425] on div "Set Schedule" at bounding box center [594, 427] width 78 height 14
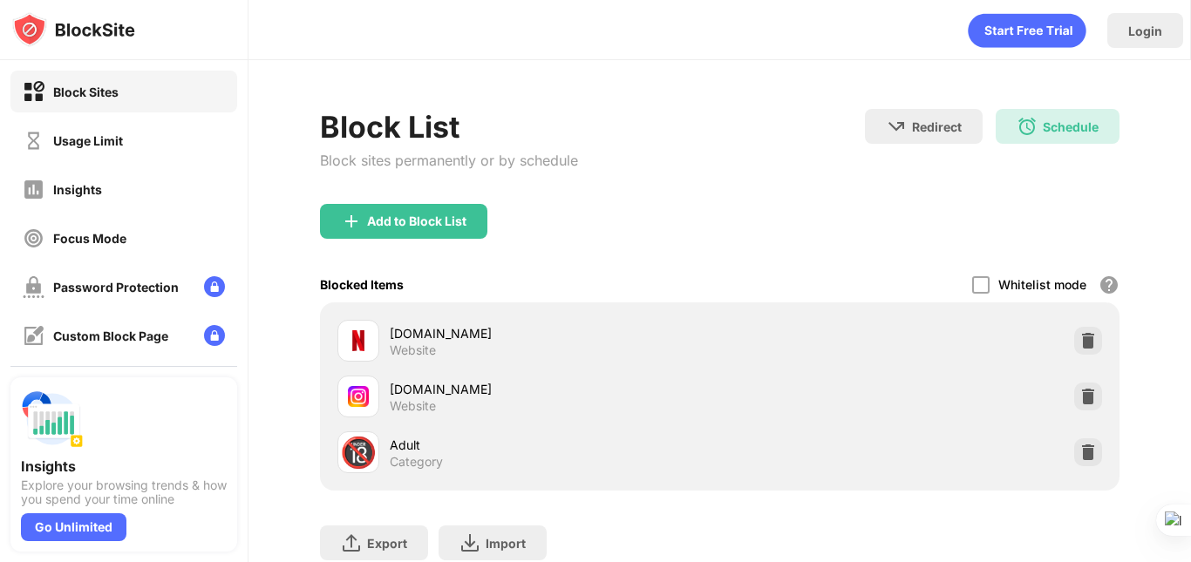
drag, startPoint x: 1190, startPoint y: 107, endPoint x: 1190, endPoint y: 160, distance: 53.2
click at [1190, 160] on div at bounding box center [1190, 281] width 1 height 562
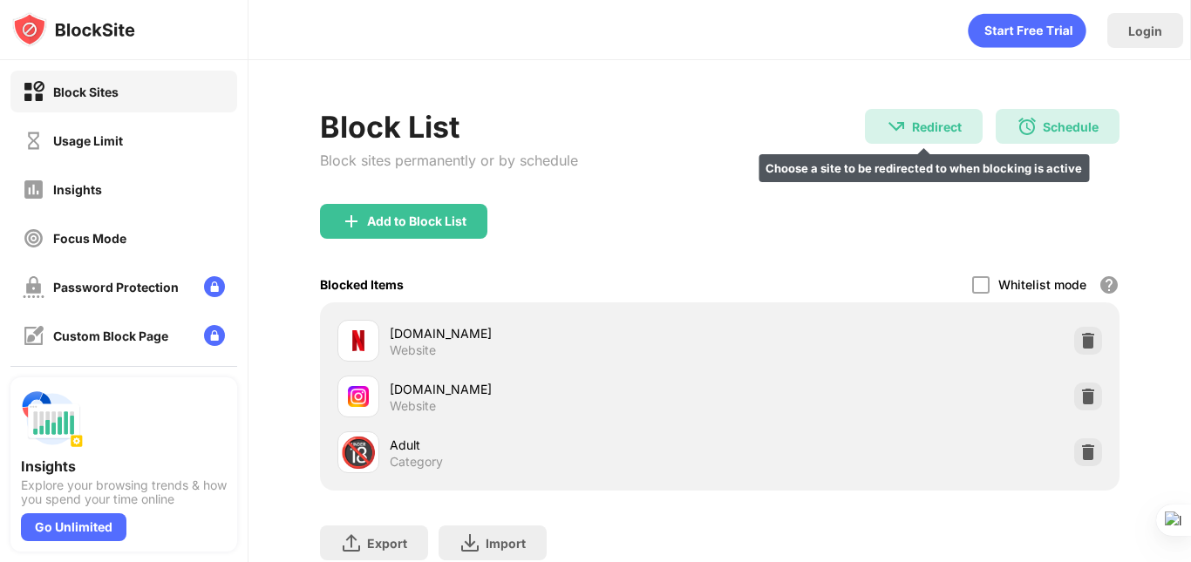
click at [949, 130] on div "Redirect Choose a site to be redirected to when blocking is active" at bounding box center [924, 126] width 118 height 35
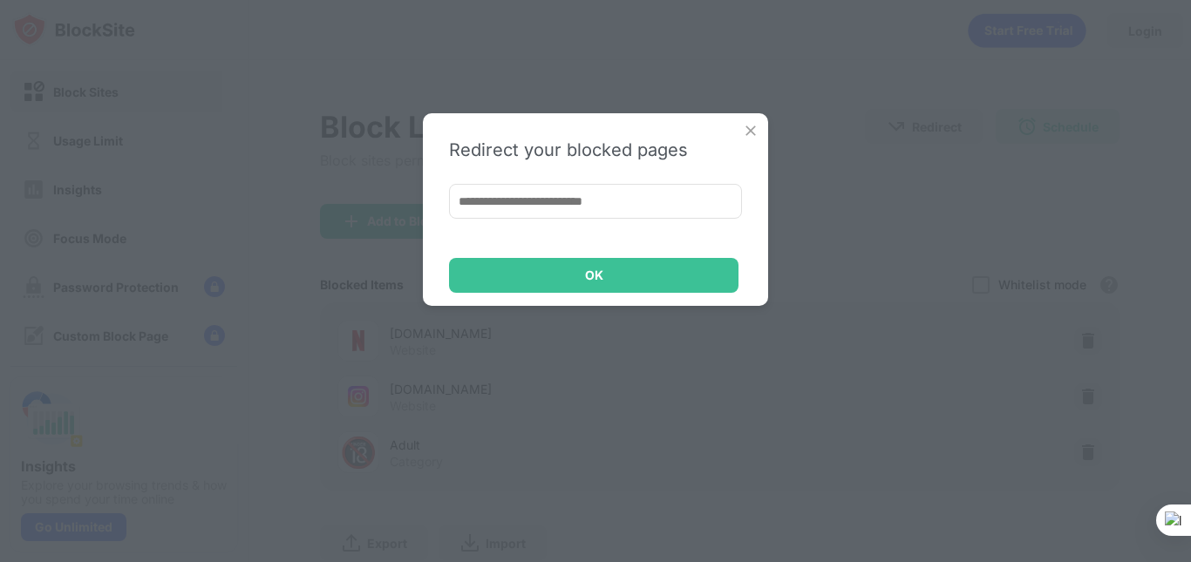
click at [751, 133] on img at bounding box center [750, 130] width 17 height 17
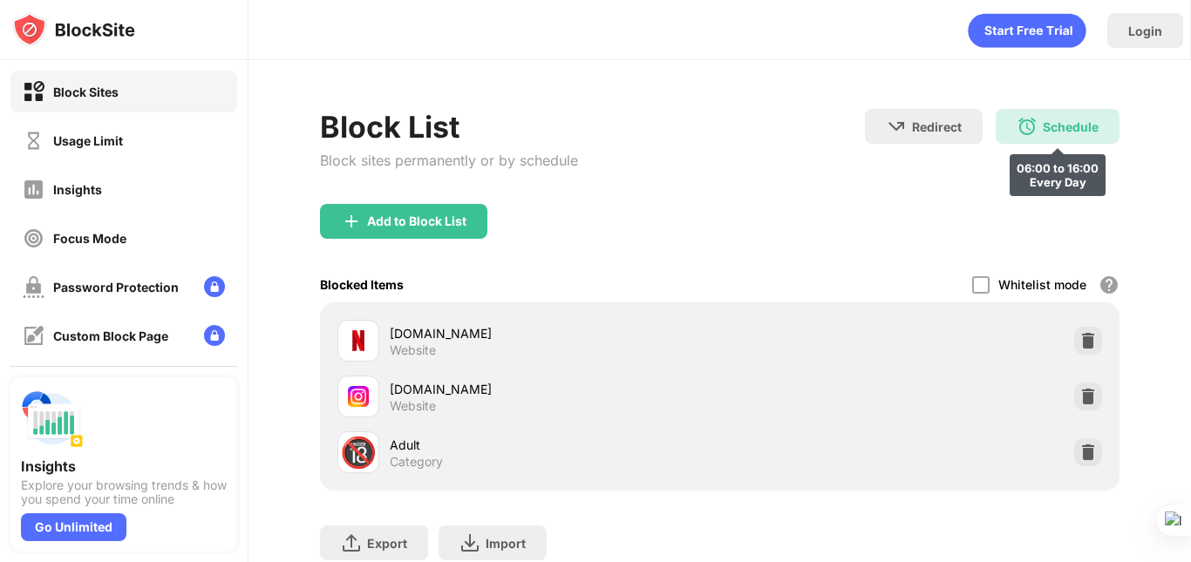
click at [1016, 125] on img at bounding box center [1026, 126] width 21 height 21
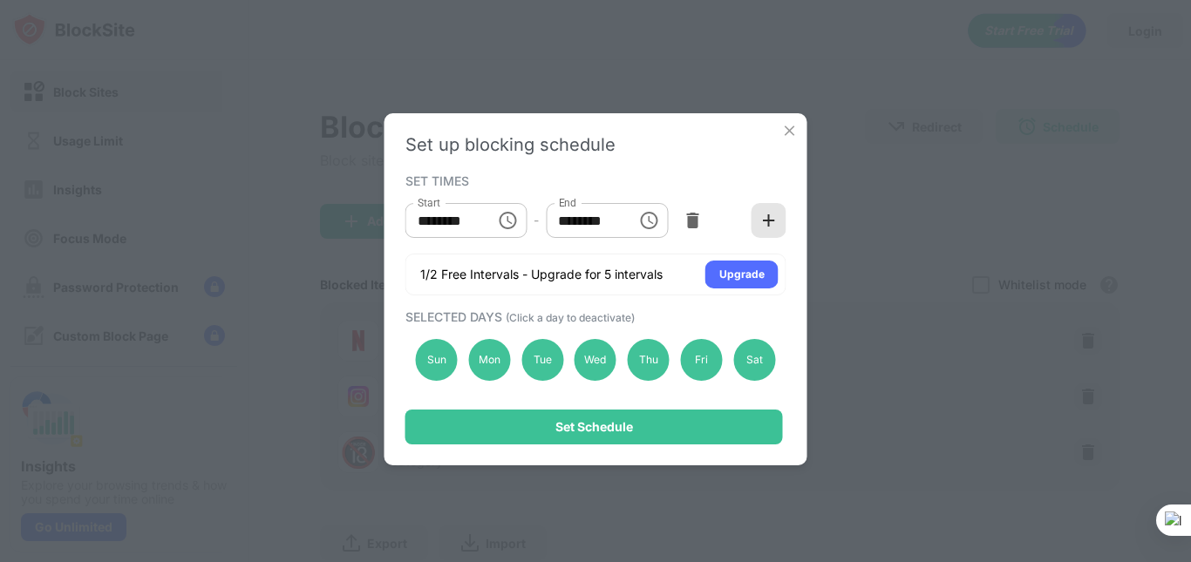
click at [771, 221] on img at bounding box center [768, 220] width 17 height 17
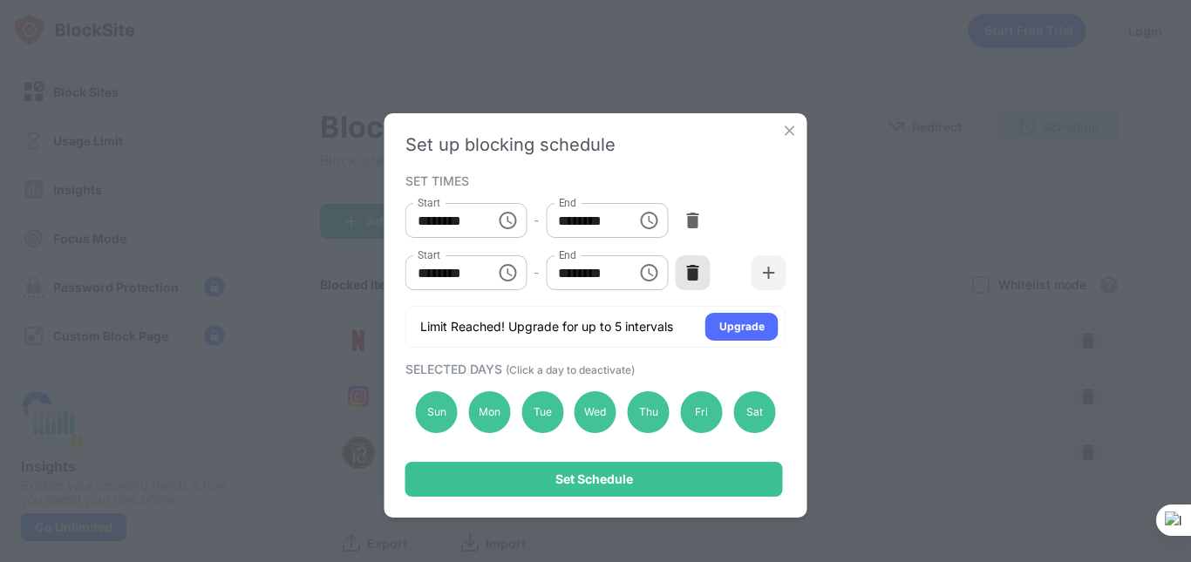
click at [689, 270] on img at bounding box center [691, 272] width 17 height 17
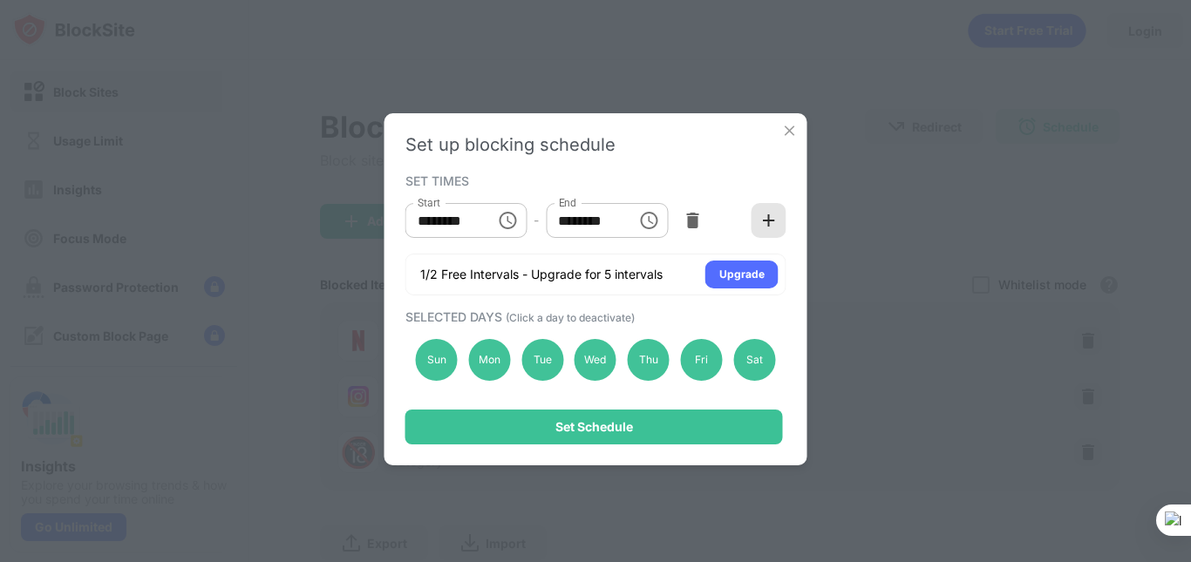
click at [758, 221] on div at bounding box center [768, 220] width 35 height 35
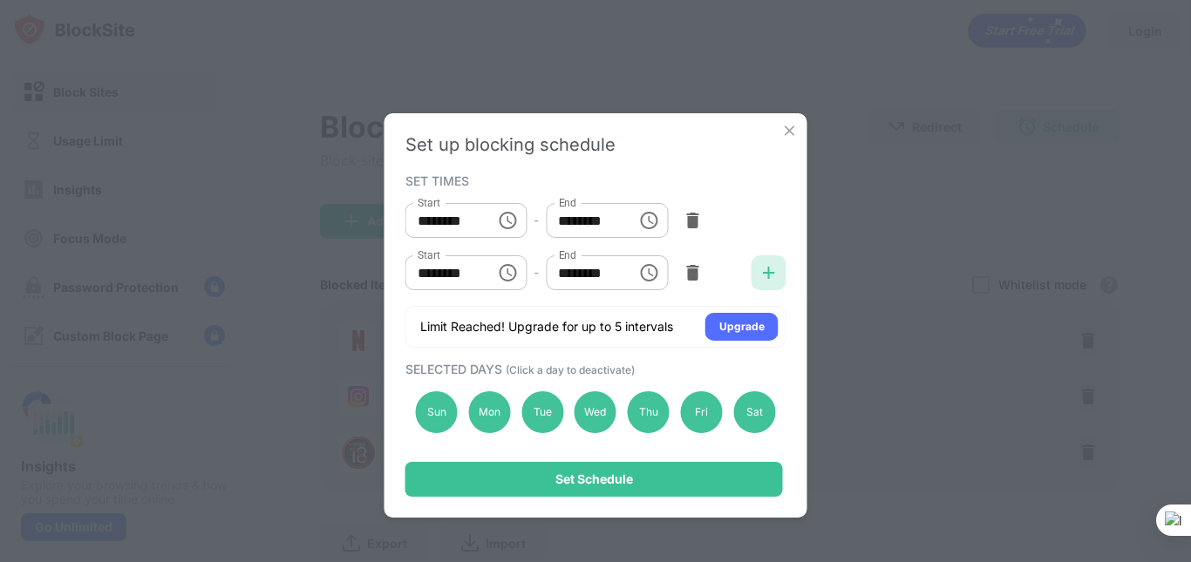
click at [768, 272] on img at bounding box center [768, 272] width 17 height 17
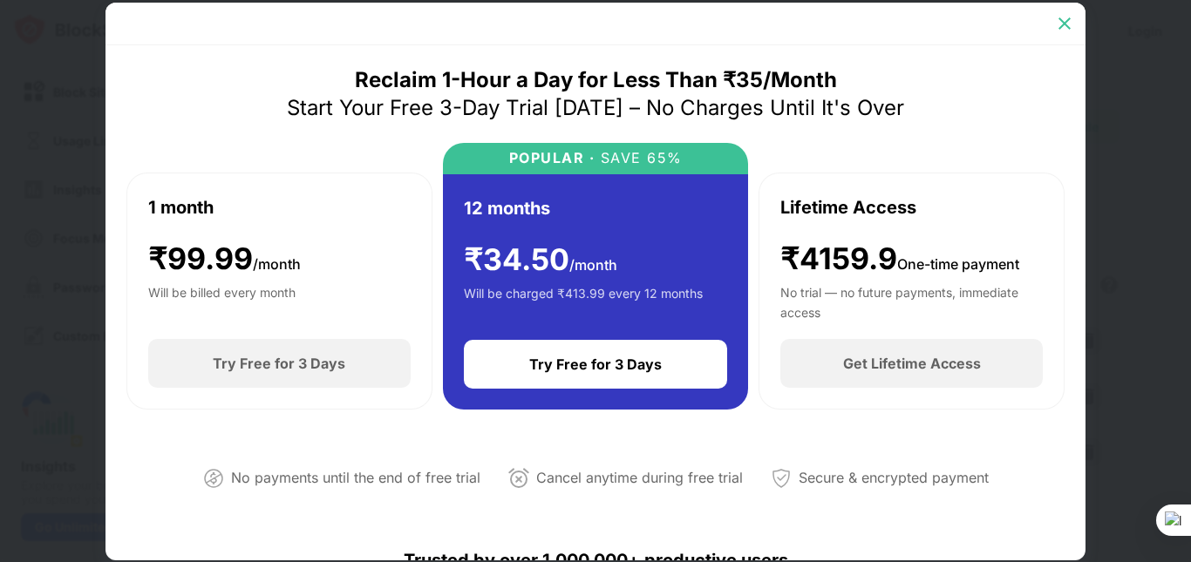
click at [1070, 25] on img at bounding box center [1064, 23] width 17 height 17
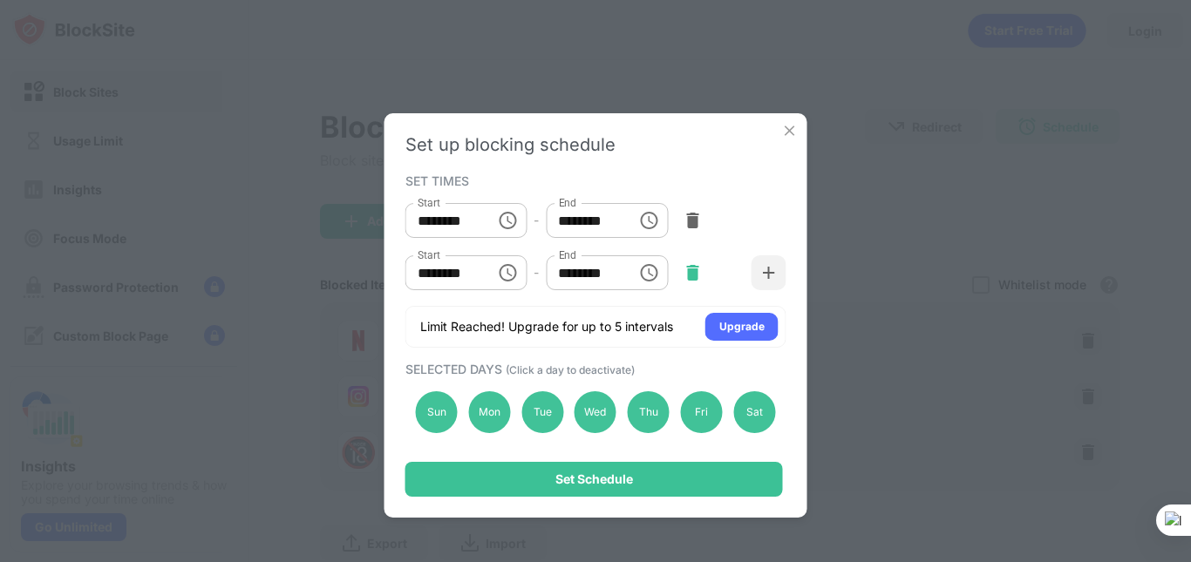
click at [689, 280] on img at bounding box center [691, 272] width 17 height 17
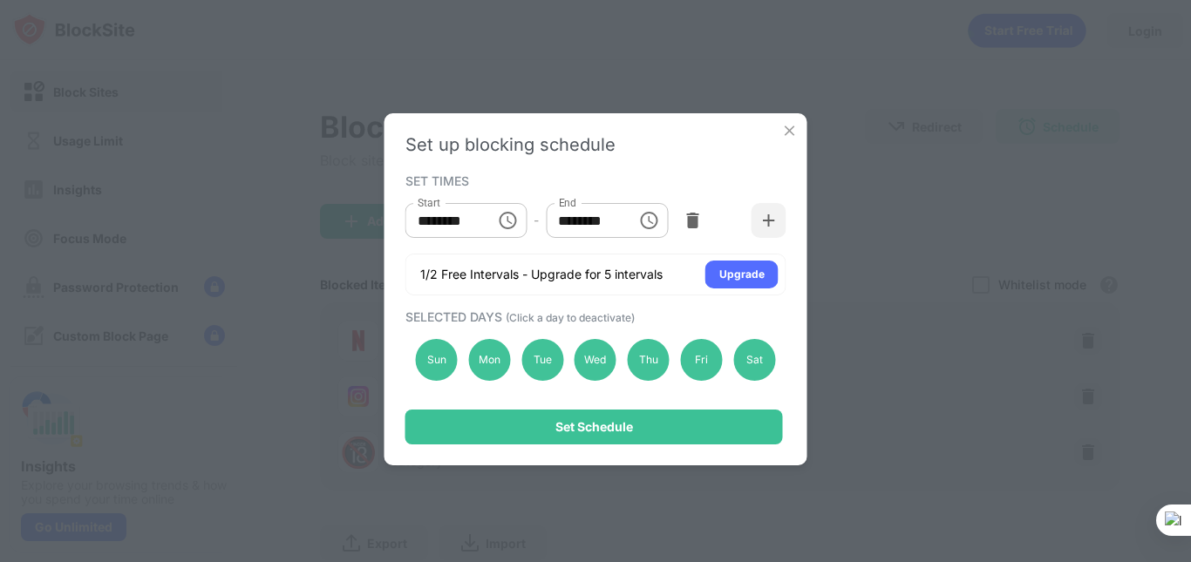
click at [788, 126] on img at bounding box center [789, 130] width 17 height 17
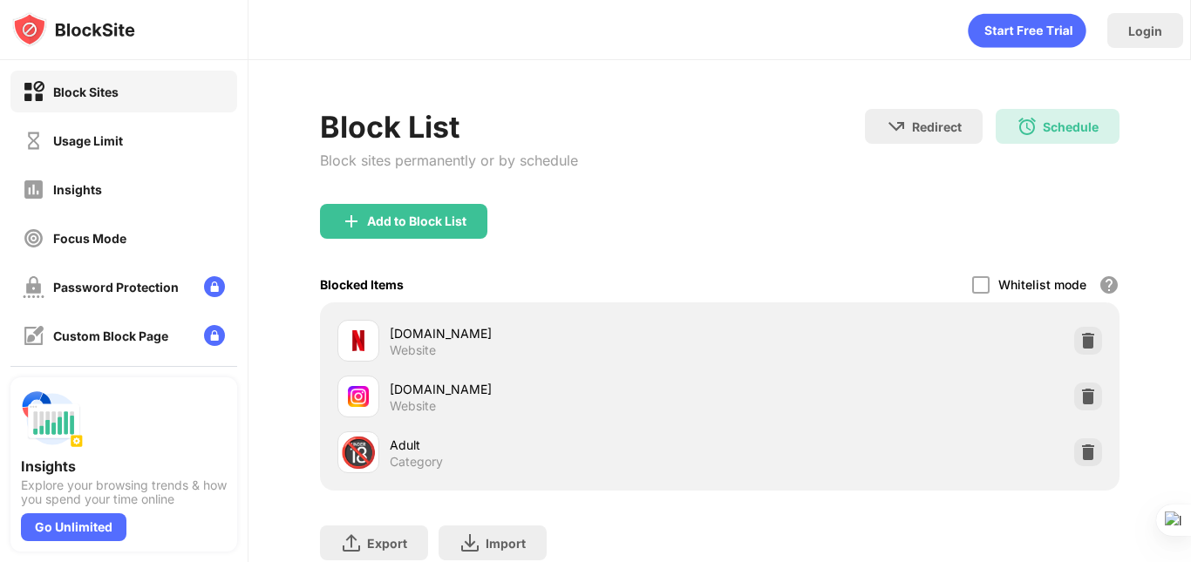
drag, startPoint x: 1190, startPoint y: 153, endPoint x: 1190, endPoint y: 267, distance: 114.2
click at [1190, 267] on div at bounding box center [1190, 281] width 1 height 562
drag, startPoint x: 1189, startPoint y: 203, endPoint x: 1187, endPoint y: 268, distance: 64.5
click at [1187, 268] on html "Block Sites Usage Limit Insights Focus Mode Password Protection Custom Block Pa…" at bounding box center [595, 281] width 1191 height 562
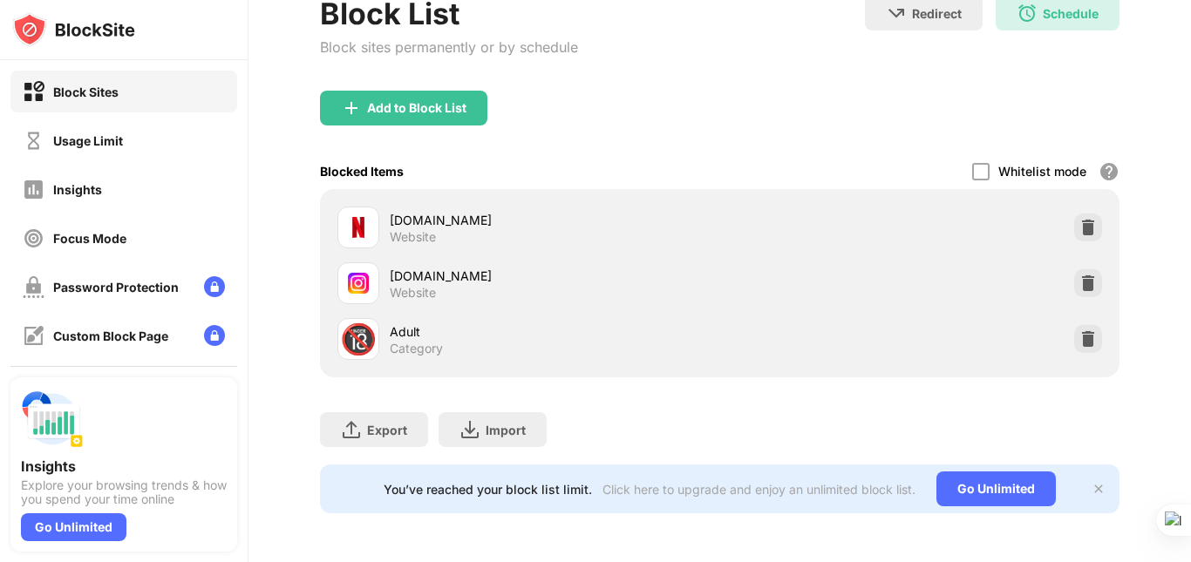
scroll to position [126, 0]
drag, startPoint x: 1190, startPoint y: 221, endPoint x: 1177, endPoint y: 139, distance: 83.0
click at [1177, 139] on html "Block Sites Usage Limit Insights Focus Mode Password Protection Custom Block Pa…" at bounding box center [595, 281] width 1191 height 562
drag, startPoint x: 1190, startPoint y: 187, endPoint x: 1190, endPoint y: 82, distance: 104.6
click at [1190, 82] on div at bounding box center [1190, 281] width 1 height 562
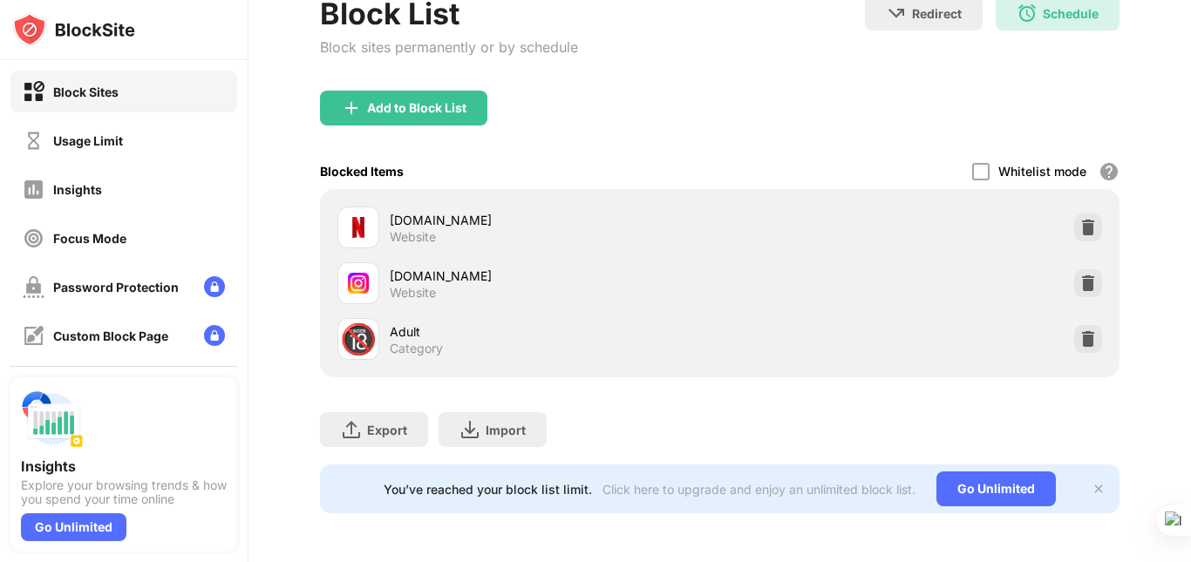
drag, startPoint x: 1190, startPoint y: 151, endPoint x: 1186, endPoint y: 133, distance: 18.0
click at [1186, 127] on html "Block Sites Usage Limit Insights Focus Mode Password Protection Custom Block Pa…" at bounding box center [595, 281] width 1191 height 562
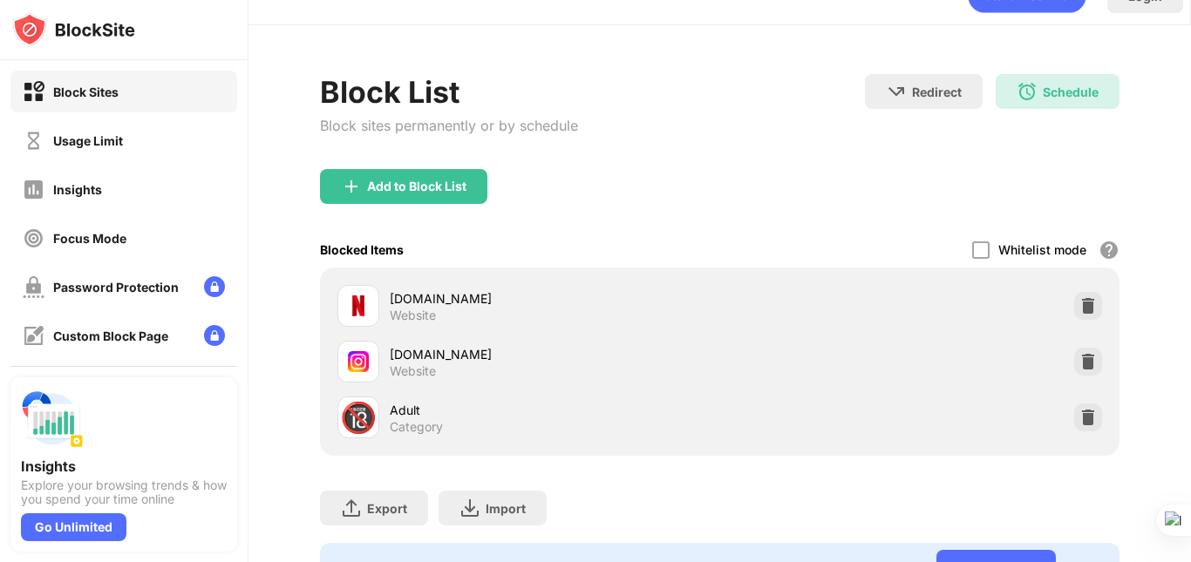
scroll to position [0, 0]
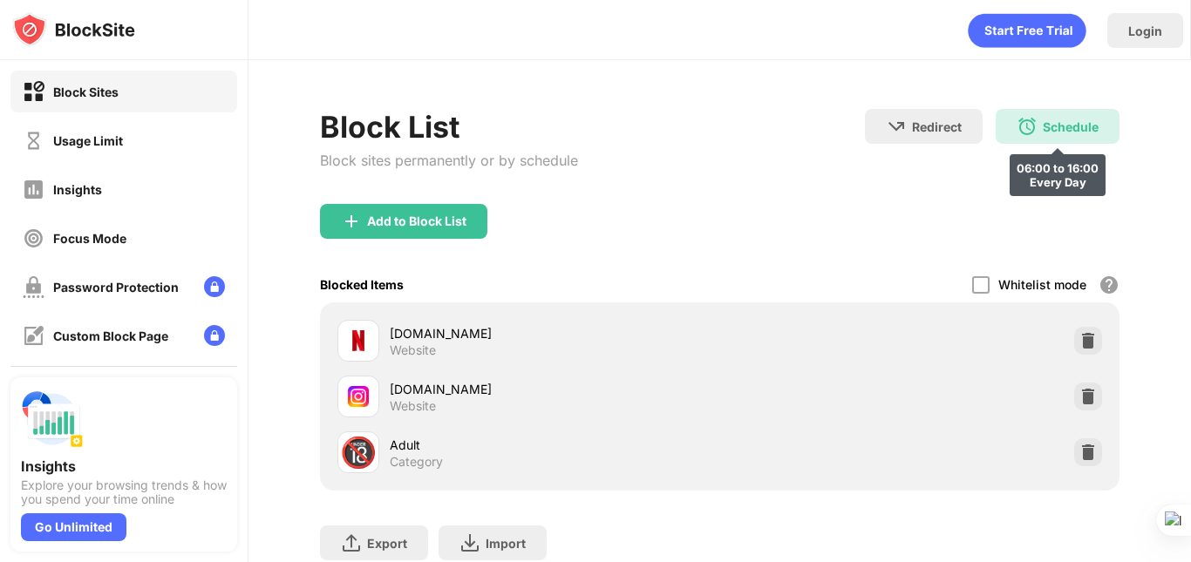
click at [1057, 126] on div "Schedule" at bounding box center [1071, 126] width 56 height 15
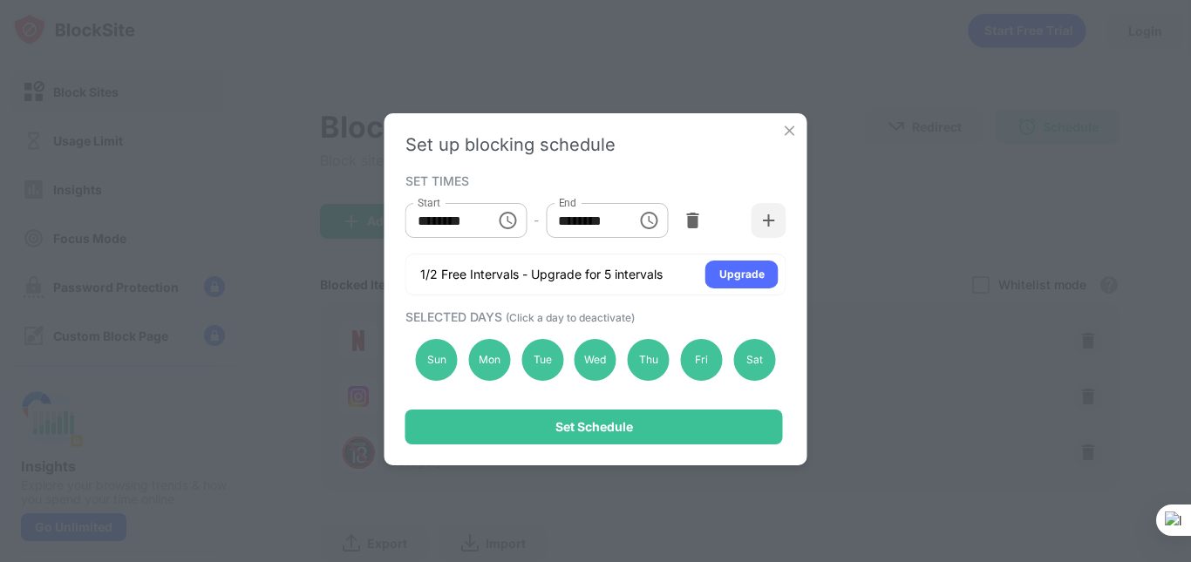
click at [792, 133] on img at bounding box center [789, 130] width 17 height 17
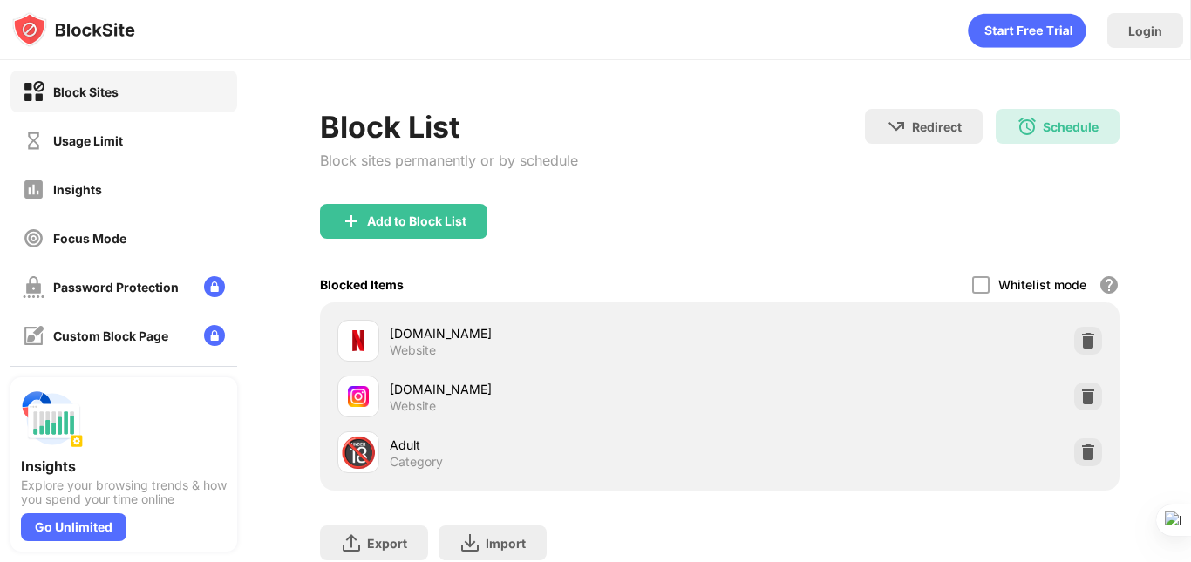
drag, startPoint x: 1190, startPoint y: 182, endPoint x: 1178, endPoint y: 256, distance: 75.1
click at [1178, 256] on html "Block Sites Usage Limit Insights Focus Mode Password Protection Custom Block Pa…" at bounding box center [595, 281] width 1191 height 562
click at [1063, 136] on div "Schedule 06:00 to 16:00 Every Day" at bounding box center [1058, 126] width 124 height 35
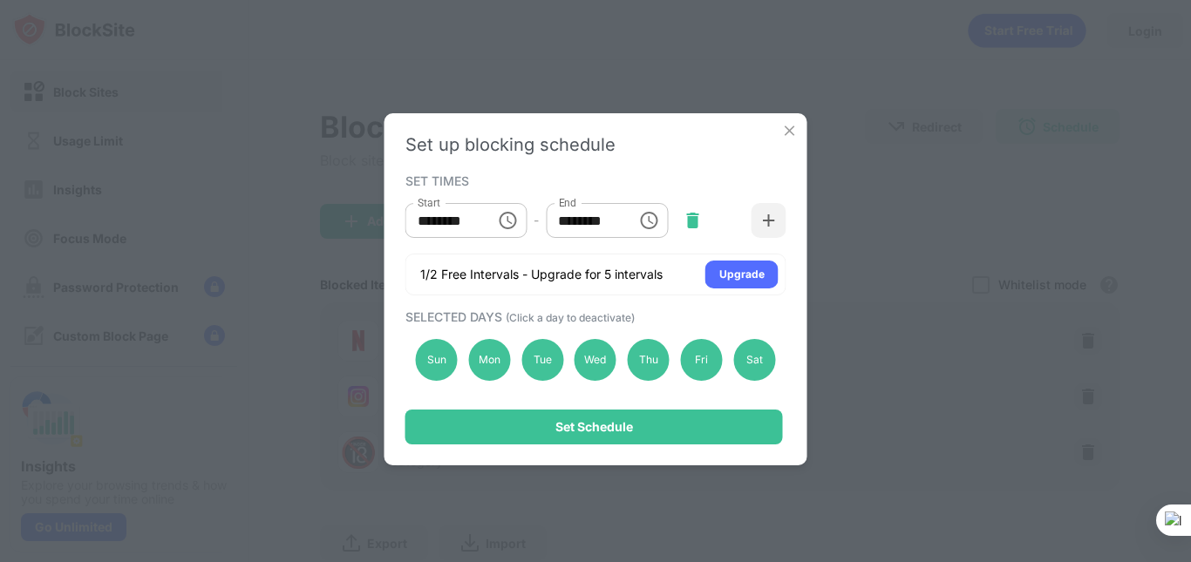
click at [695, 228] on img at bounding box center [691, 220] width 17 height 17
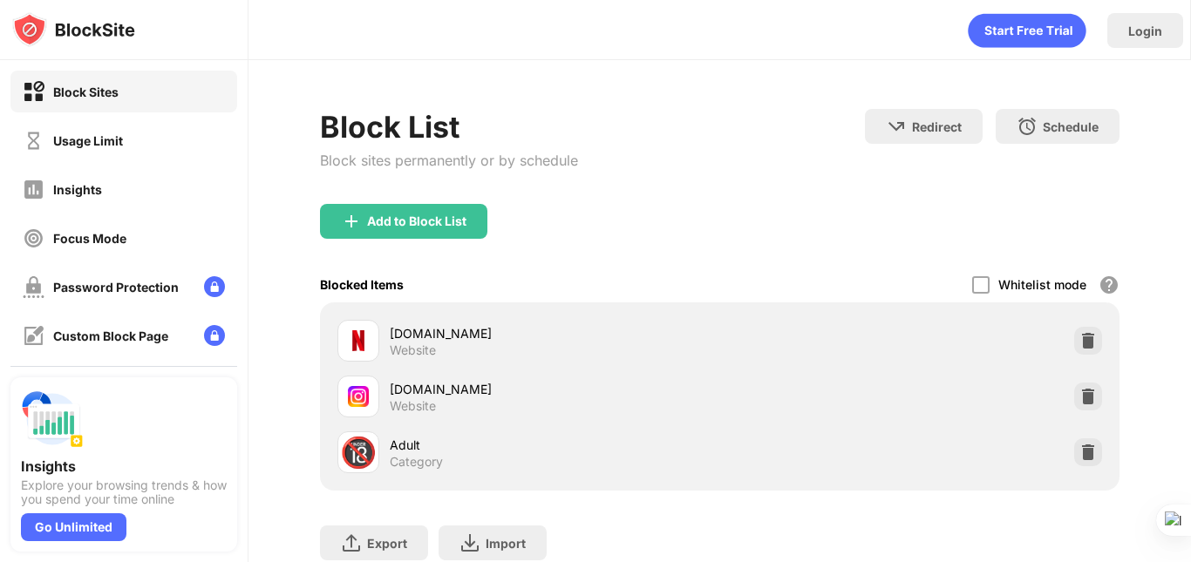
drag, startPoint x: 1190, startPoint y: 146, endPoint x: 1190, endPoint y: 231, distance: 85.4
click at [1190, 231] on div at bounding box center [1190, 281] width 1 height 562
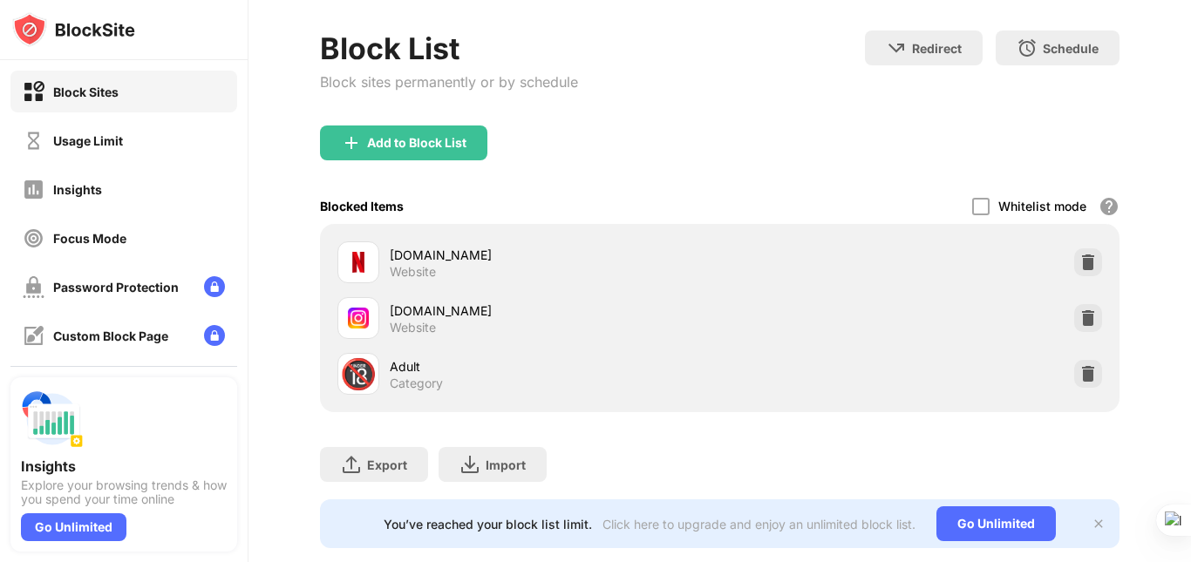
scroll to position [126, 0]
